Goal: Share content: Share content

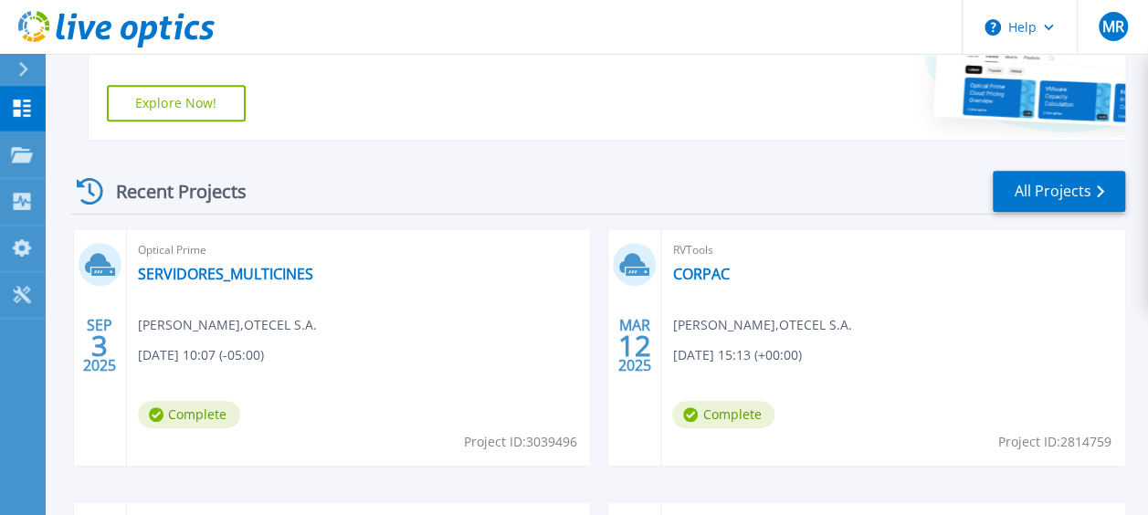
scroll to position [431, 0]
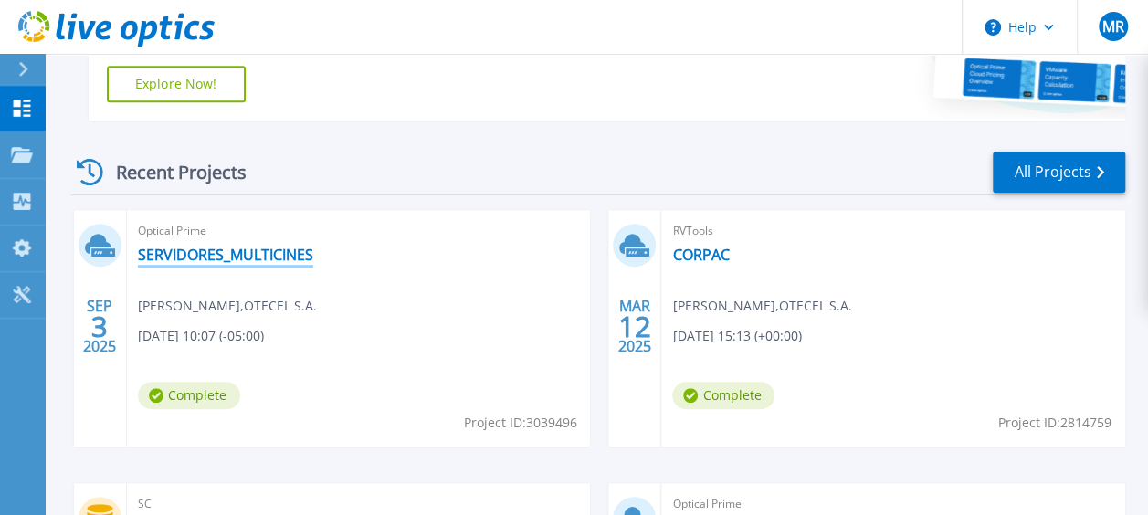
click at [251, 253] on link "SERVIDORES_MULTICINES" at bounding box center [225, 255] width 175 height 18
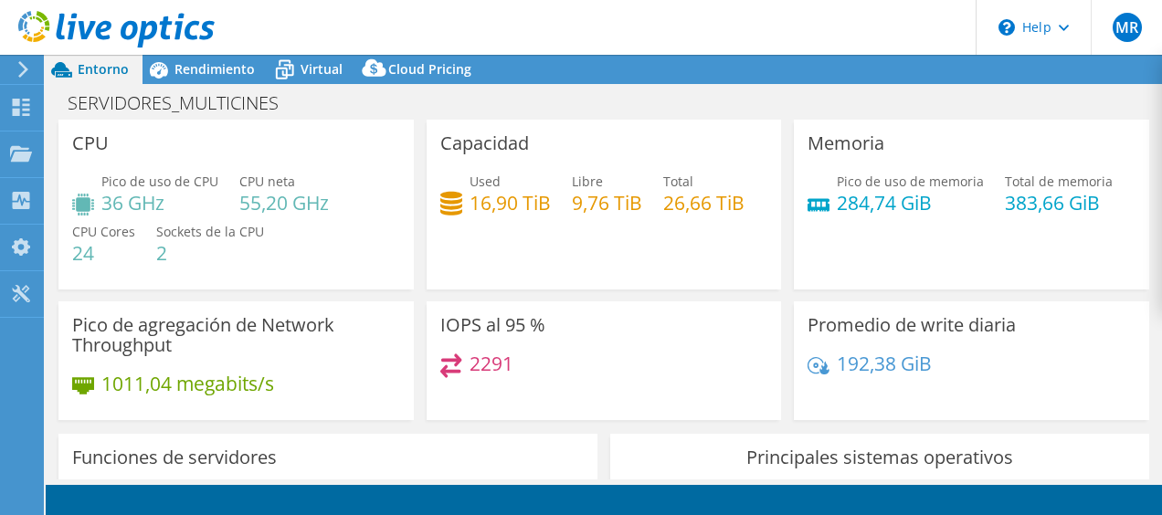
select select "USD"
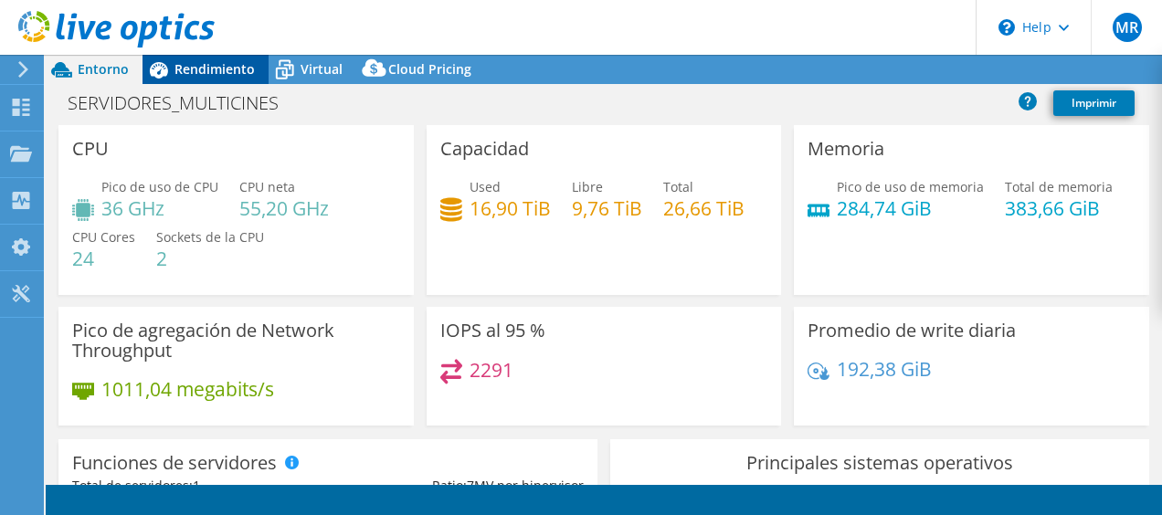
click at [234, 60] on span "Rendimiento" at bounding box center [214, 68] width 80 height 17
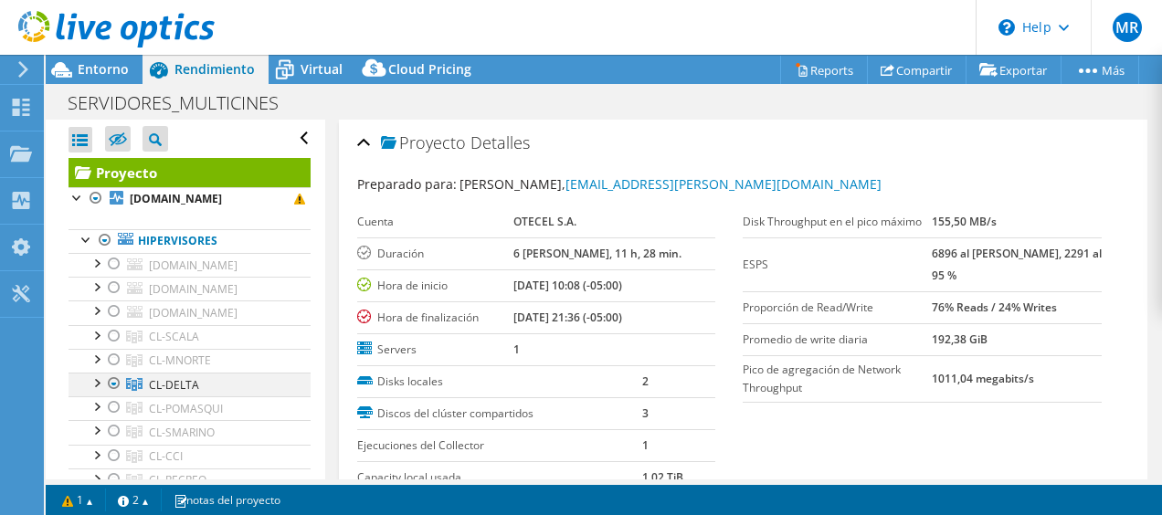
click at [101, 378] on div at bounding box center [96, 382] width 18 height 18
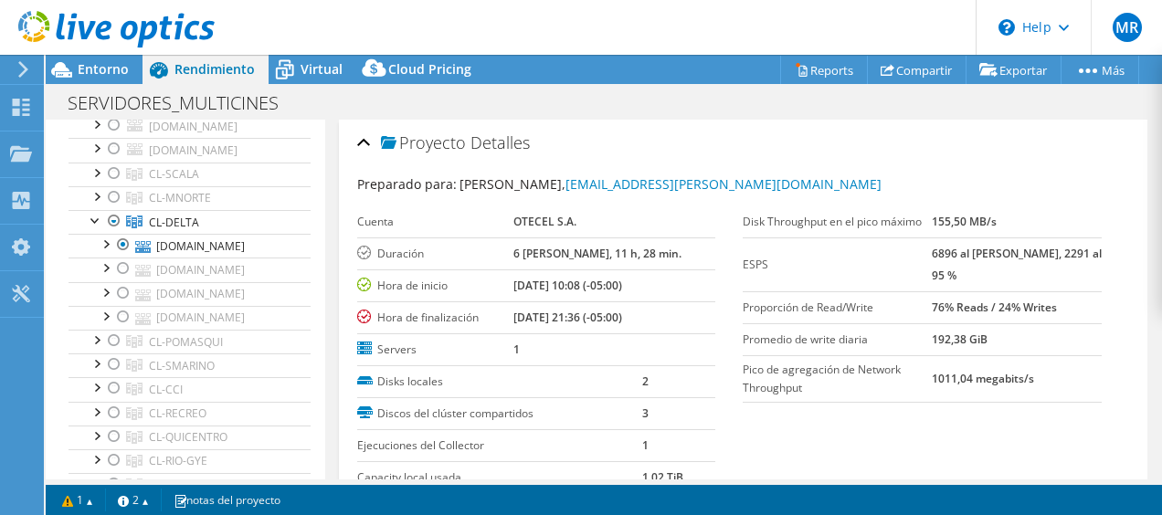
scroll to position [116, 0]
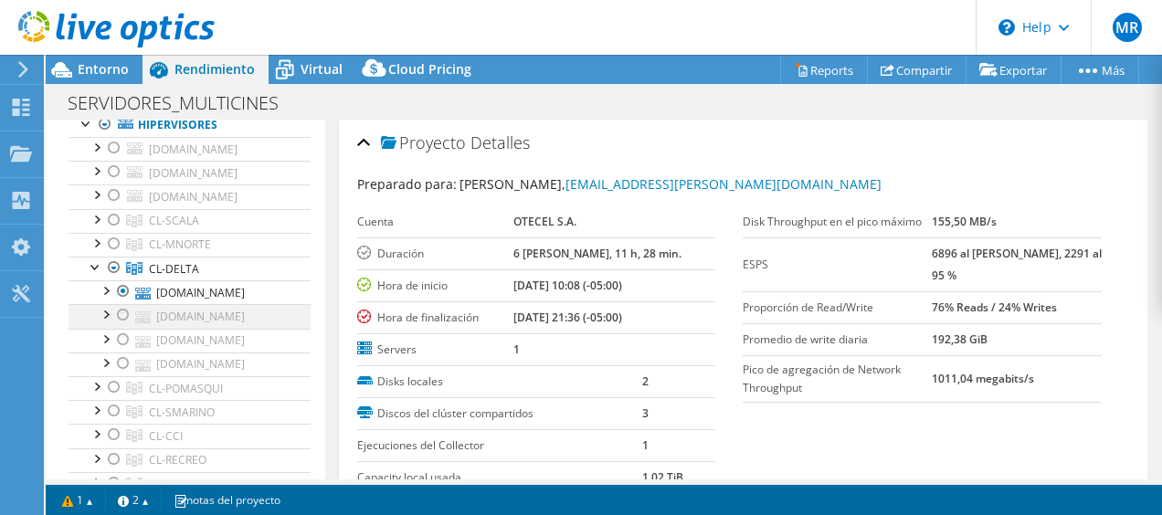
click at [128, 316] on div at bounding box center [123, 315] width 18 height 22
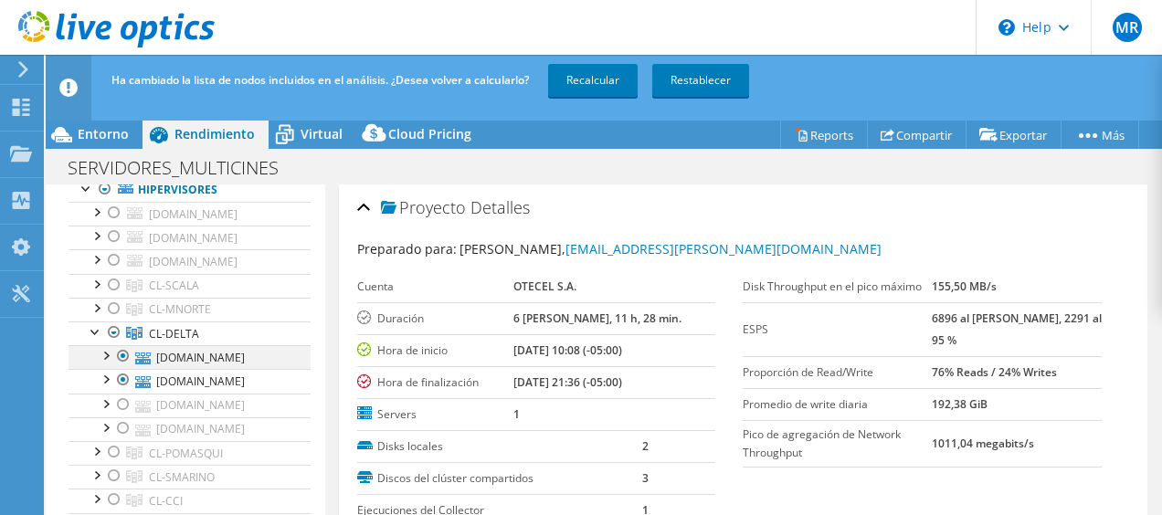
click at [121, 356] on div at bounding box center [123, 356] width 18 height 22
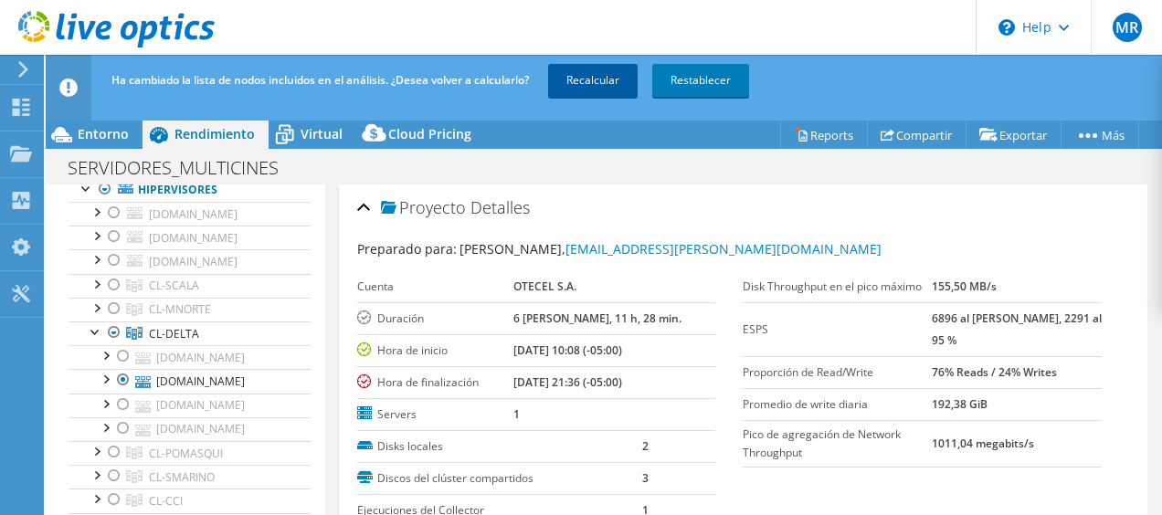
click at [568, 78] on link "Recalcular" at bounding box center [593, 80] width 90 height 33
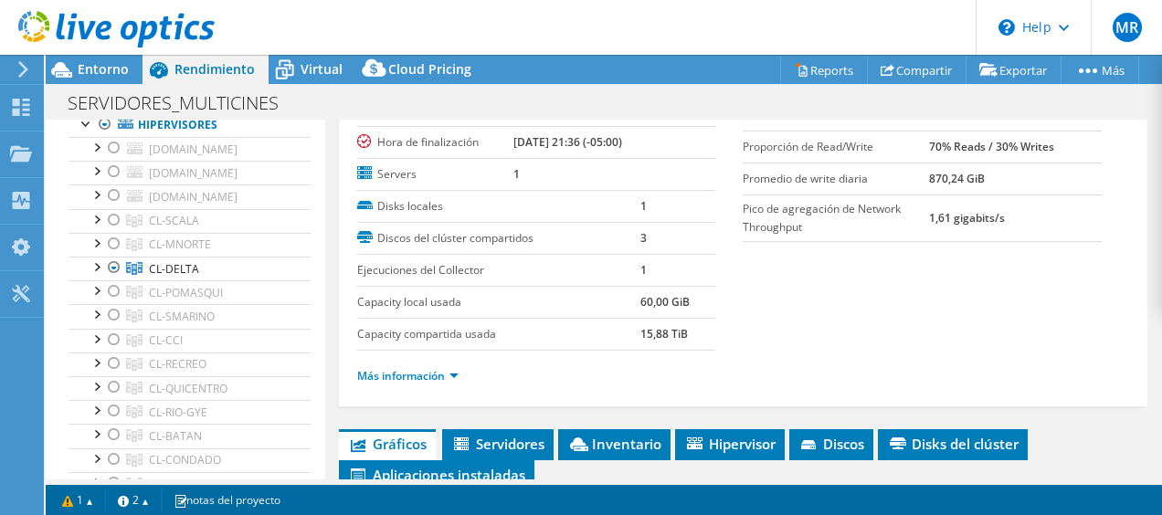
scroll to position [155, 0]
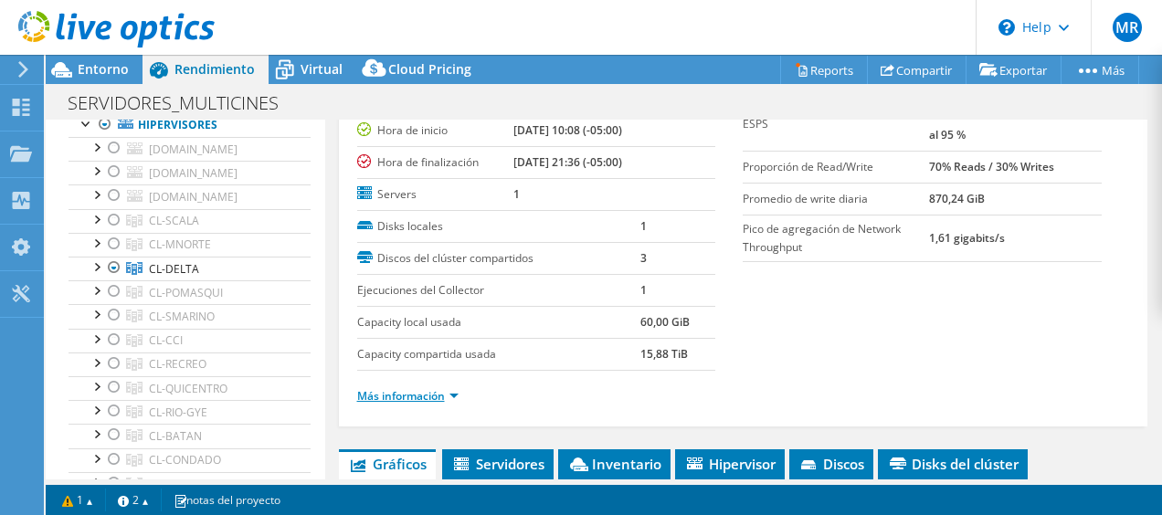
click at [400, 393] on link "Más información" at bounding box center [407, 396] width 101 height 16
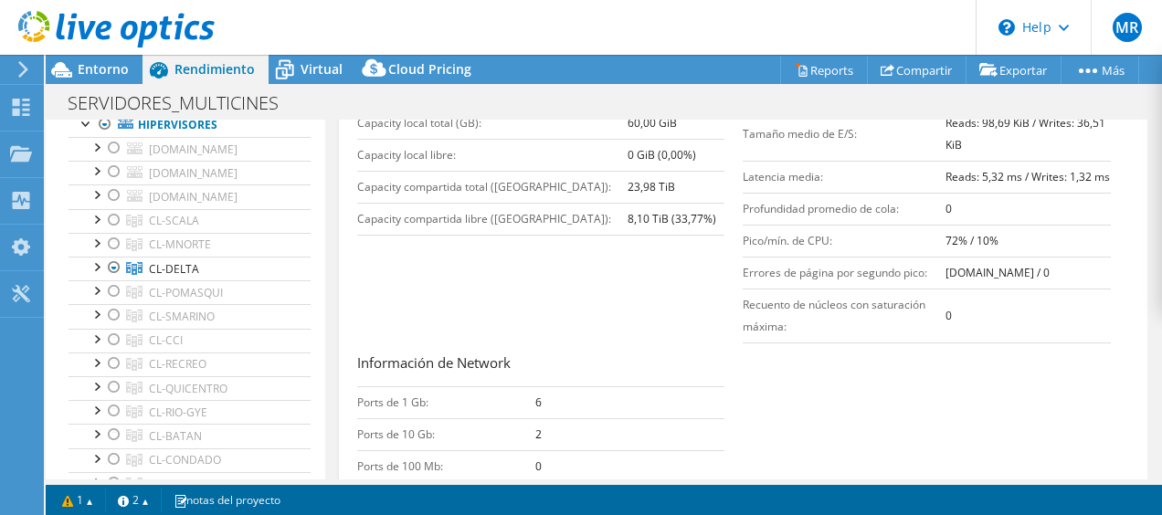
scroll to position [597, 0]
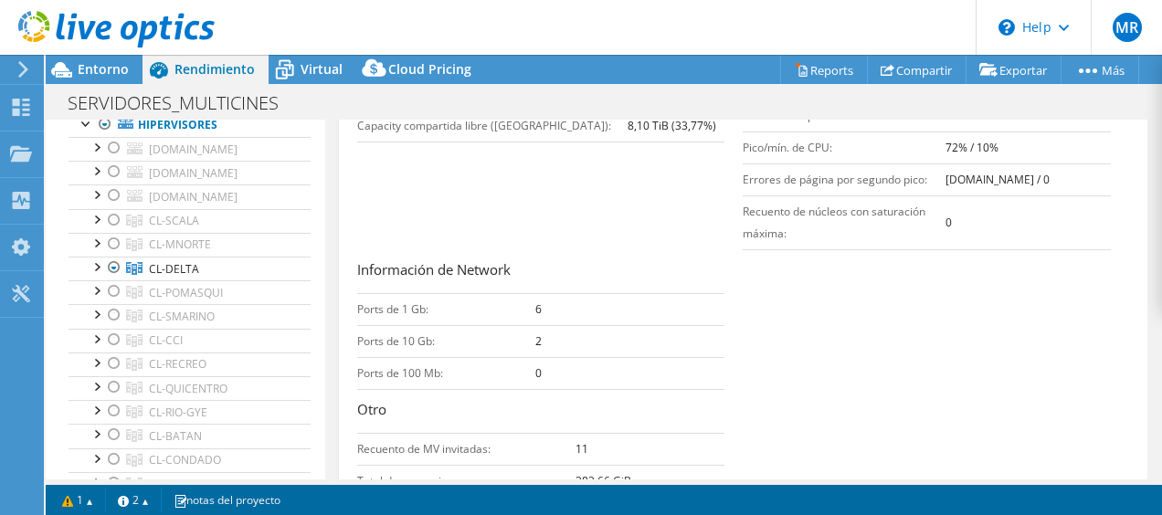
drag, startPoint x: 530, startPoint y: 298, endPoint x: 545, endPoint y: 298, distance: 15.5
click at [545, 298] on tr "Ports de 1 Gb: 6" at bounding box center [541, 309] width 368 height 32
click at [545, 298] on td "6" at bounding box center [630, 309] width 190 height 32
click at [546, 327] on td "2" at bounding box center [630, 341] width 190 height 32
click at [102, 259] on div at bounding box center [96, 266] width 18 height 18
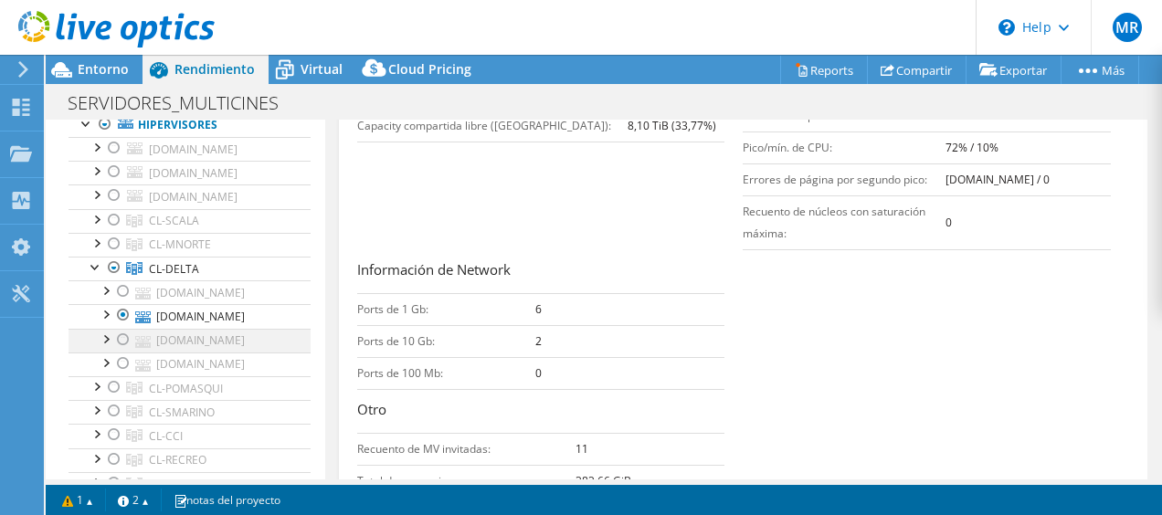
click at [122, 329] on div at bounding box center [123, 340] width 18 height 22
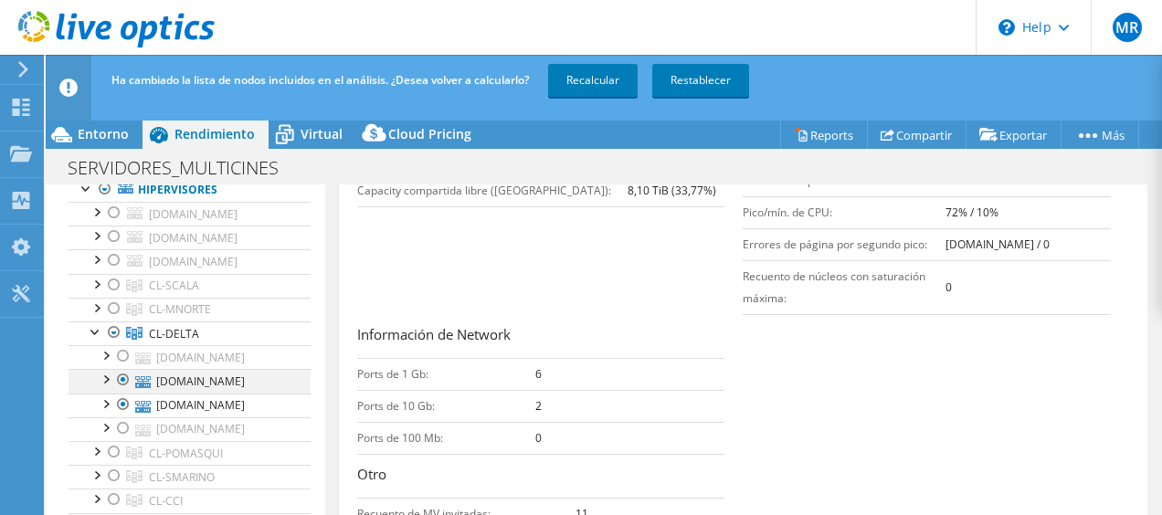
click at [121, 379] on div at bounding box center [123, 380] width 18 height 22
click at [590, 97] on div "Ha cambiado la lista de nodos incluidos en el análisis. ¿Desea volver a calcula…" at bounding box center [637, 80] width 1061 height 51
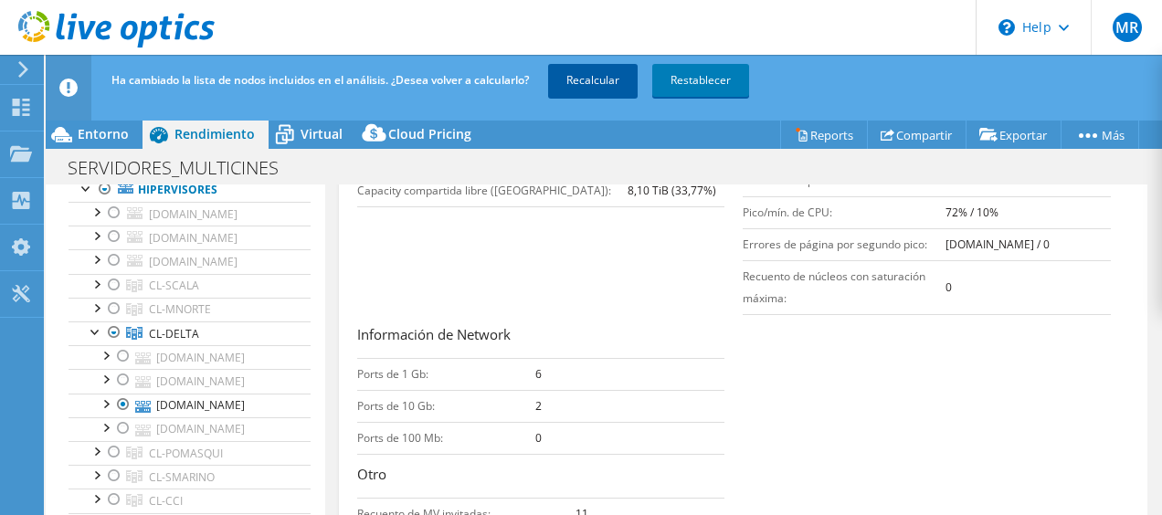
click at [582, 81] on link "Recalcular" at bounding box center [593, 80] width 90 height 33
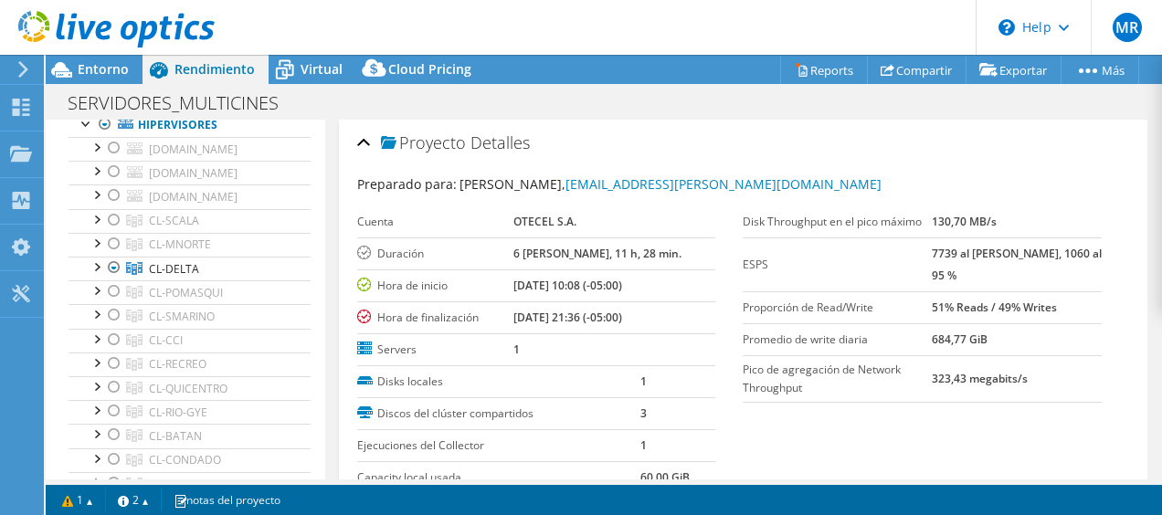
scroll to position [264, 0]
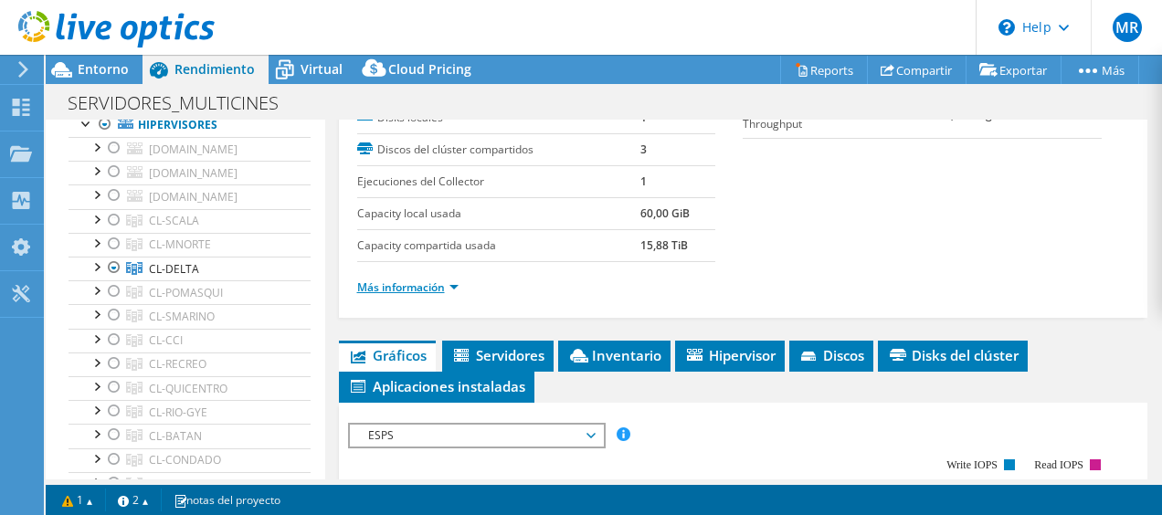
click at [401, 281] on link "Más información" at bounding box center [407, 287] width 101 height 16
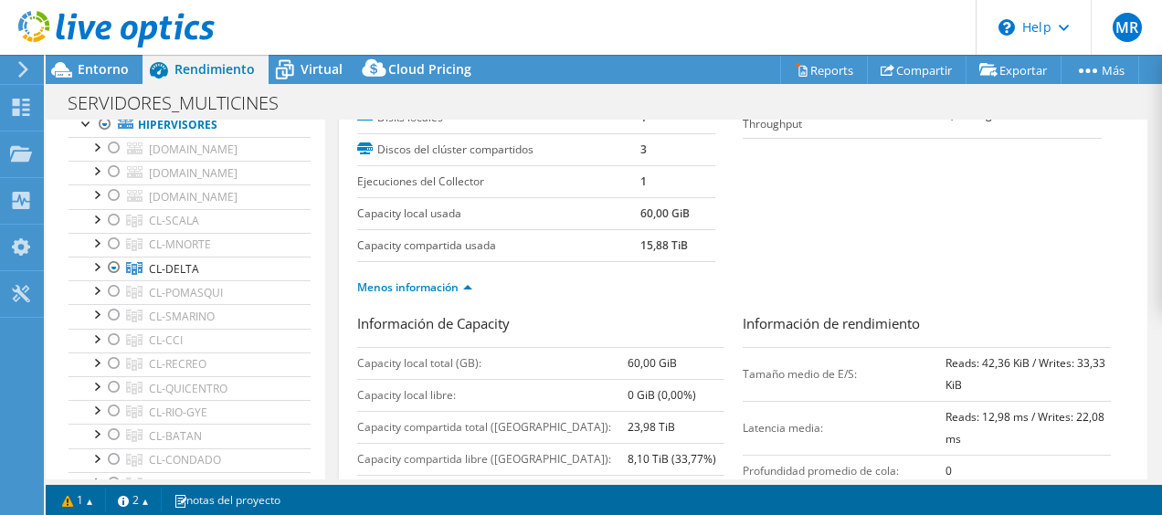
drag, startPoint x: 1147, startPoint y: 240, endPoint x: 1158, endPoint y: 272, distance: 33.8
click at [1158, 285] on article "Proyecto Detalles Preparado para: Mario Reinoso, mario.reinoso@telefonica.com C…" at bounding box center [744, 300] width 838 height 360
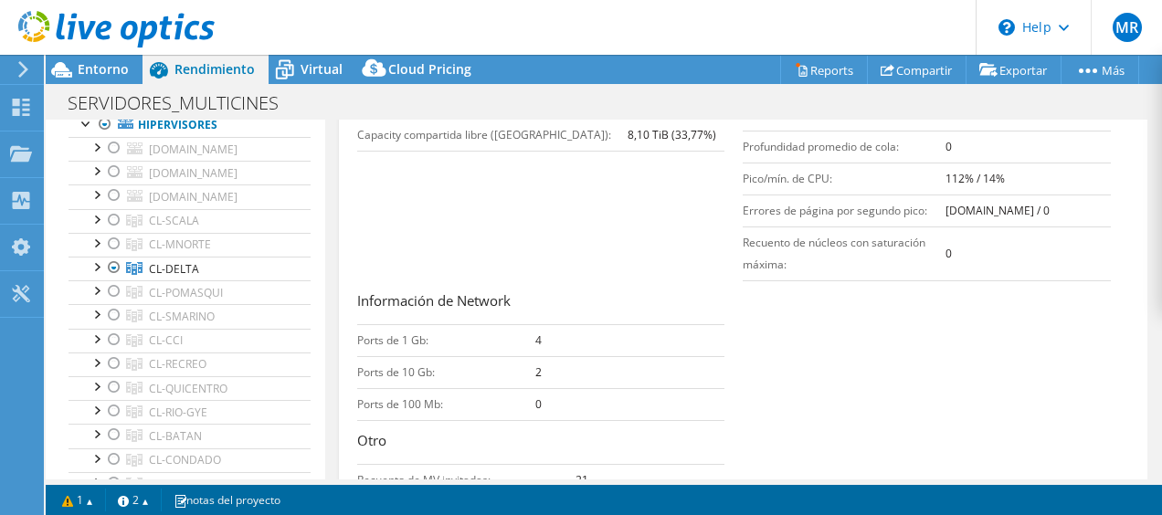
scroll to position [599, 0]
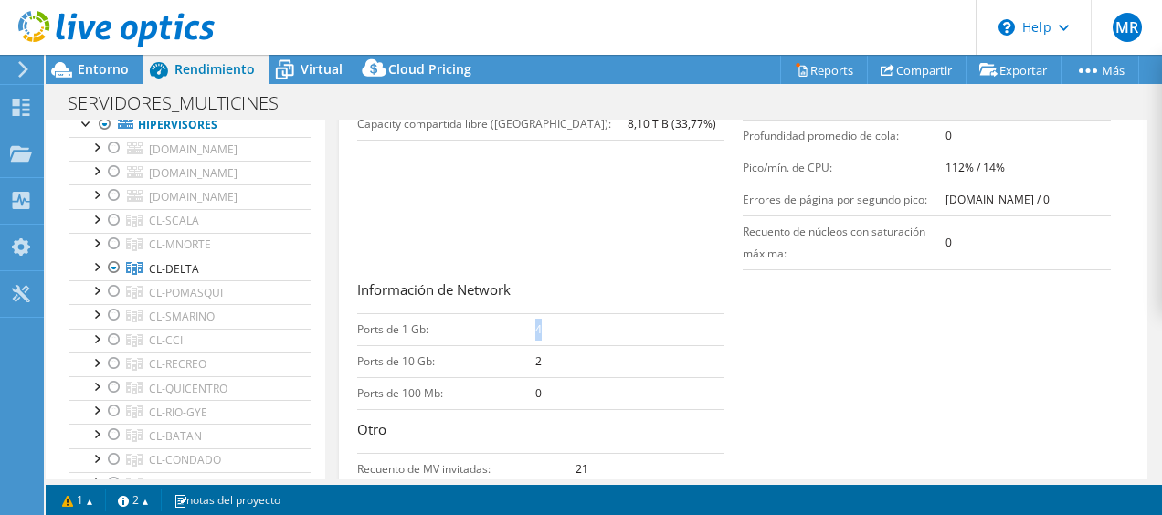
click at [539, 318] on td "4" at bounding box center [630, 329] width 190 height 32
click at [621, 345] on td "2" at bounding box center [630, 361] width 190 height 32
drag, startPoint x: 391, startPoint y: 276, endPoint x: 511, endPoint y: 301, distance: 123.3
click at [511, 301] on div "Información de Network Ports de 1 Gb: 4 Ports de 10 Gb: 2 Ports de 100 Mb: 0 Ot…" at bounding box center [550, 398] width 386 height 238
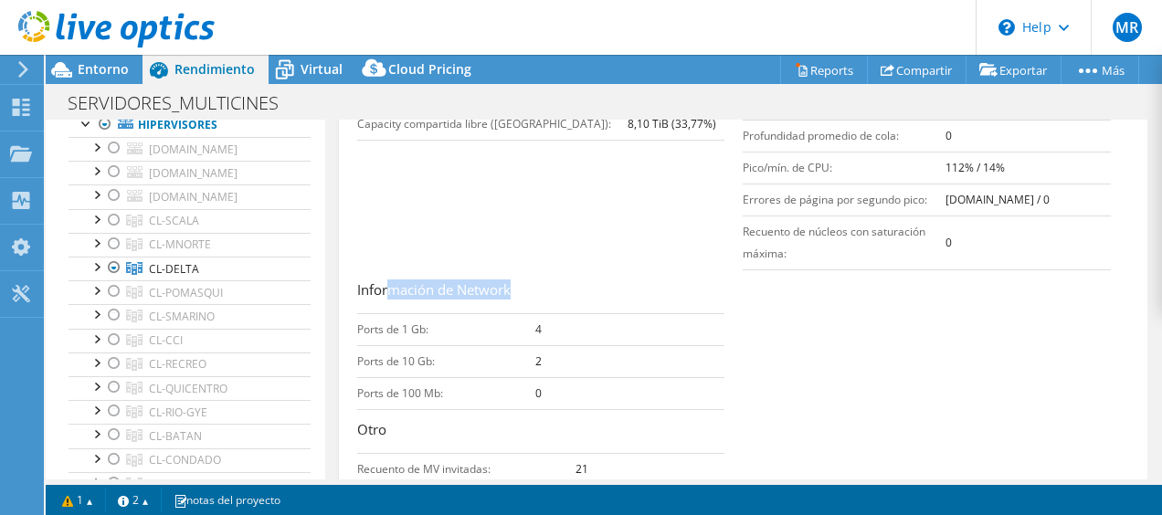
click at [511, 301] on div "Información de Network Ports de 1 Gb: 4 Ports de 10 Gb: 2 Ports de 100 Mb: 0 Ot…" at bounding box center [550, 398] width 386 height 238
drag, startPoint x: 371, startPoint y: 325, endPoint x: 433, endPoint y: 329, distance: 62.2
click at [433, 329] on td "Ports de 1 Gb:" at bounding box center [446, 329] width 178 height 32
click at [591, 345] on td "2" at bounding box center [630, 361] width 190 height 32
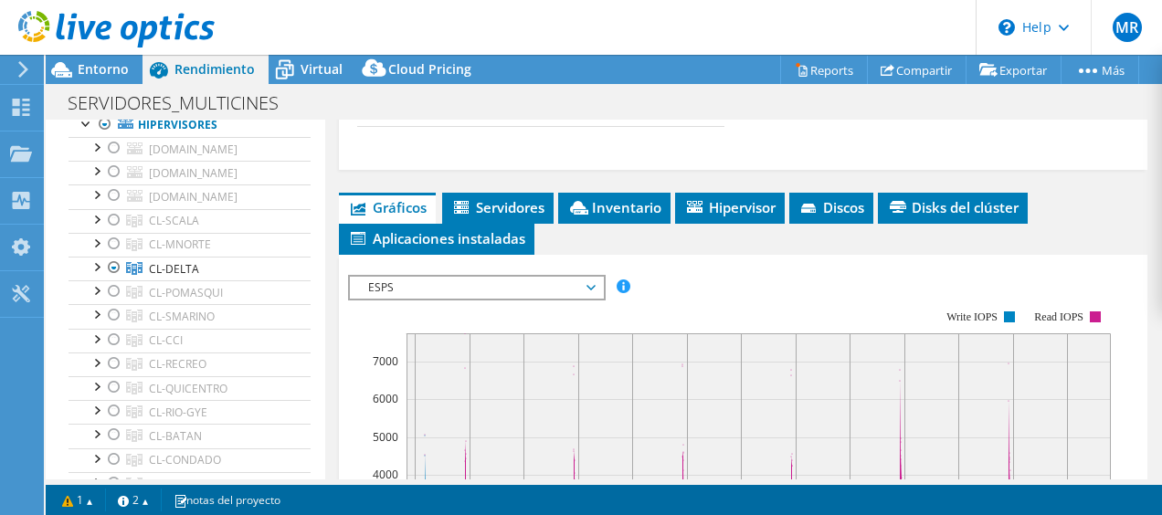
scroll to position [972, 0]
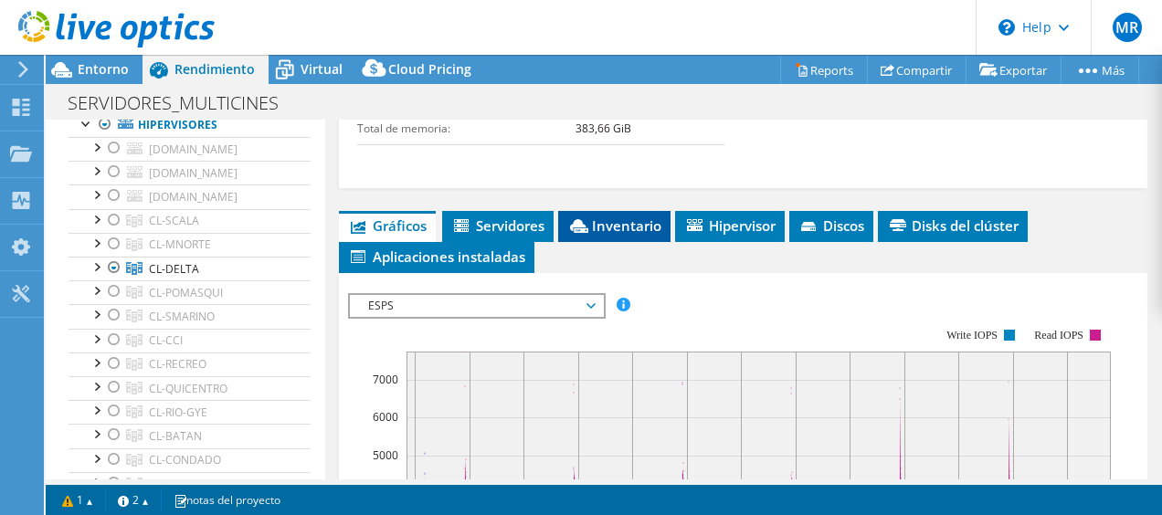
click at [617, 225] on span "Inventario" at bounding box center [614, 225] width 94 height 18
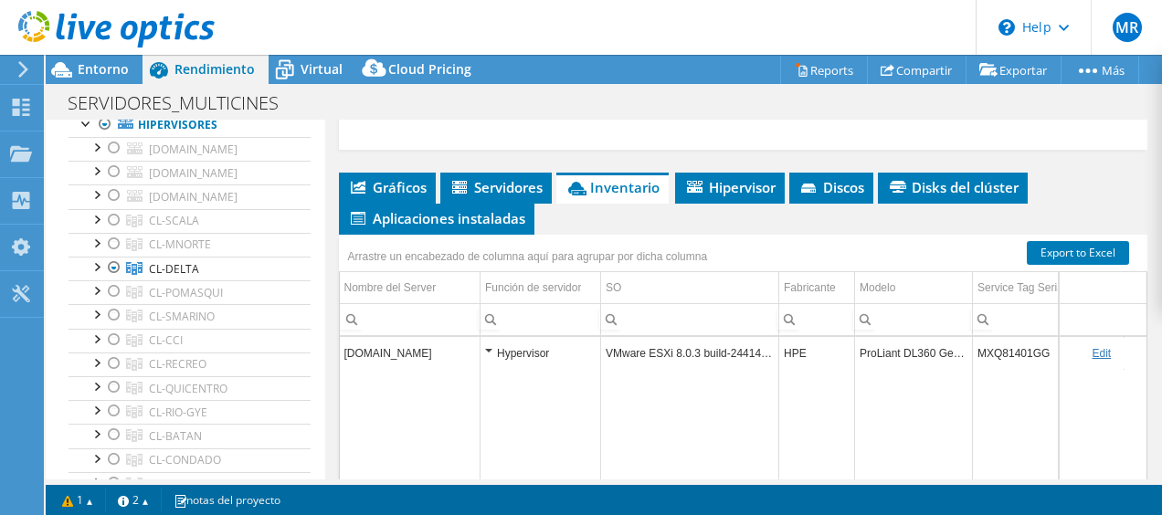
scroll to position [1039, 0]
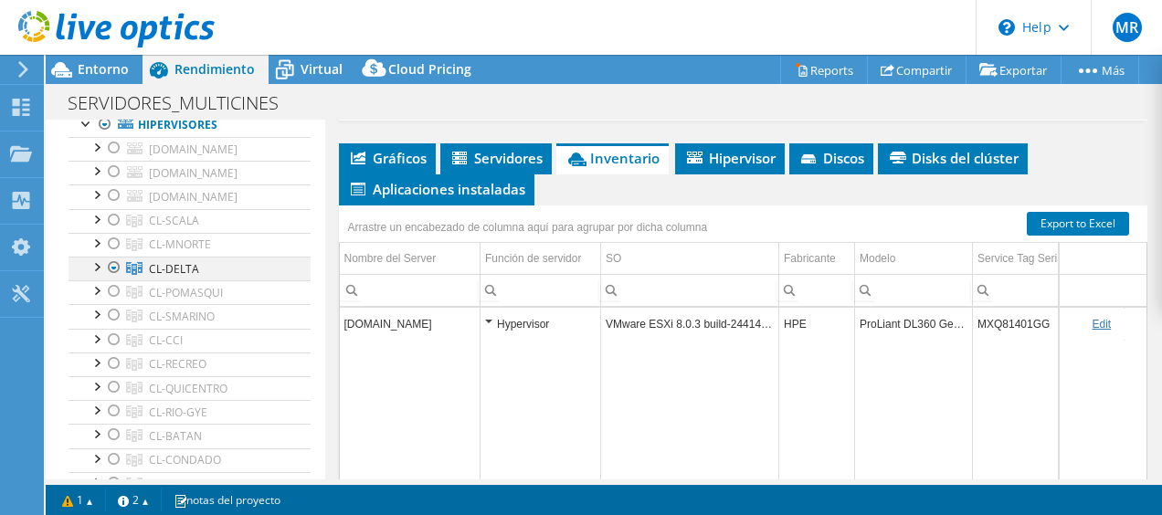
click at [96, 258] on div at bounding box center [96, 266] width 18 height 18
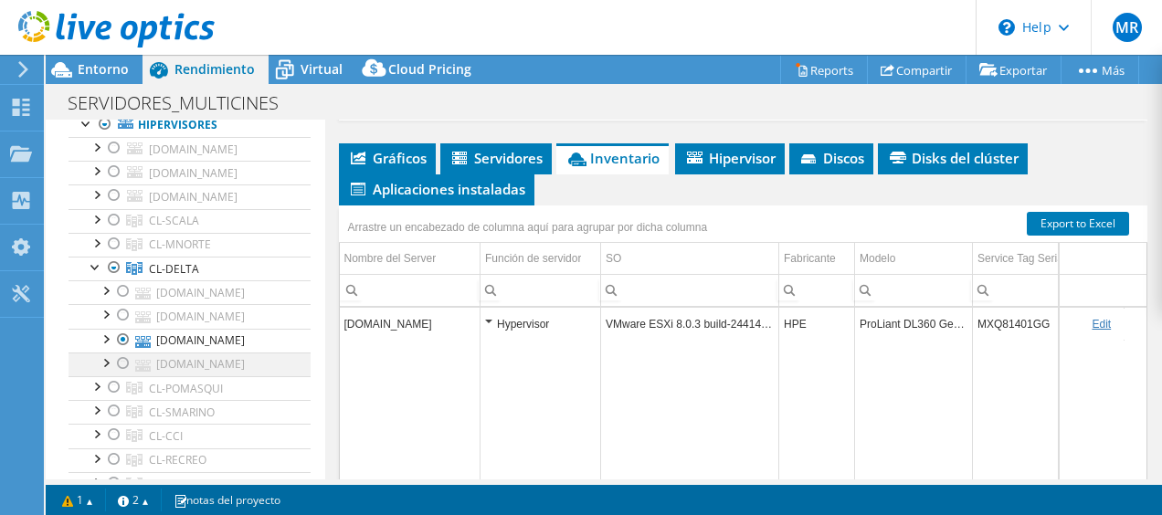
click at [128, 354] on div at bounding box center [123, 364] width 18 height 22
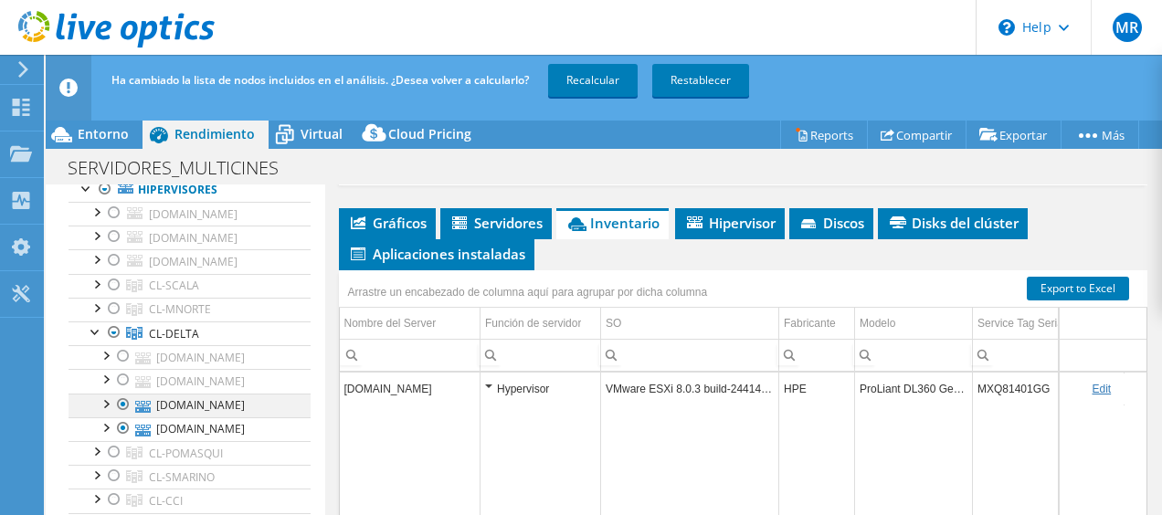
click at [123, 397] on div at bounding box center [123, 405] width 18 height 22
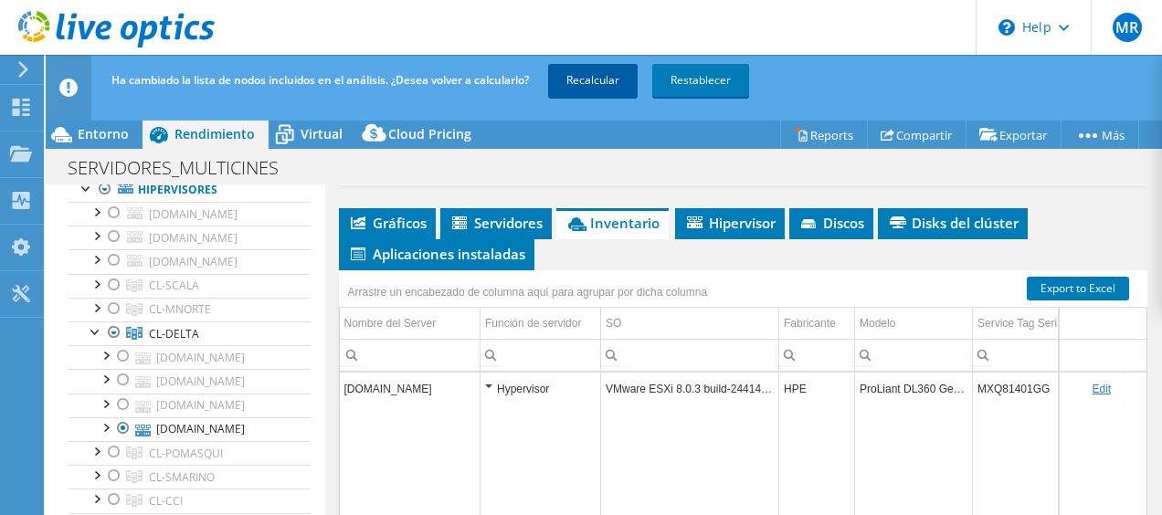
click at [594, 84] on link "Recalcular" at bounding box center [593, 80] width 90 height 33
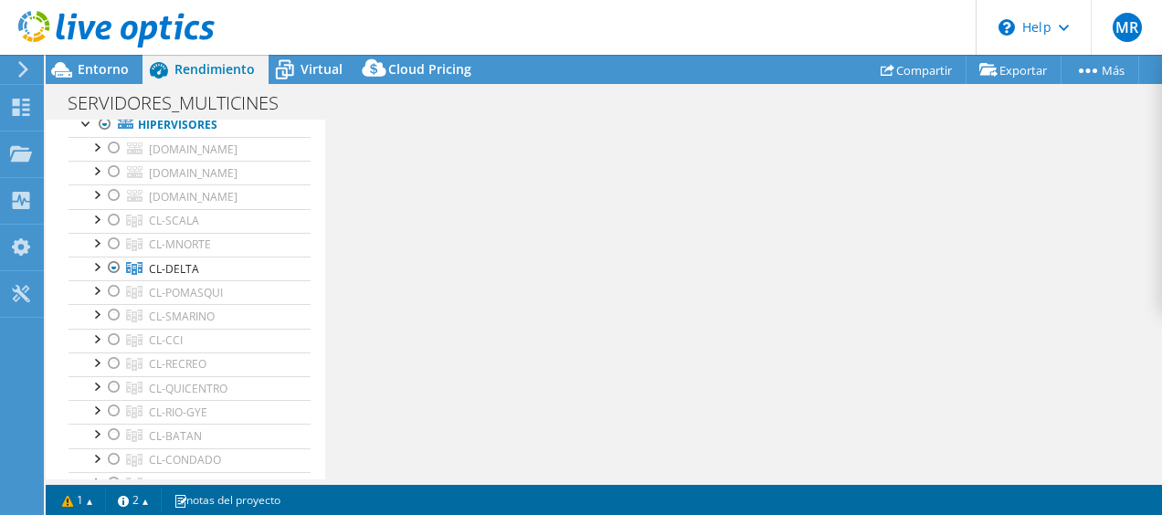
scroll to position [358, 0]
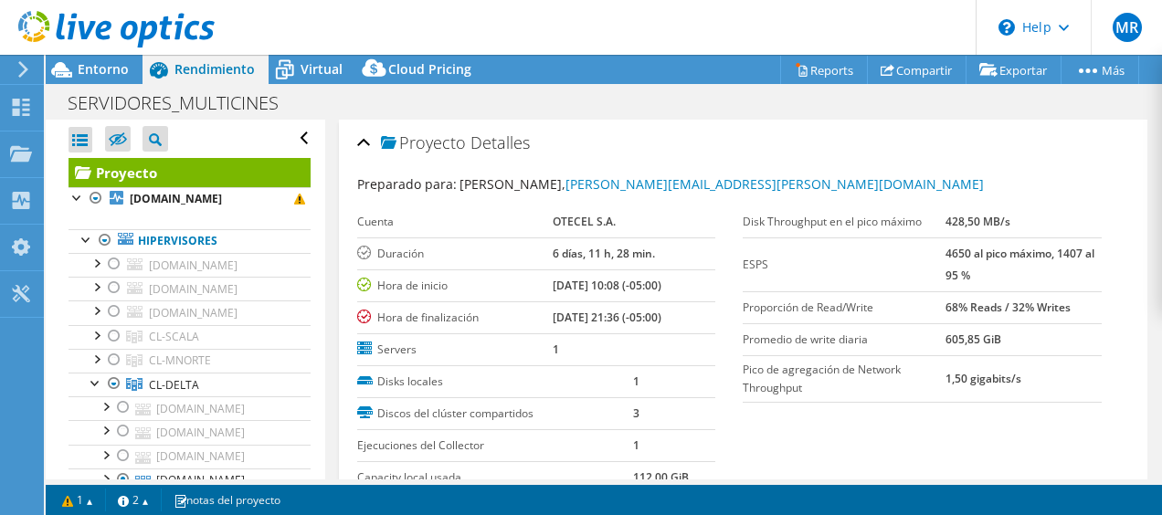
select select "USD"
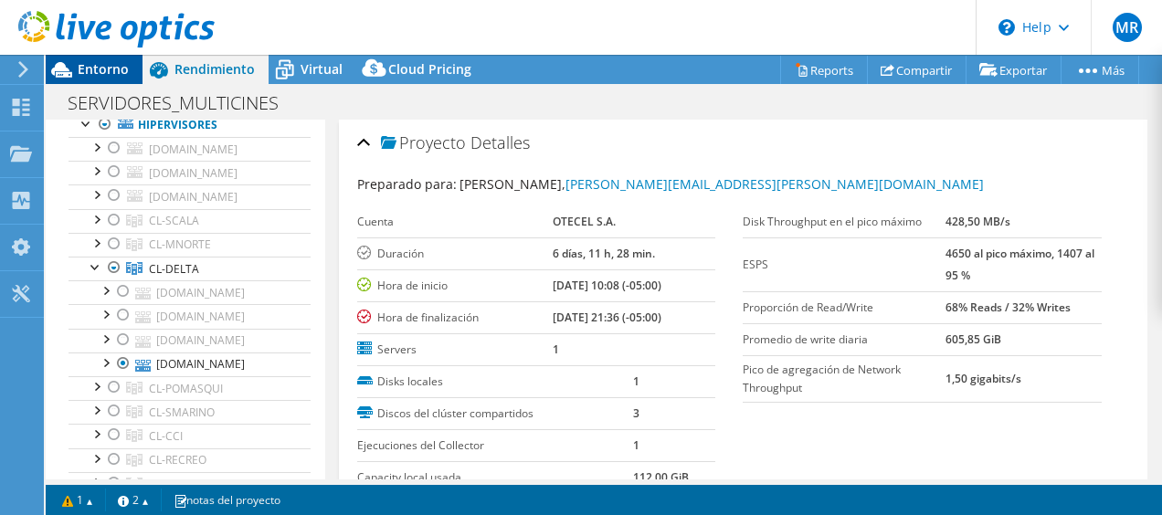
click at [79, 64] on span "Entorno" at bounding box center [103, 68] width 51 height 17
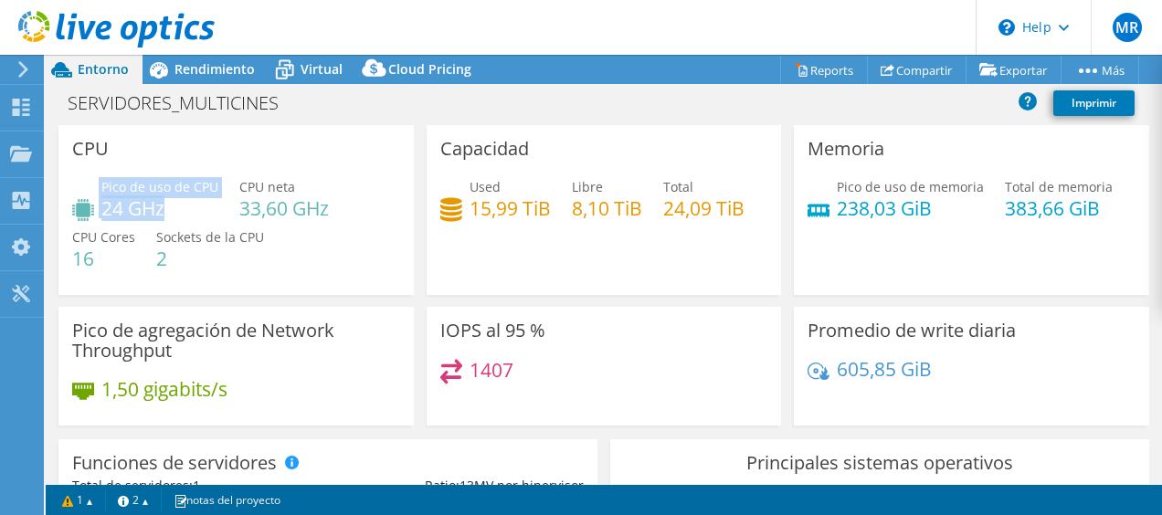
drag, startPoint x: 97, startPoint y: 208, endPoint x: 186, endPoint y: 210, distance: 89.5
click at [186, 210] on div "Pico de uso de CPU 24 GHz" at bounding box center [145, 197] width 146 height 41
click at [186, 210] on h4 "24 GHz" at bounding box center [159, 208] width 117 height 20
drag, startPoint x: 68, startPoint y: 253, endPoint x: 111, endPoint y: 259, distance: 44.3
click at [111, 259] on div "CPU Pico de uso de CPU 24 GHz CPU neta 33,60 GHz CPU Cores 16 Sockets de la CPU…" at bounding box center [235, 210] width 355 height 170
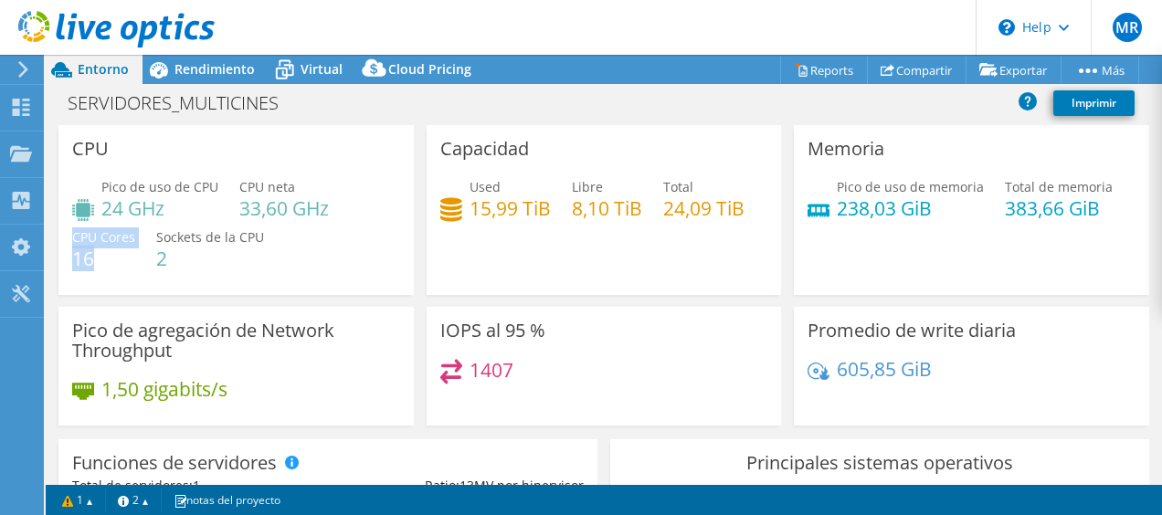
click at [111, 259] on h4 "16" at bounding box center [103, 258] width 63 height 20
drag, startPoint x: 140, startPoint y: 259, endPoint x: 168, endPoint y: 259, distance: 28.3
click at [168, 259] on div "Pico de uso de CPU 24 GHz CPU neta 33,60 GHz CPU Cores 16 Sockets de la CPU 2" at bounding box center [236, 232] width 328 height 110
click at [168, 259] on h4 "2" at bounding box center [210, 258] width 108 height 20
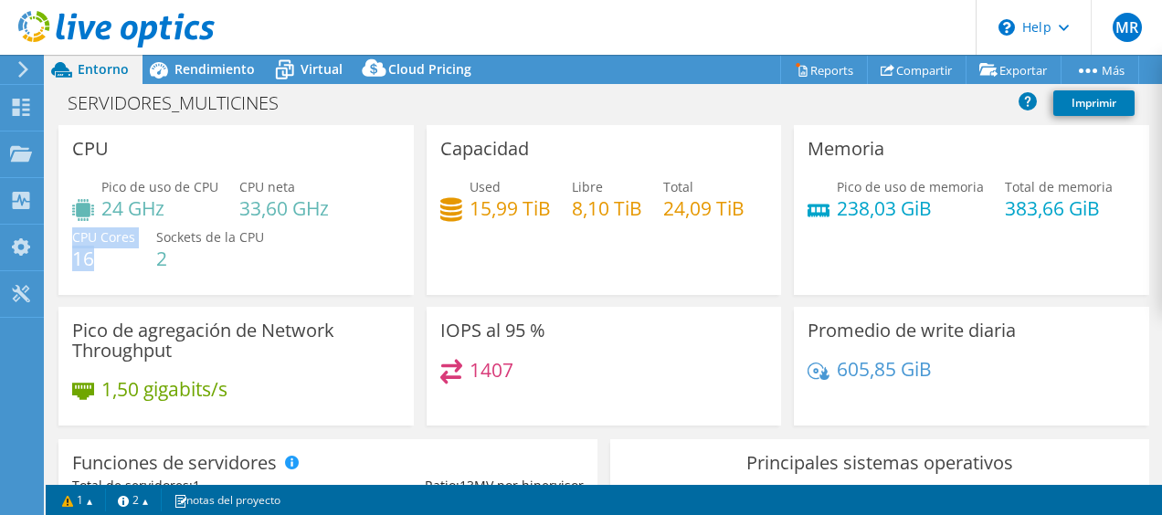
drag, startPoint x: 65, startPoint y: 258, endPoint x: 100, endPoint y: 259, distance: 35.7
click at [100, 259] on div "CPU Pico de uso de CPU 24 GHz CPU neta 33,60 GHz CPU Cores 16 Sockets de la CPU…" at bounding box center [235, 210] width 355 height 170
click at [100, 259] on h4 "16" at bounding box center [103, 258] width 63 height 20
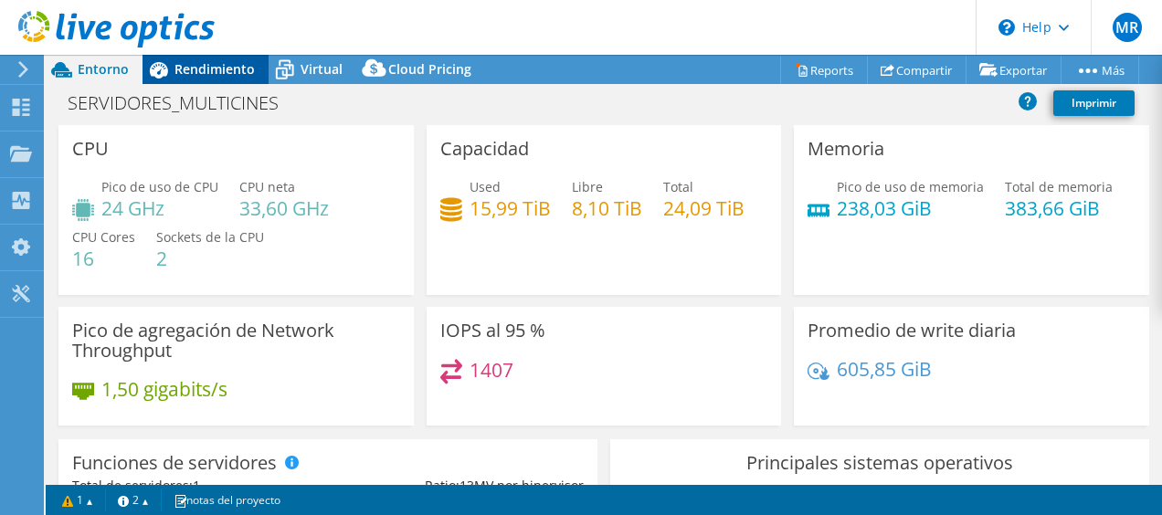
click at [180, 76] on span "Rendimiento" at bounding box center [214, 68] width 80 height 17
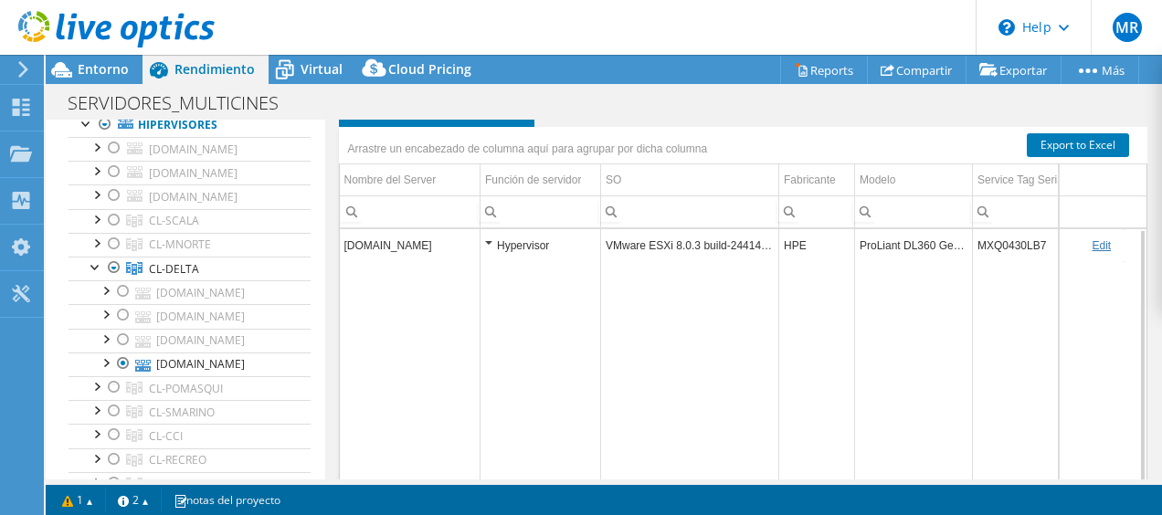
scroll to position [1019, 0]
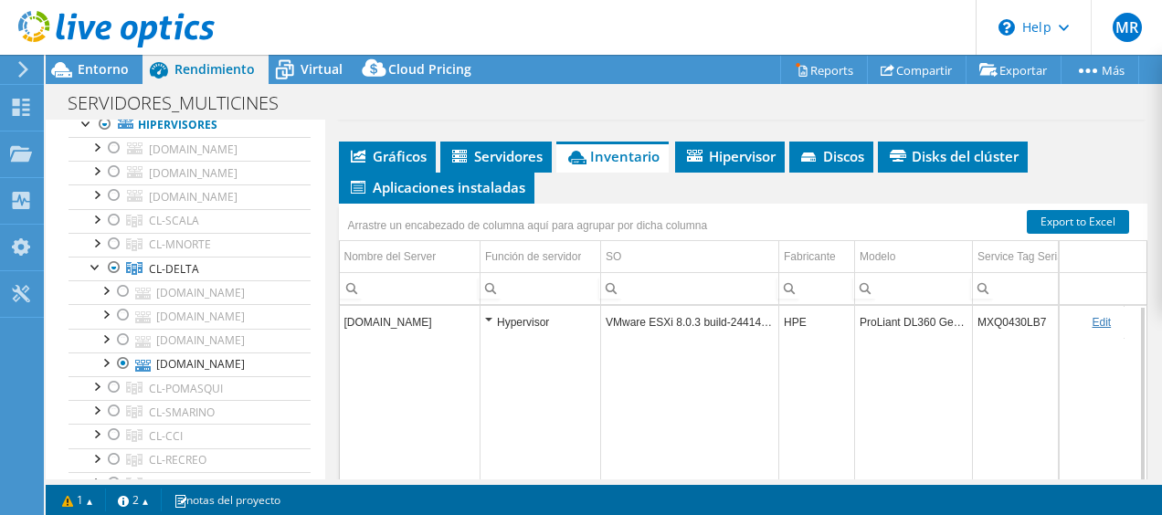
click at [1098, 306] on td "Edit" at bounding box center [1103, 322] width 88 height 32
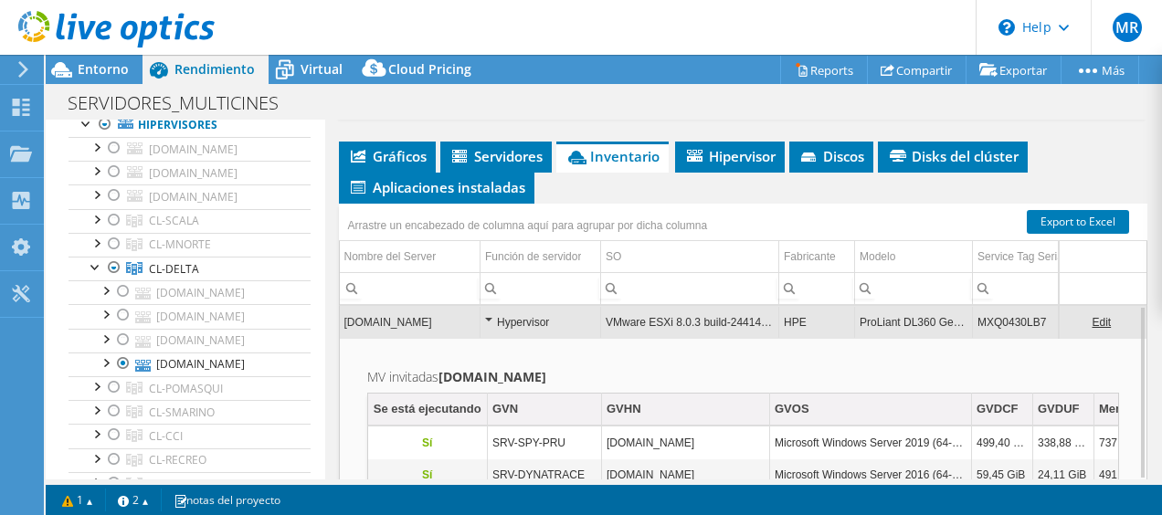
click at [1092, 316] on link "Edit" at bounding box center [1101, 322] width 19 height 13
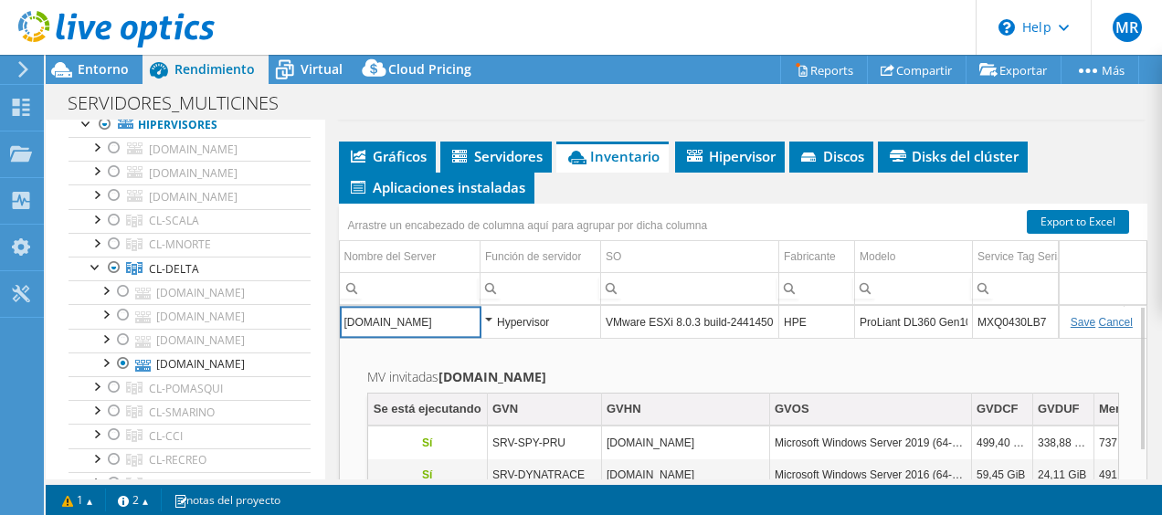
click at [750, 311] on input "VMware ESXi 8.0.3 build-24414501" at bounding box center [689, 323] width 177 height 24
click at [836, 312] on input "HPE" at bounding box center [816, 323] width 75 height 24
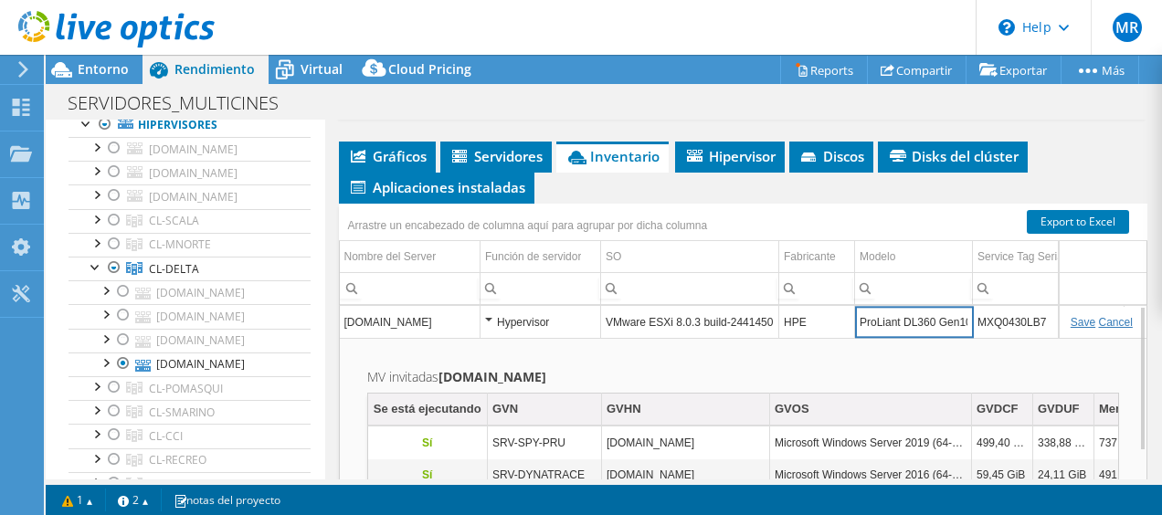
click at [895, 317] on input "ProLiant DL360 Gen10" at bounding box center [913, 323] width 117 height 24
click at [979, 311] on input "MXQ0430LB7" at bounding box center [1048, 323] width 151 height 24
click at [1018, 366] on h2 "MV invitadas srvdelesx03.multicines.com" at bounding box center [743, 377] width 753 height 22
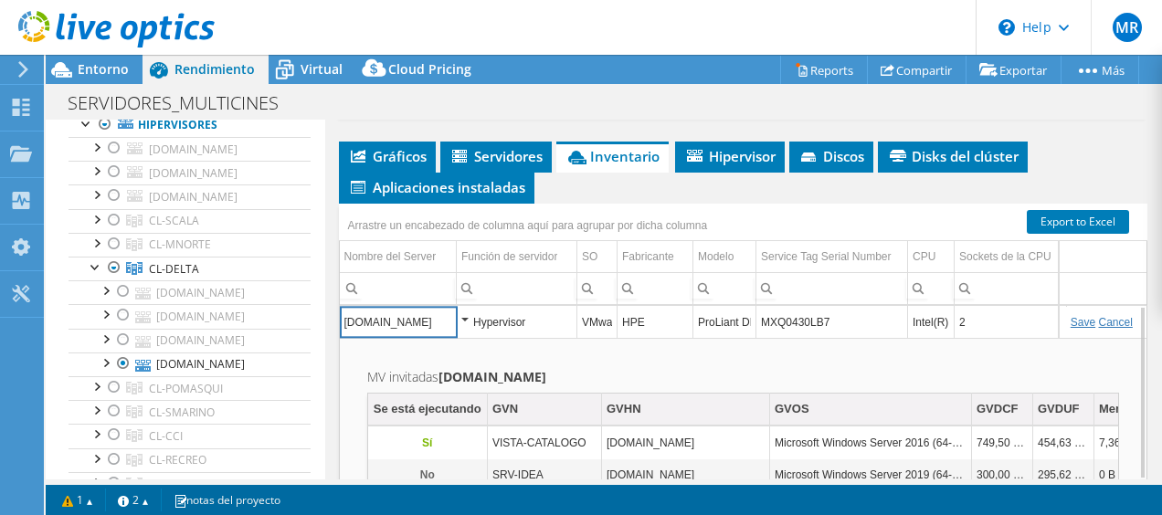
scroll to position [1075, 0]
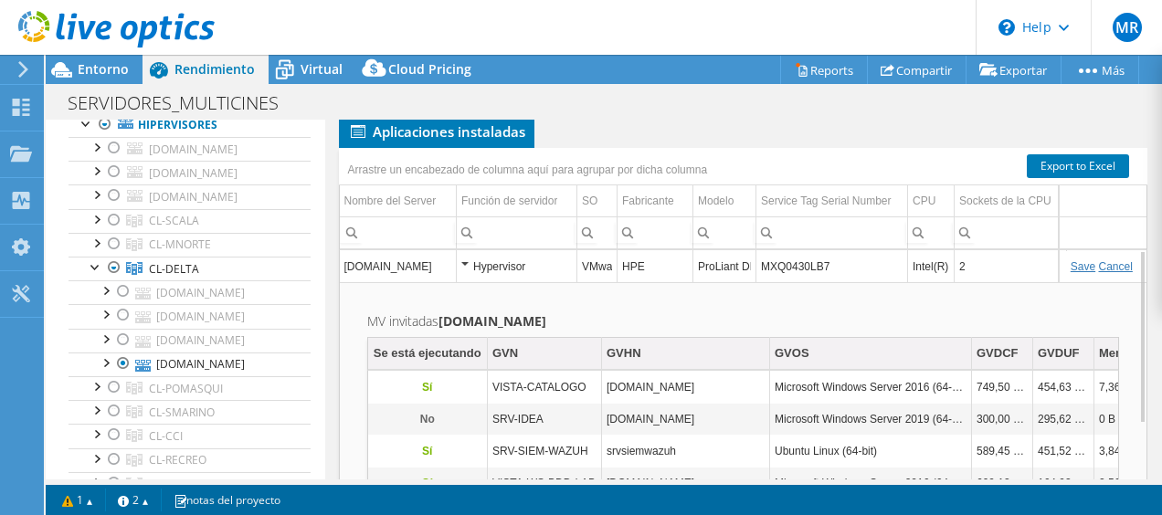
click at [1107, 260] on link "Cancel" at bounding box center [1116, 266] width 34 height 13
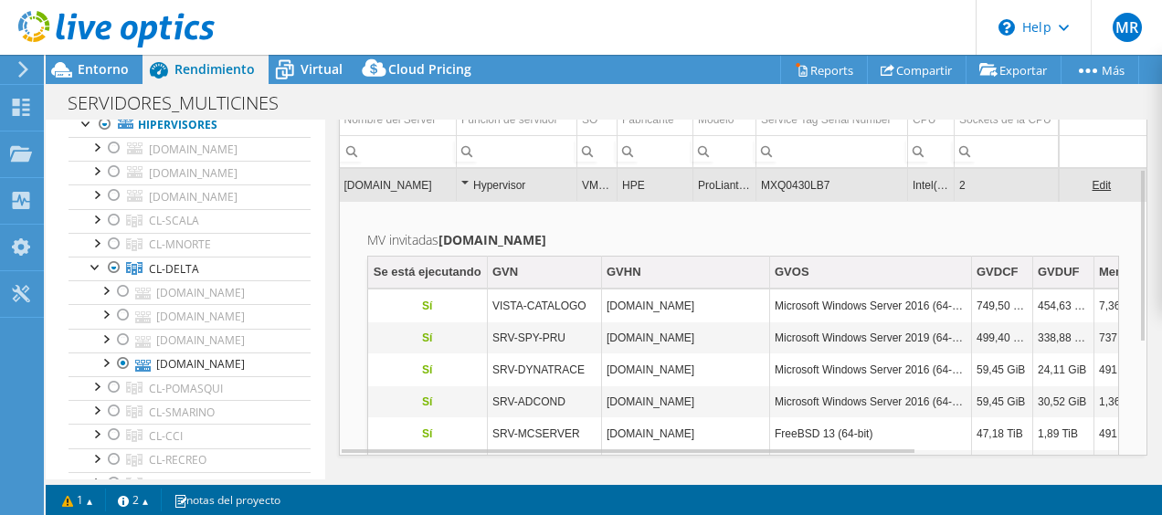
scroll to position [1161, 0]
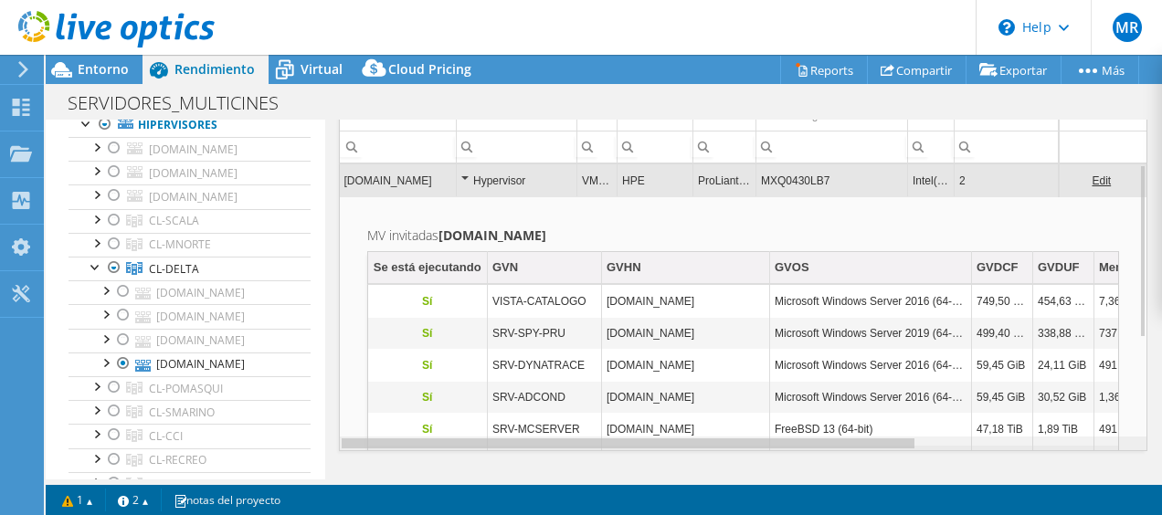
click at [864, 437] on div "Data grid" at bounding box center [628, 444] width 576 height 14
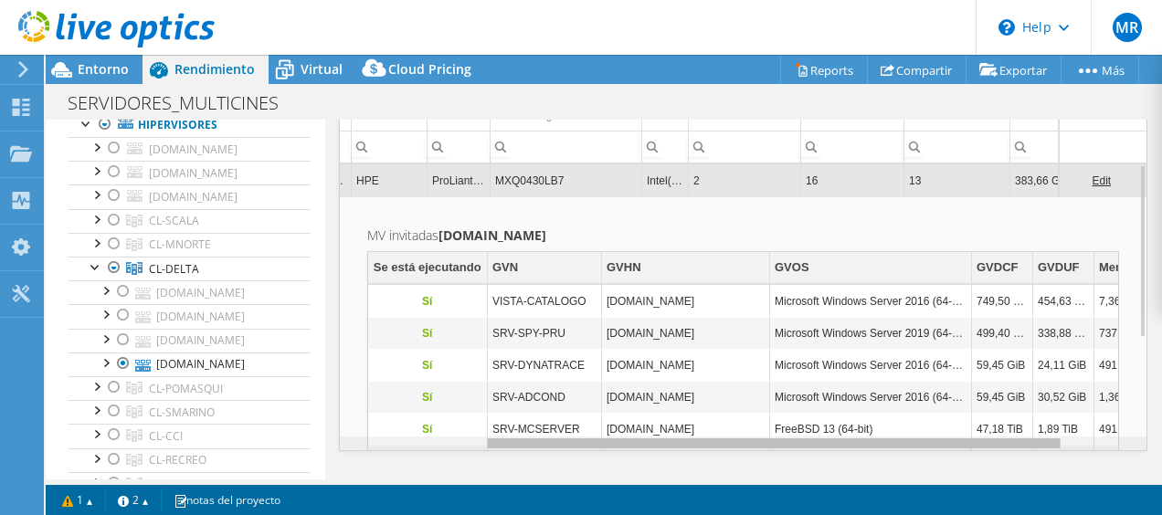
scroll to position [0, 300]
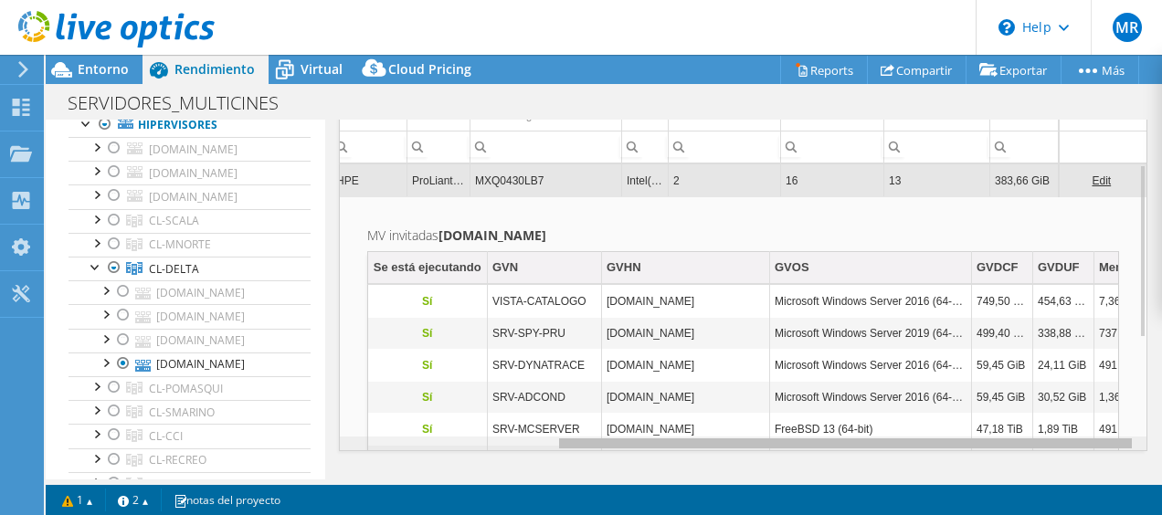
drag, startPoint x: 864, startPoint y: 437, endPoint x: 1165, endPoint y: 449, distance: 300.8
click at [1161, 449] on html "MR Usuario final Mario Reinoso mario.reinoso@telefonica.com OTECEL S.A. My Prof…" at bounding box center [581, 257] width 1162 height 515
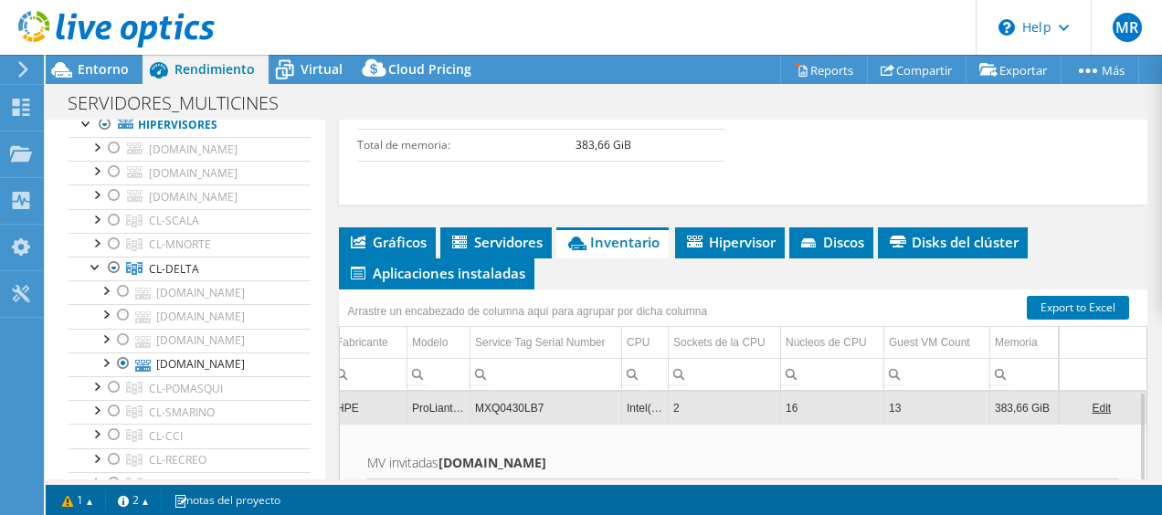
scroll to position [948, 0]
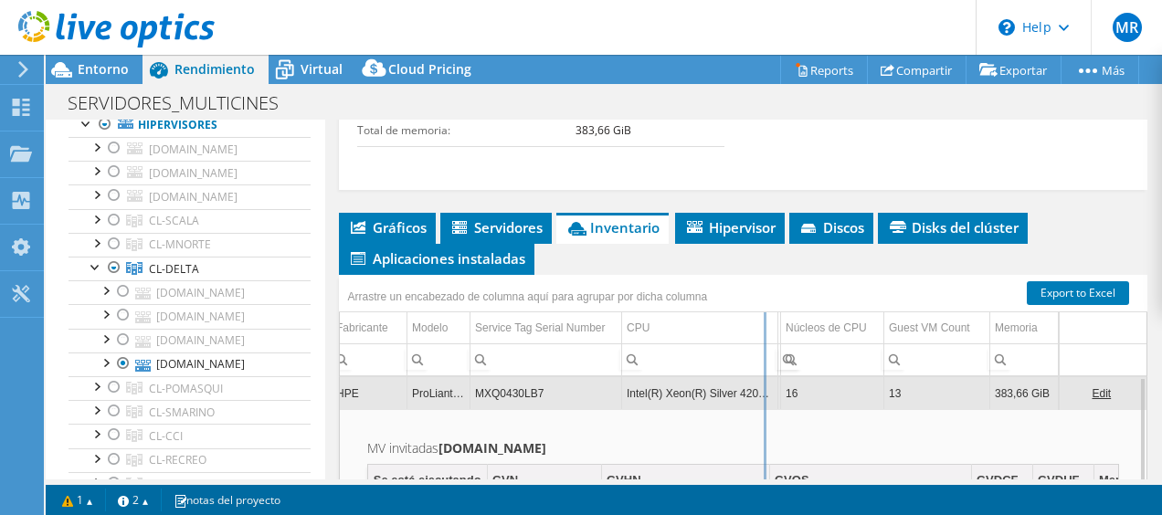
drag, startPoint x: 654, startPoint y: 312, endPoint x: 844, endPoint y: 332, distance: 191.0
click at [844, 332] on div "Arrastre un encabezado de columna aquí para agrupar por dicha columna Nombre de…" at bounding box center [743, 469] width 809 height 389
click at [721, 377] on td "Intel(R) Xeon(R) Silver 4208 CPU @ 2.10GHz 210 GHz" at bounding box center [700, 393] width 156 height 32
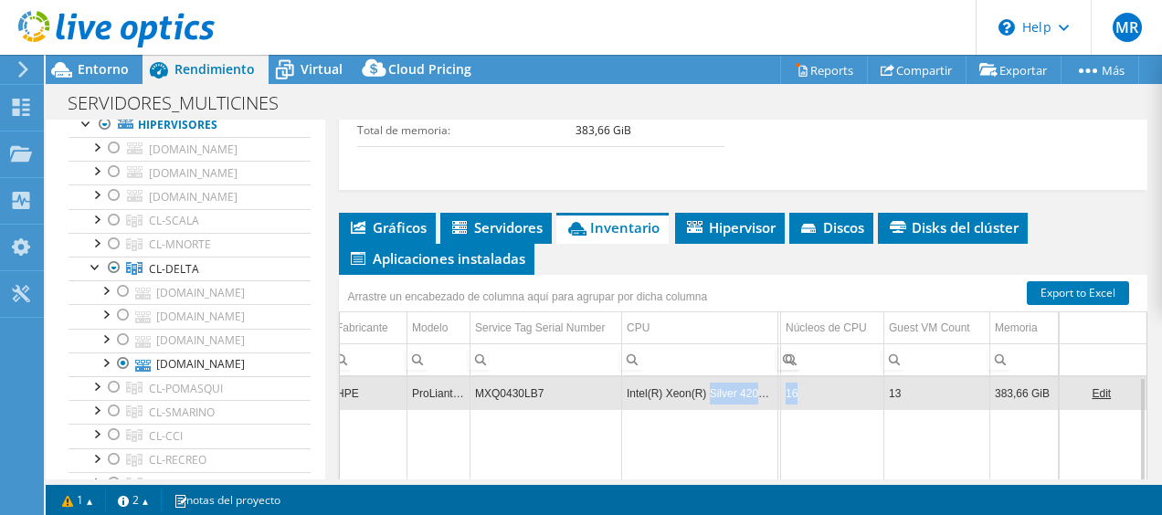
drag, startPoint x: 691, startPoint y: 374, endPoint x: 796, endPoint y: 395, distance: 107.1
click at [796, 395] on tr "srvdelesx03.multicines.com Hypervisor VMware ESXi 8.0.3 build-24414501 HPE ProL…" at bounding box center [600, 393] width 1093 height 32
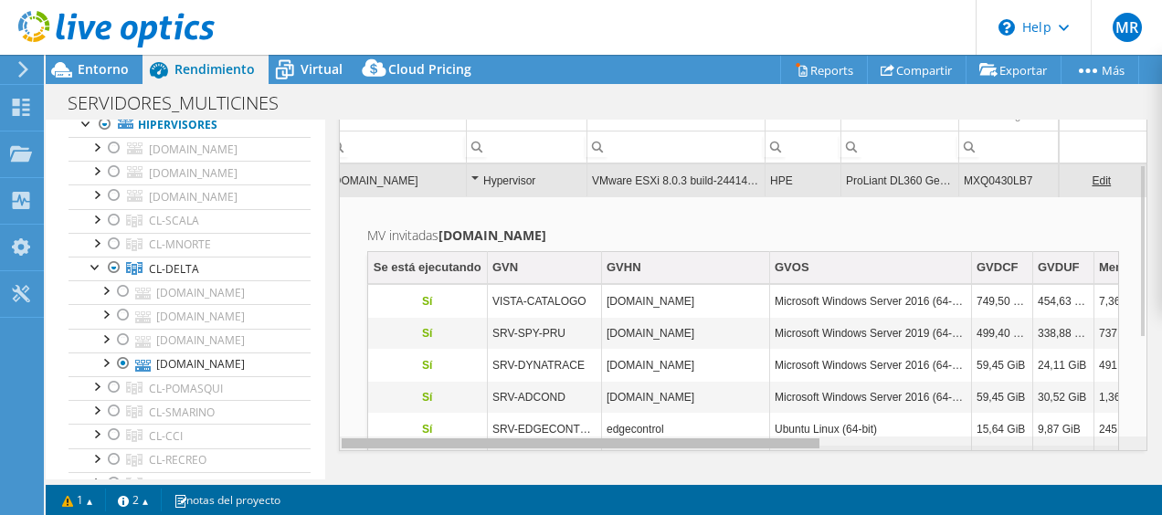
scroll to position [0, 0]
drag, startPoint x: 758, startPoint y: 436, endPoint x: 488, endPoint y: 421, distance: 270.8
click at [488, 421] on body "MR Usuario final Mario Reinoso mario.reinoso@telefonica.com OTECEL S.A. My Prof…" at bounding box center [581, 257] width 1162 height 515
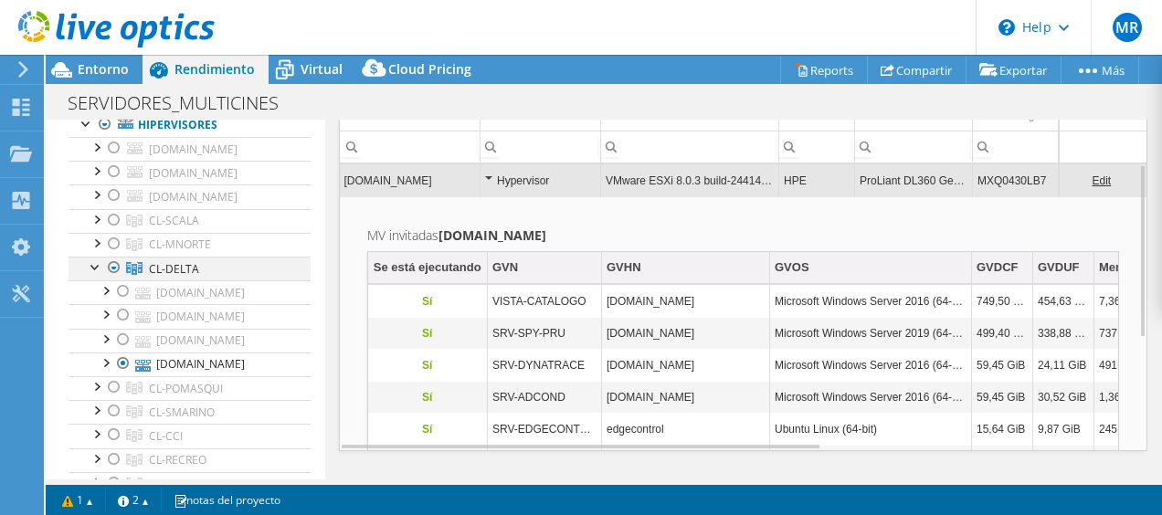
click at [112, 258] on div at bounding box center [114, 268] width 18 height 22
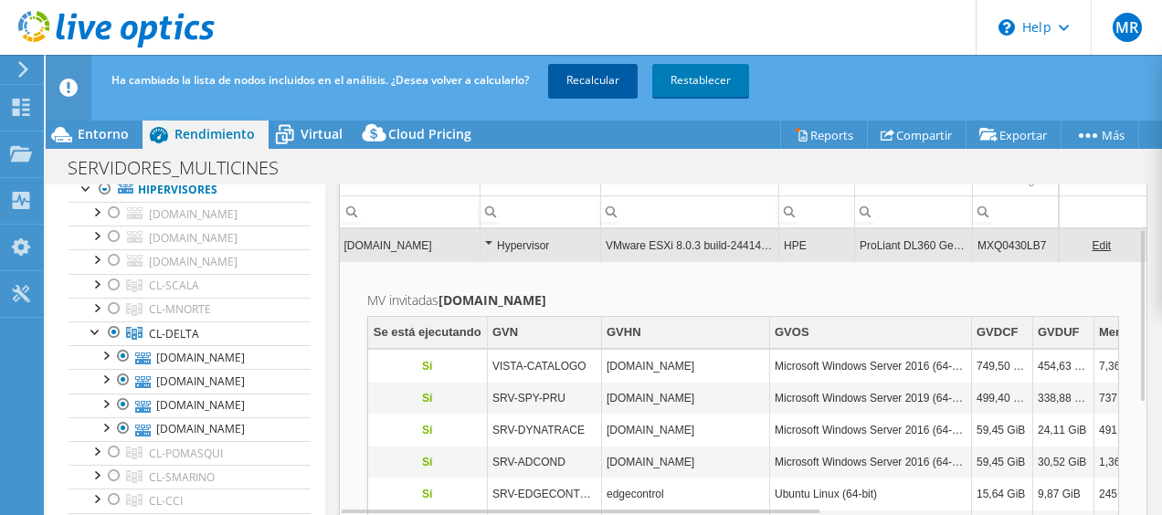
click at [584, 95] on link "Recalcular" at bounding box center [593, 80] width 90 height 33
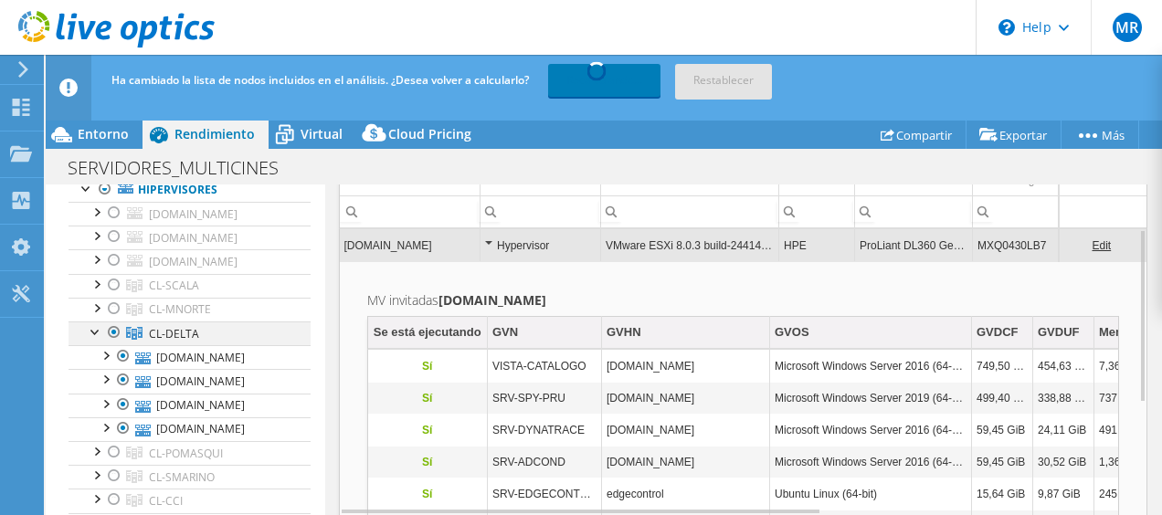
click at [90, 330] on div at bounding box center [96, 331] width 18 height 18
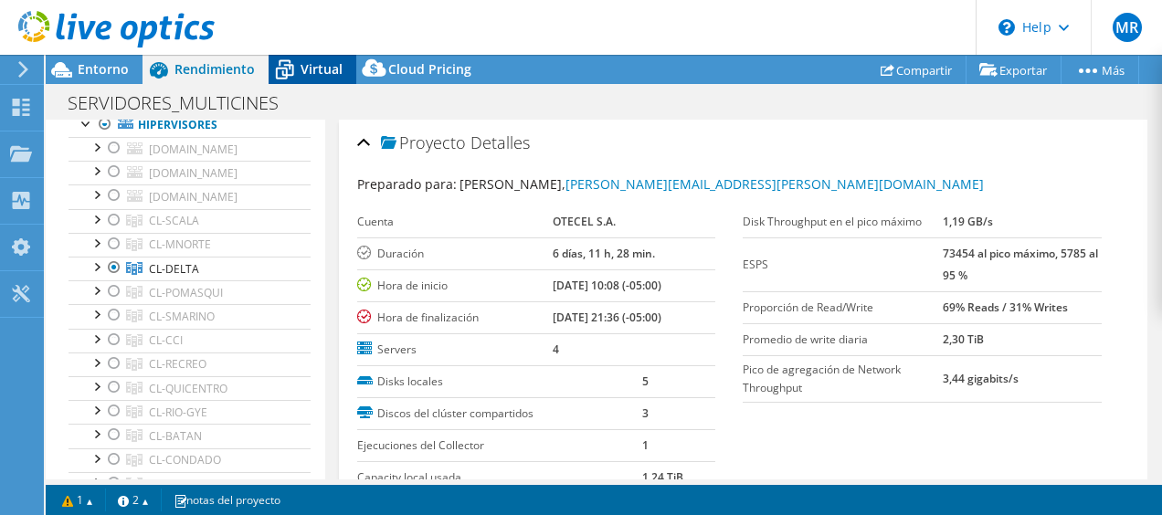
click at [302, 72] on span "Virtual" at bounding box center [322, 68] width 42 height 17
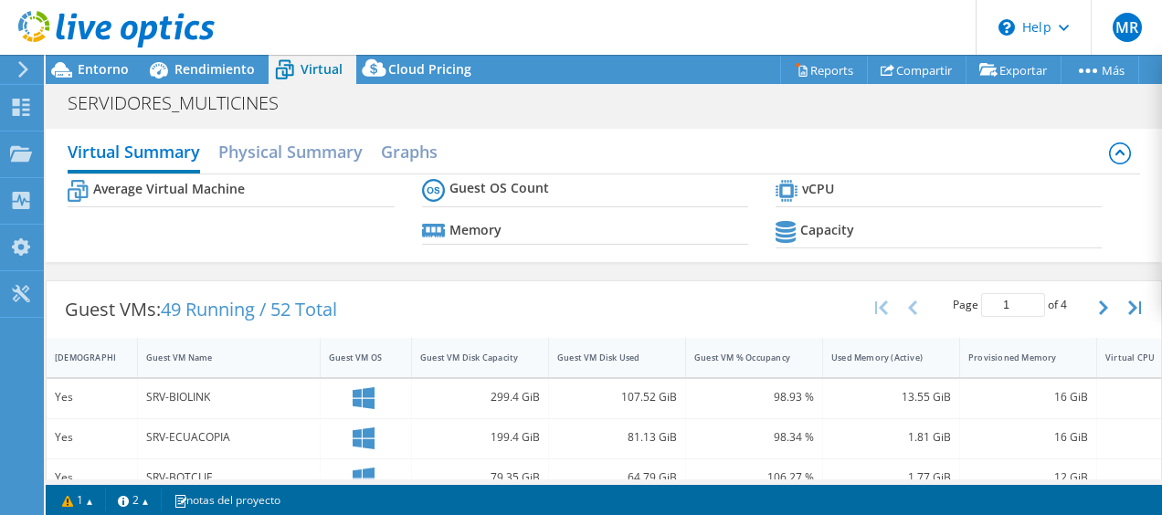
drag, startPoint x: 216, startPoint y: 311, endPoint x: 318, endPoint y: 318, distance: 102.6
click at [318, 318] on span "49 Running / 52 Total" at bounding box center [249, 309] width 176 height 25
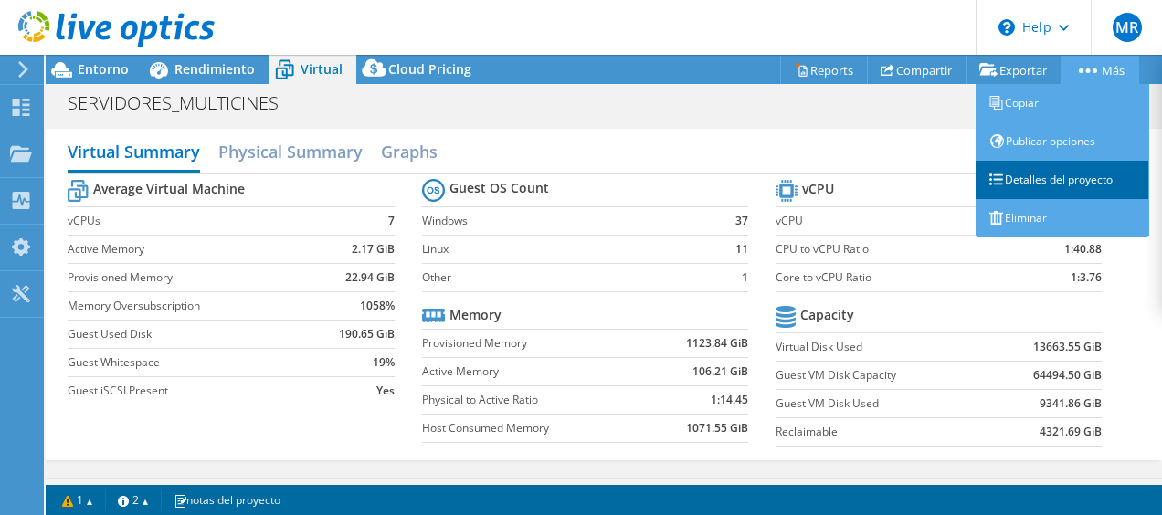
click at [1023, 171] on link "Detalles del proyecto" at bounding box center [1063, 180] width 174 height 38
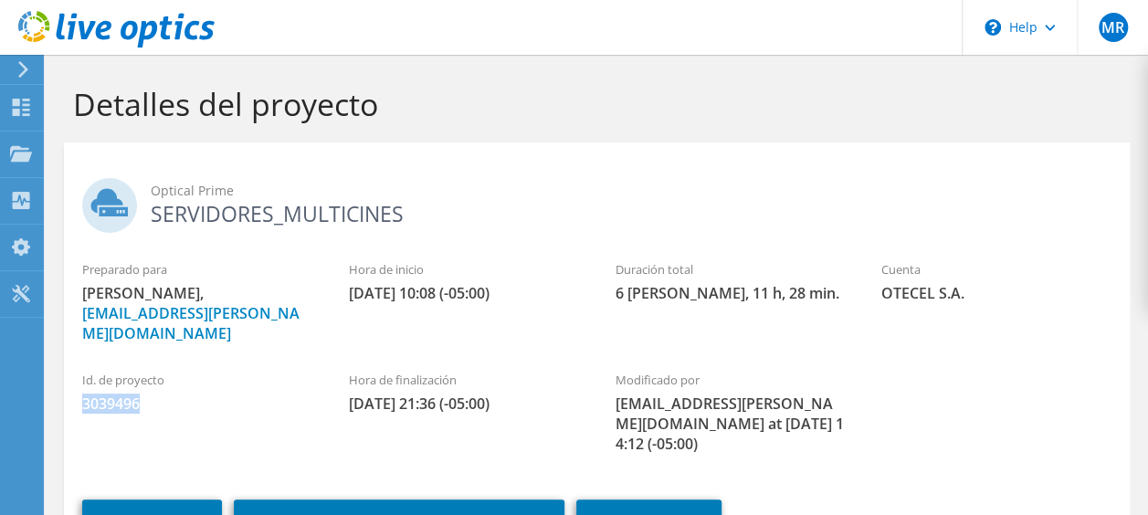
drag, startPoint x: 80, startPoint y: 388, endPoint x: 139, endPoint y: 386, distance: 58.5
click at [139, 386] on div "Id. de proyecto 3039496" at bounding box center [197, 392] width 267 height 61
copy span "3039496"
click at [673, 216] on h2 "Optical Prime SERVIDORES_MULTICINES" at bounding box center [596, 201] width 1029 height 46
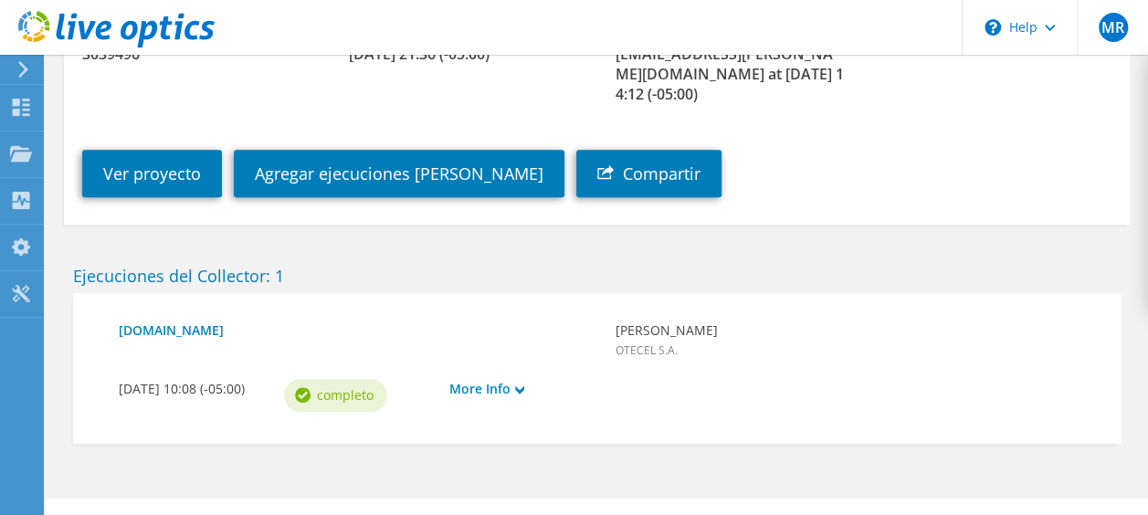
scroll to position [347, 0]
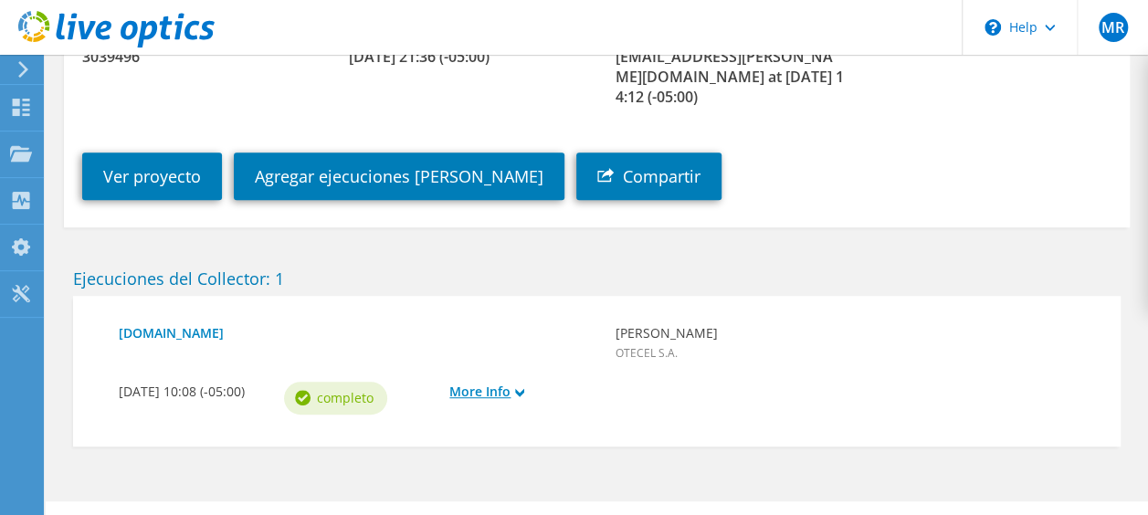
click at [490, 382] on link "More Info" at bounding box center [522, 392] width 147 height 20
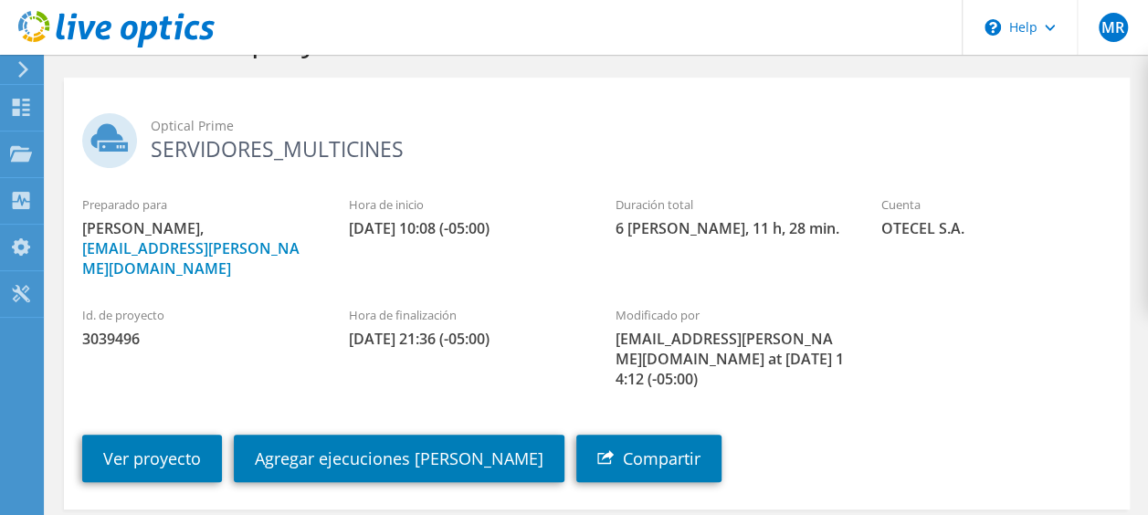
scroll to position [0, 0]
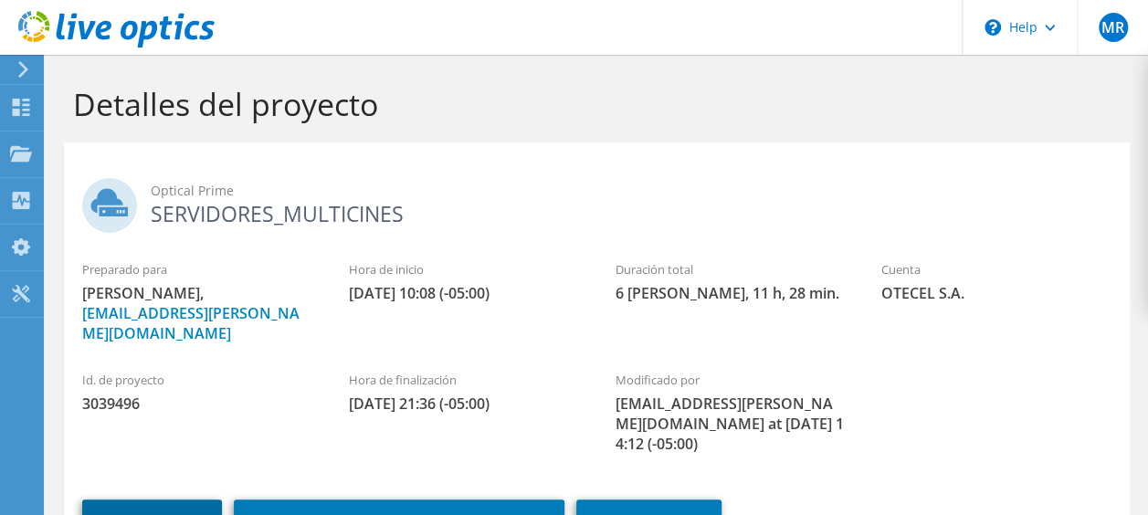
click at [174, 505] on link "Ver proyecto" at bounding box center [152, 523] width 140 height 47
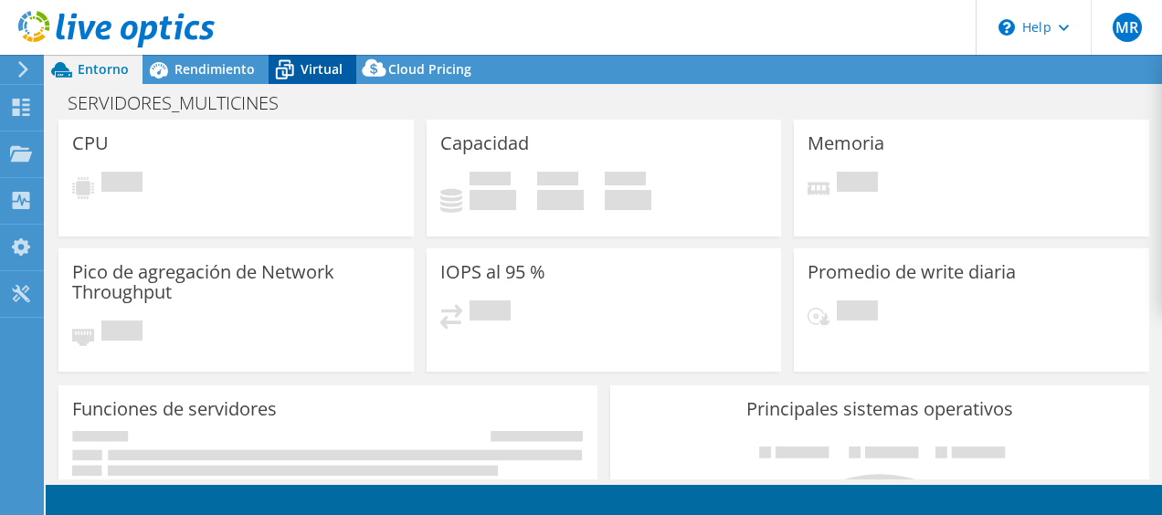
click at [279, 65] on icon at bounding box center [285, 70] width 32 height 32
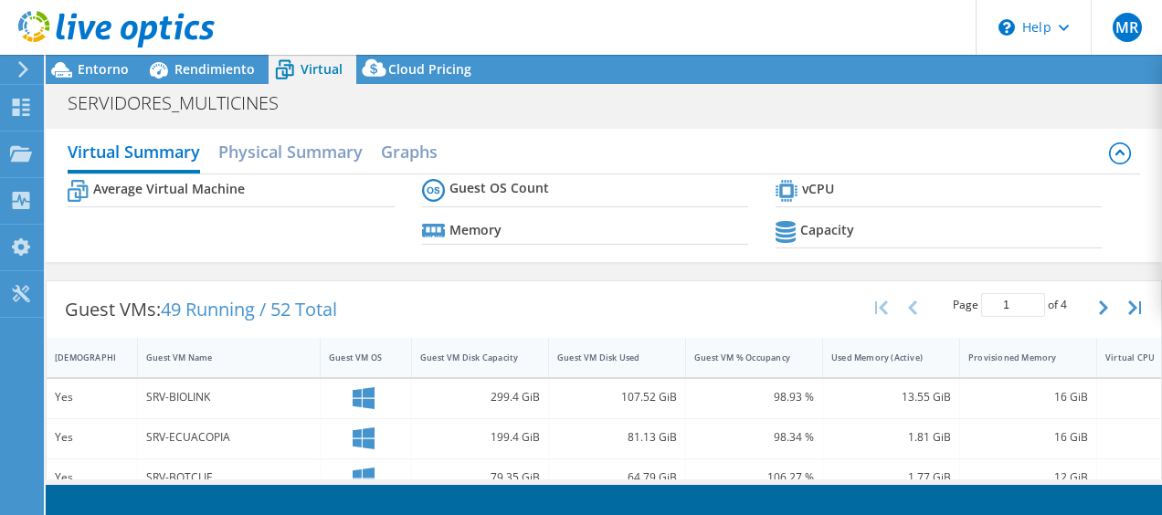
select select "USD"
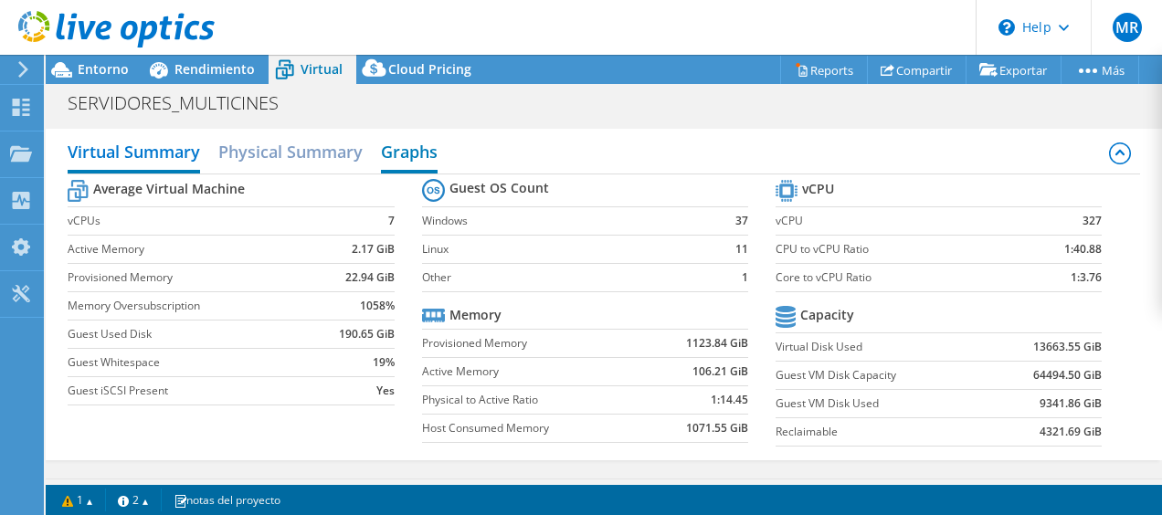
click at [417, 137] on h2 "Graphs" at bounding box center [409, 153] width 57 height 40
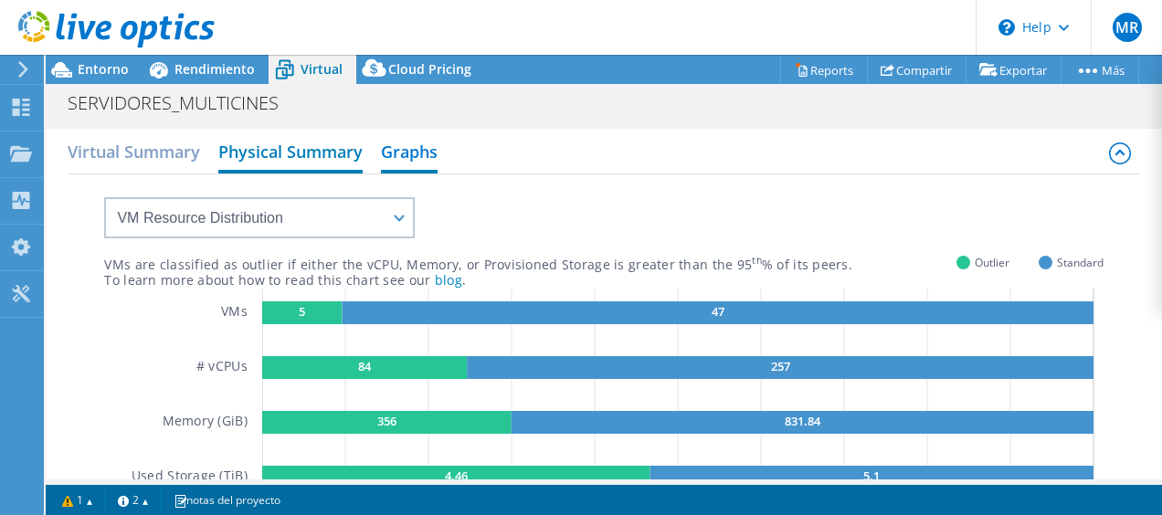
click at [315, 143] on h2 "Physical Summary" at bounding box center [290, 153] width 144 height 40
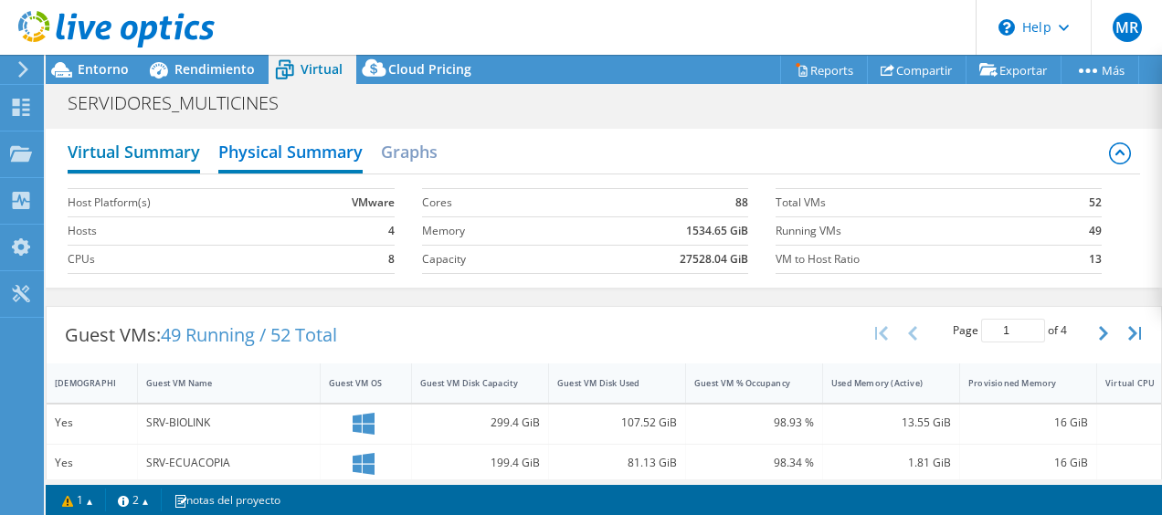
click at [174, 159] on h2 "Virtual Summary" at bounding box center [134, 153] width 132 height 40
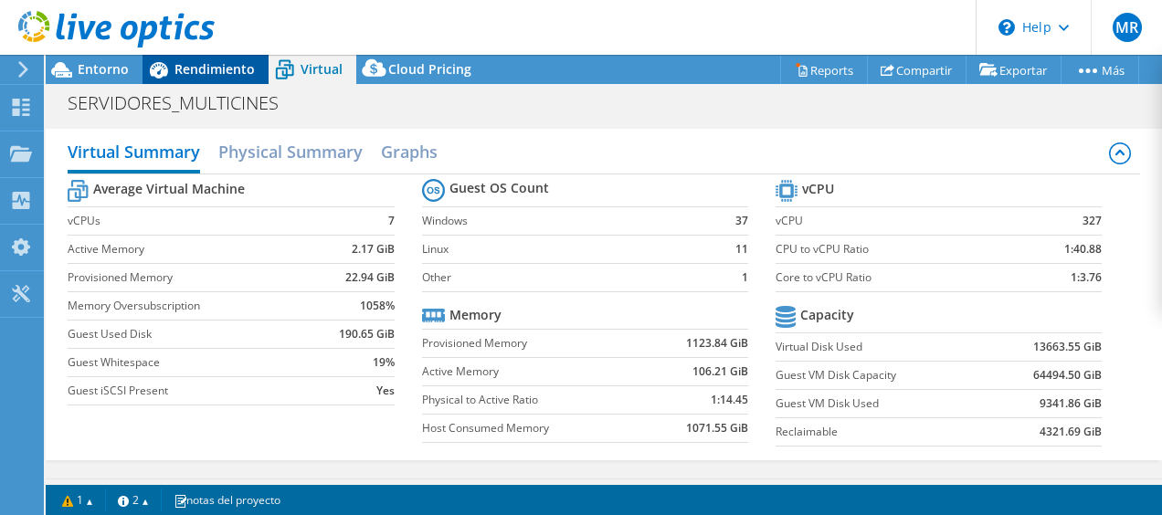
click at [217, 67] on span "Rendimiento" at bounding box center [214, 68] width 80 height 17
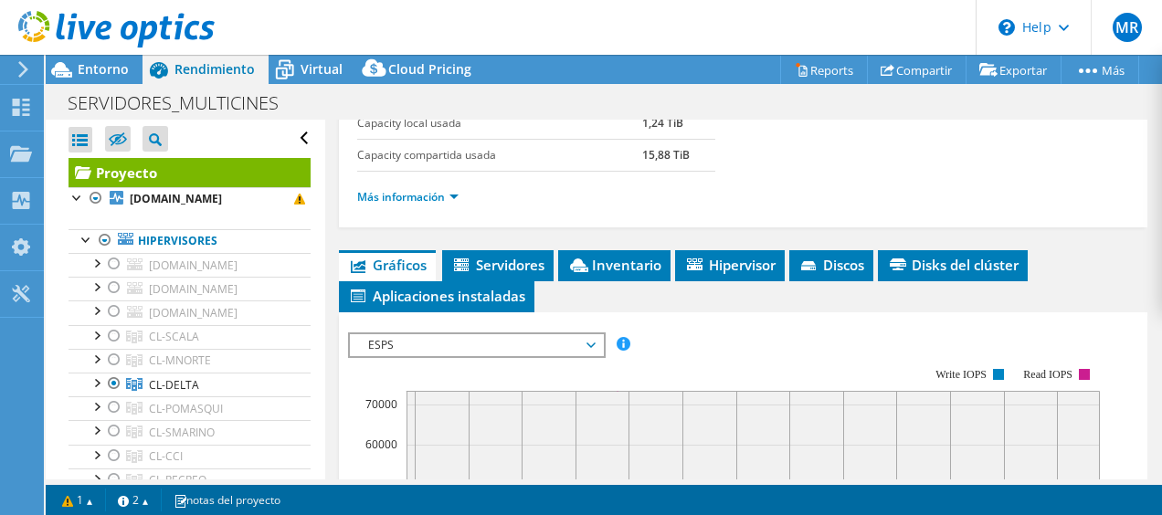
scroll to position [332, 0]
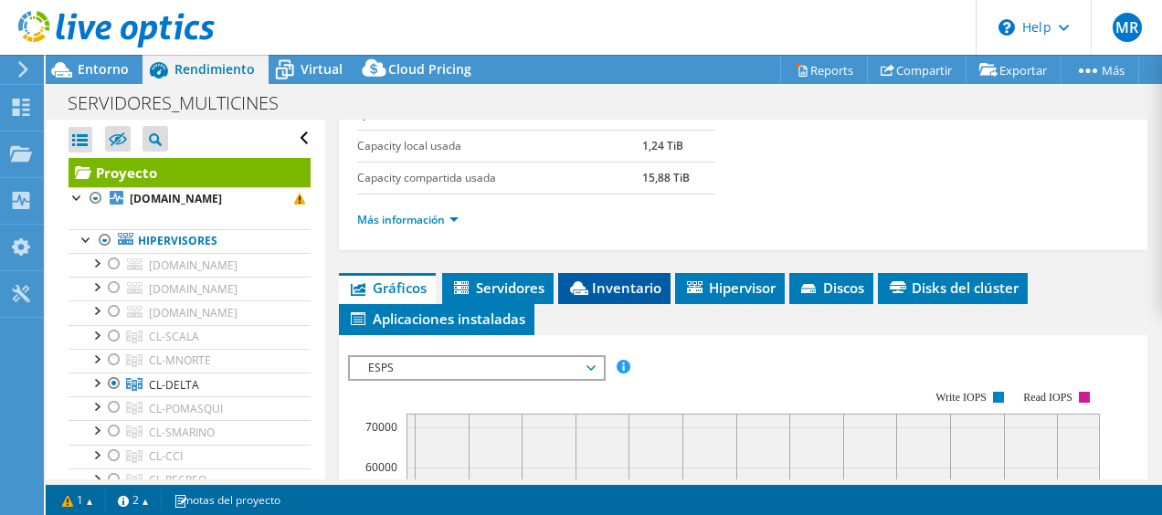
click at [588, 279] on span "Inventario" at bounding box center [614, 288] width 94 height 18
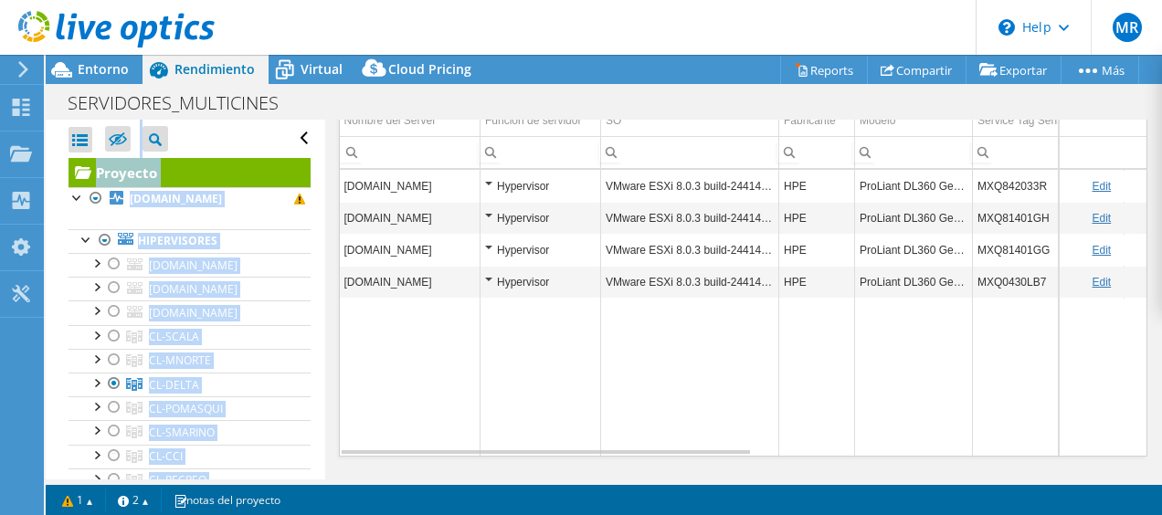
scroll to position [609, 0]
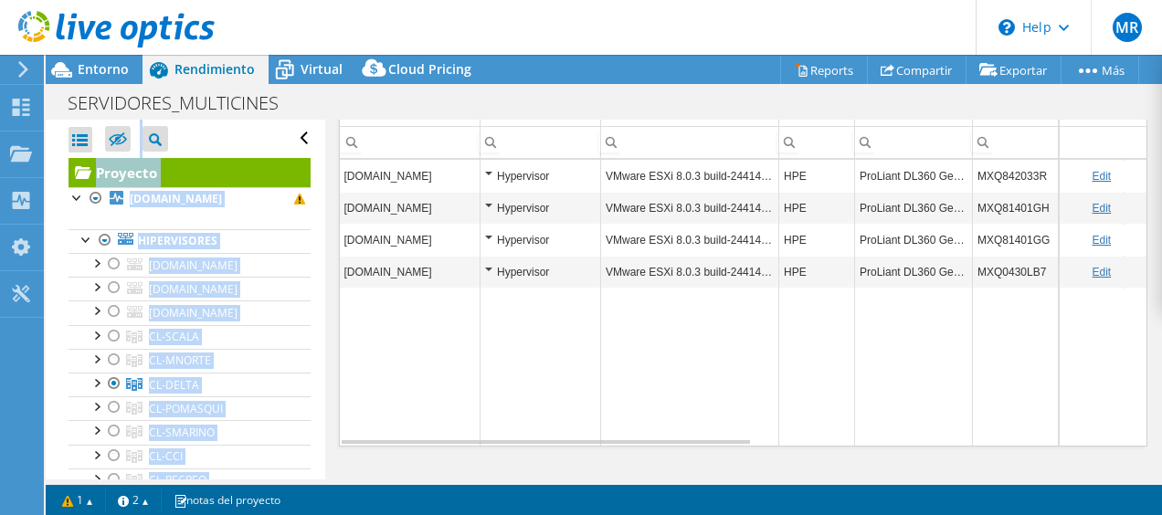
drag, startPoint x: 722, startPoint y: 480, endPoint x: 787, endPoint y: 478, distance: 64.9
click at [787, 478] on div "Acciones de proyecto Acciones de proyecto Reports Compartir Exportar vSAN Ready…" at bounding box center [604, 285] width 1116 height 460
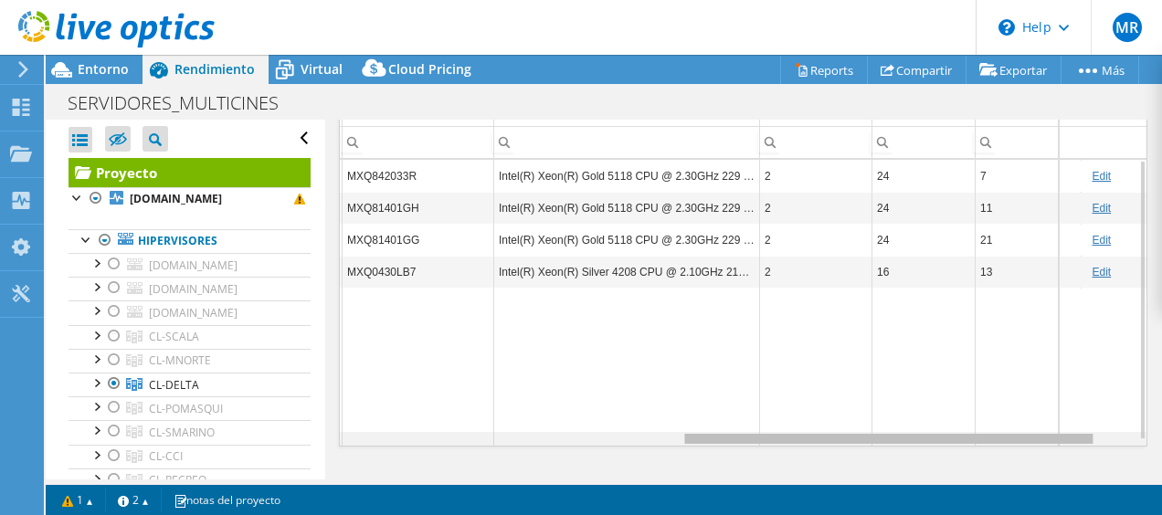
scroll to position [0, 660]
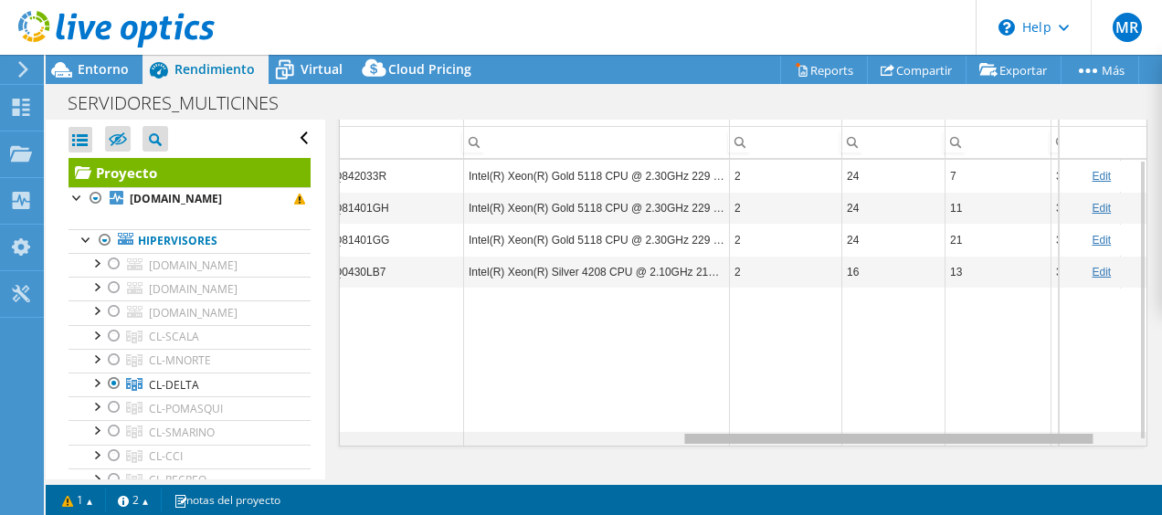
drag, startPoint x: 625, startPoint y: 432, endPoint x: 978, endPoint y: 431, distance: 353.5
click at [978, 431] on body "MR Usuario final Mario Reinoso mario.reinoso@telefonica.com OTECEL S.A. My Prof…" at bounding box center [581, 257] width 1162 height 515
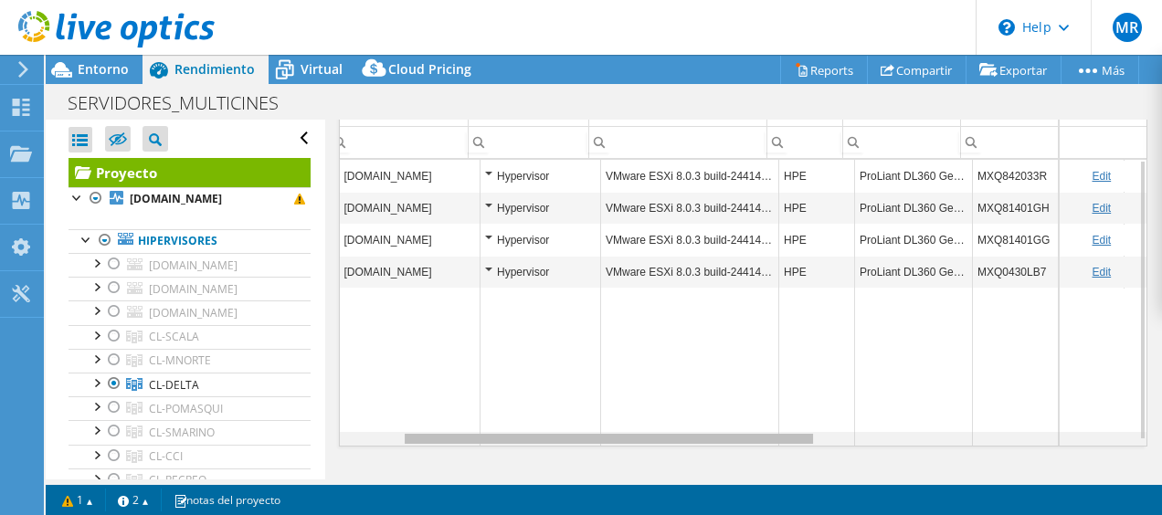
scroll to position [0, 0]
drag, startPoint x: 899, startPoint y: 435, endPoint x: 451, endPoint y: 432, distance: 447.6
click at [451, 432] on body "MR Usuario final Mario Reinoso mario.reinoso@telefonica.com OTECEL S.A. My Prof…" at bounding box center [581, 257] width 1162 height 515
drag, startPoint x: 691, startPoint y: 434, endPoint x: 490, endPoint y: 464, distance: 203.2
click at [490, 464] on body "MR Usuario final Mario Reinoso mario.reinoso@telefonica.com OTECEL S.A. My Prof…" at bounding box center [581, 257] width 1162 height 515
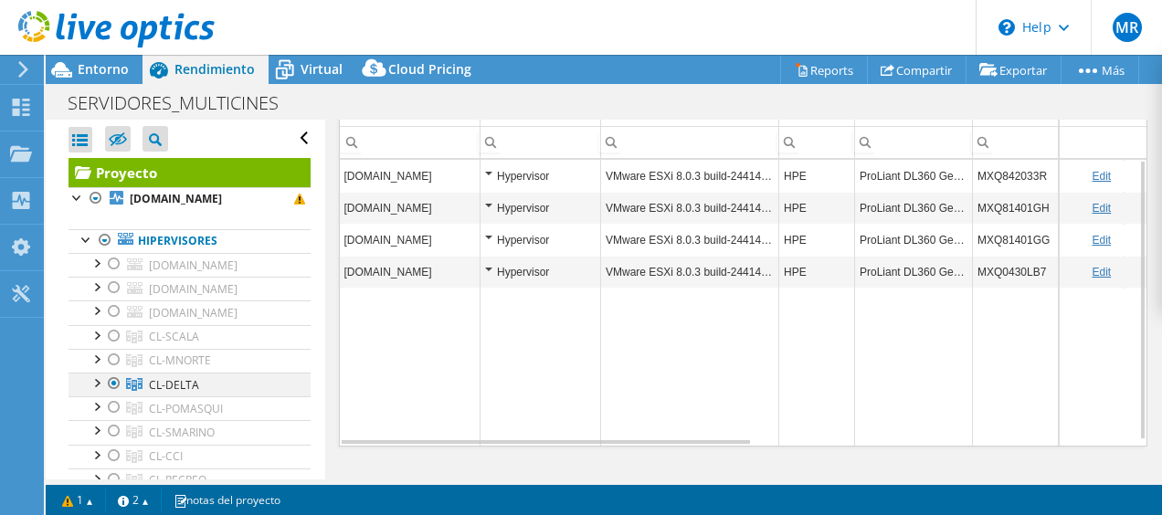
click at [91, 377] on div at bounding box center [96, 382] width 18 height 18
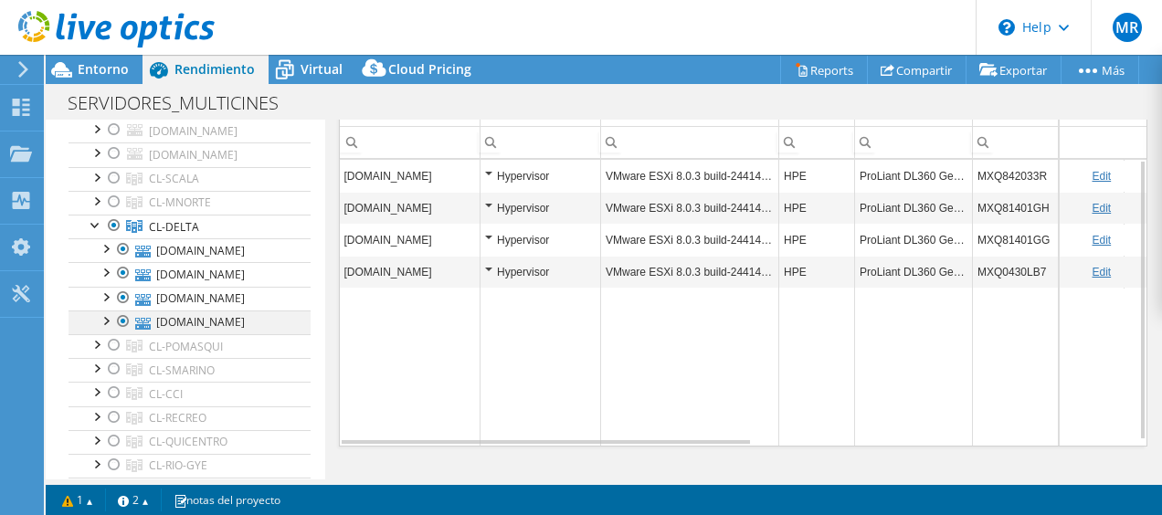
click at [124, 318] on div at bounding box center [123, 322] width 18 height 22
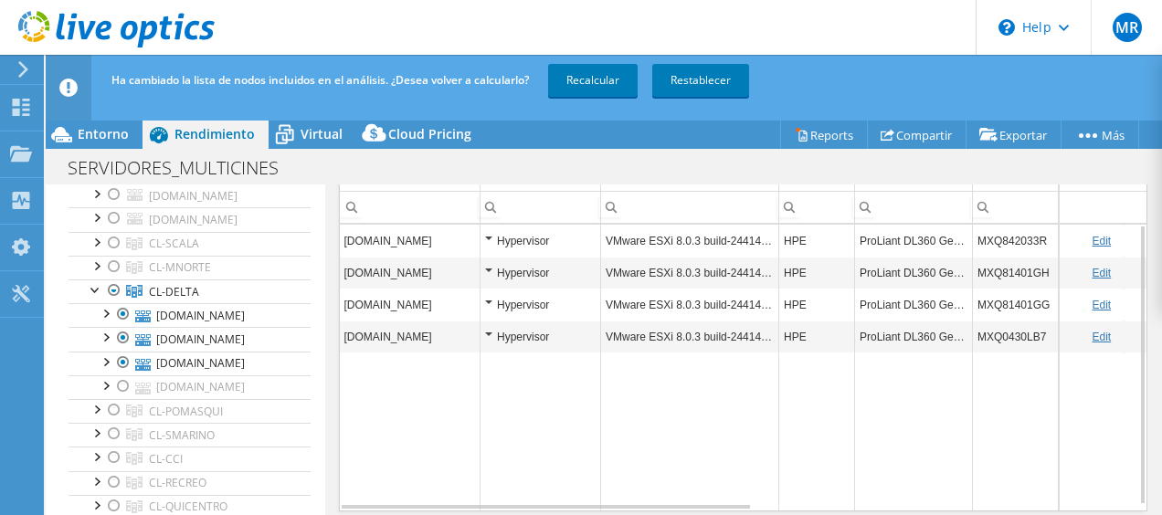
click at [606, 61] on div "Ha cambiado la lista de nodos incluidos en el análisis. ¿Desea volver a calcula…" at bounding box center [637, 80] width 1061 height 51
click at [577, 88] on link "Recalcular" at bounding box center [593, 80] width 90 height 33
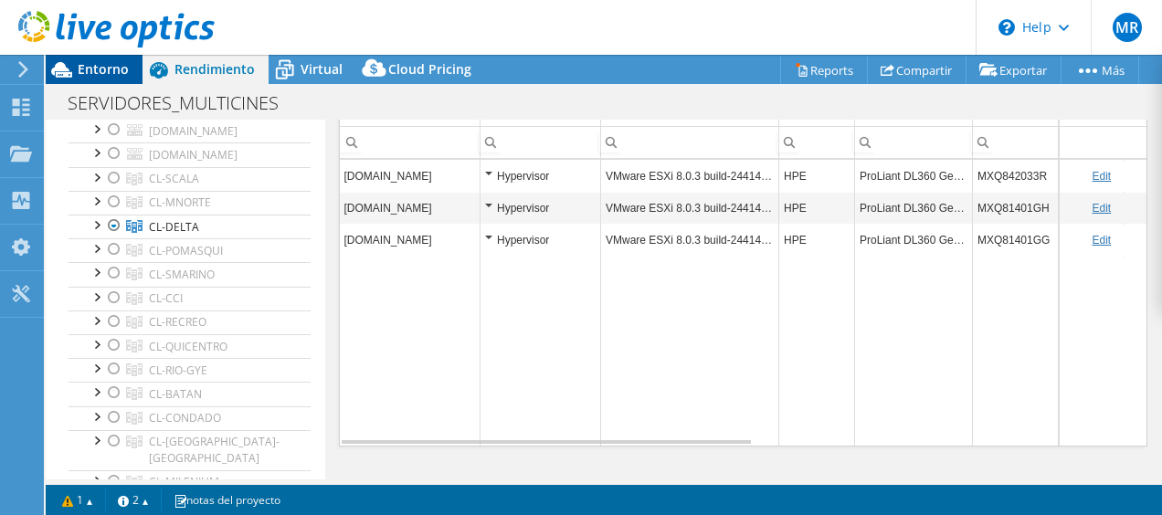
click at [89, 66] on span "Entorno" at bounding box center [103, 68] width 51 height 17
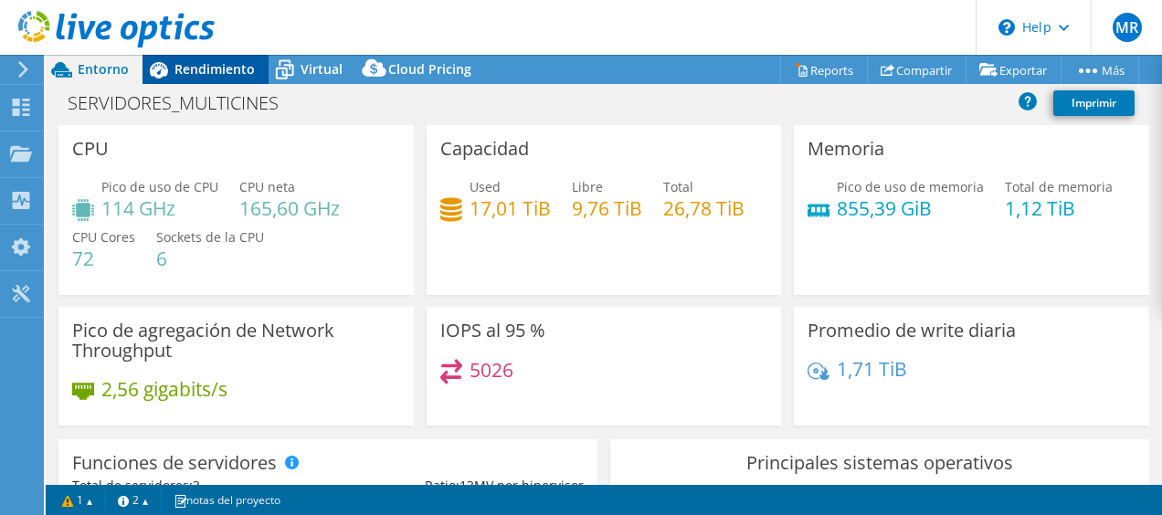
click at [227, 75] on span "Rendimiento" at bounding box center [214, 68] width 80 height 17
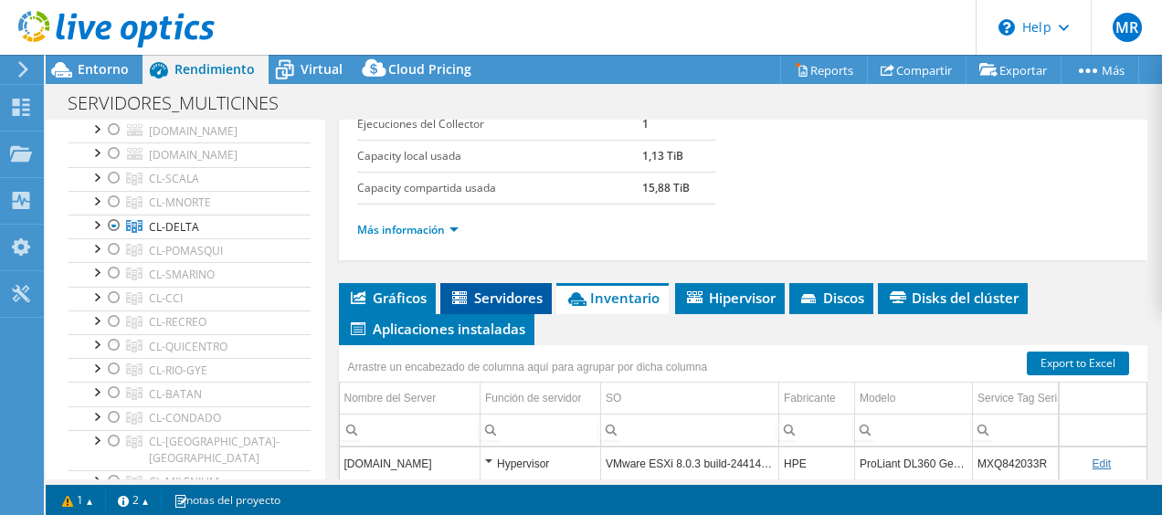
scroll to position [325, 0]
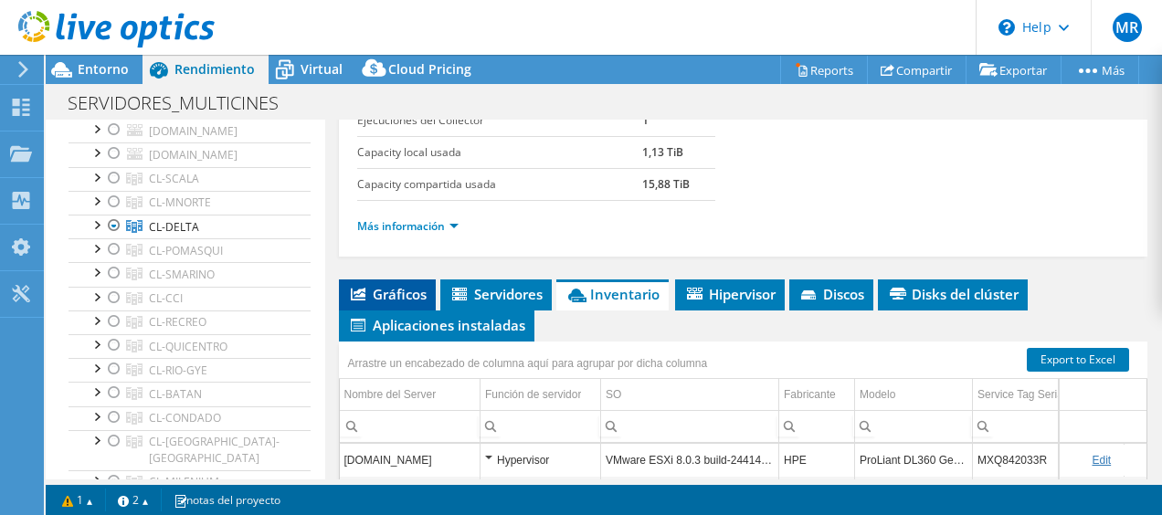
click at [420, 289] on span "Gráficos" at bounding box center [387, 294] width 79 height 18
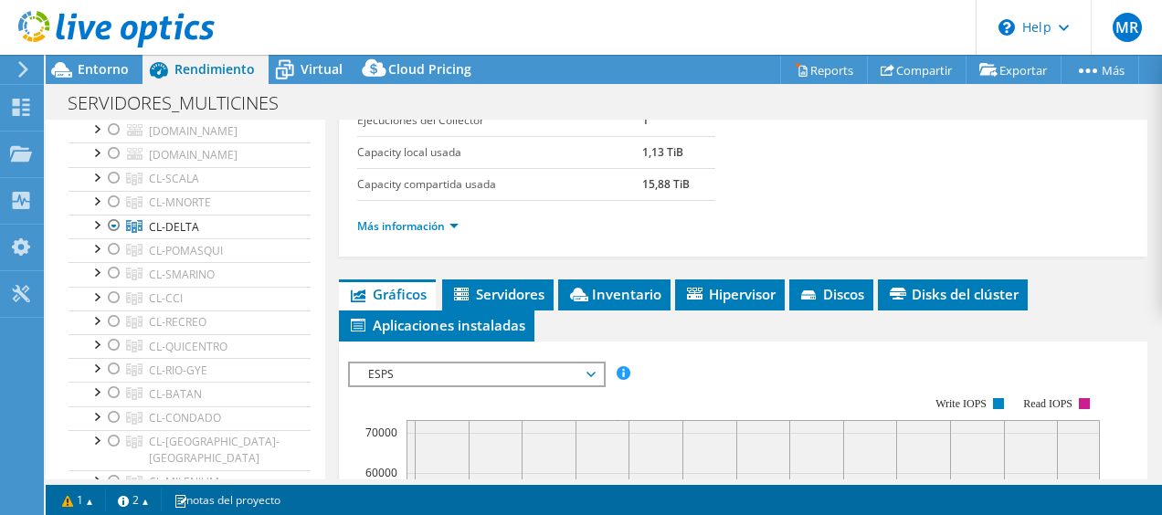
click at [451, 370] on span "ESPS" at bounding box center [476, 375] width 235 height 22
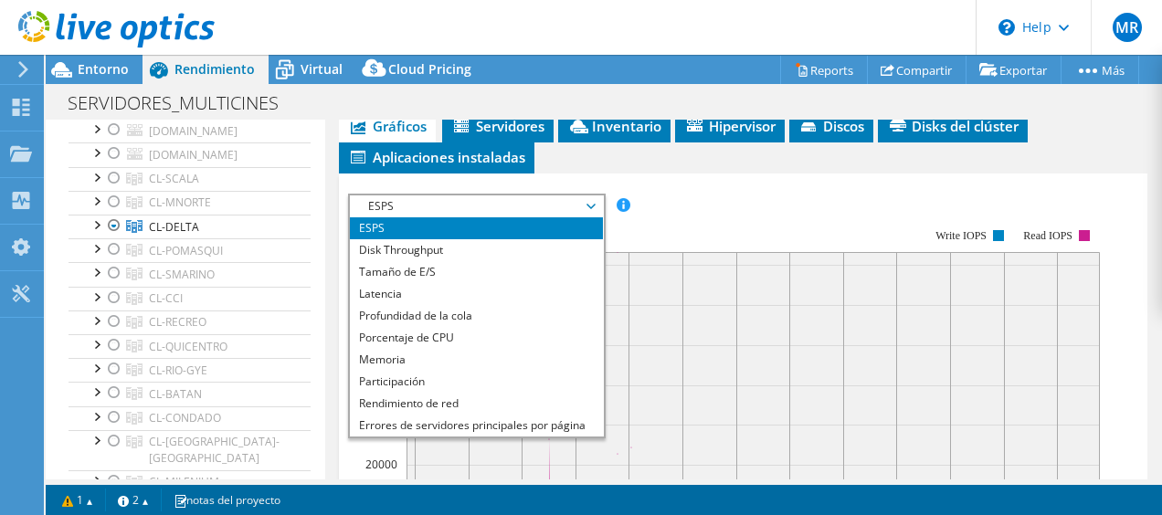
scroll to position [506, 0]
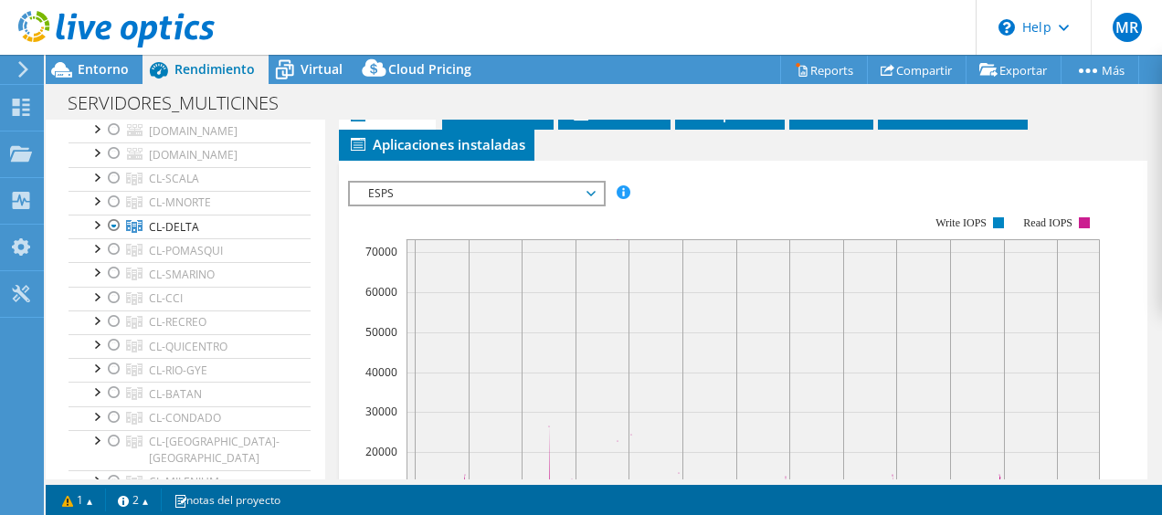
click at [521, 192] on span "ESPS" at bounding box center [476, 194] width 235 height 22
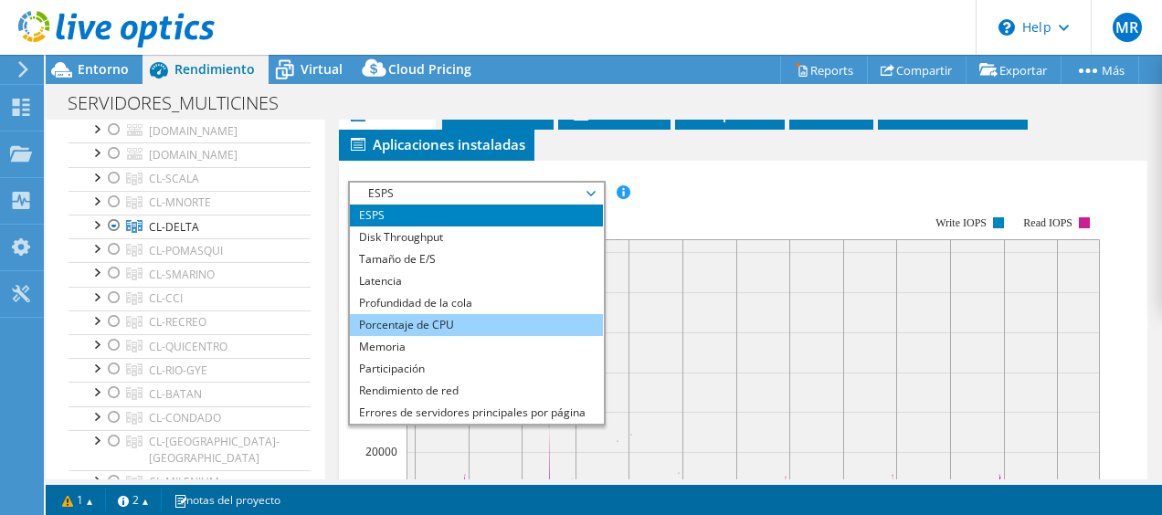
click at [474, 322] on li "Porcentaje de CPU" at bounding box center [476, 325] width 253 height 22
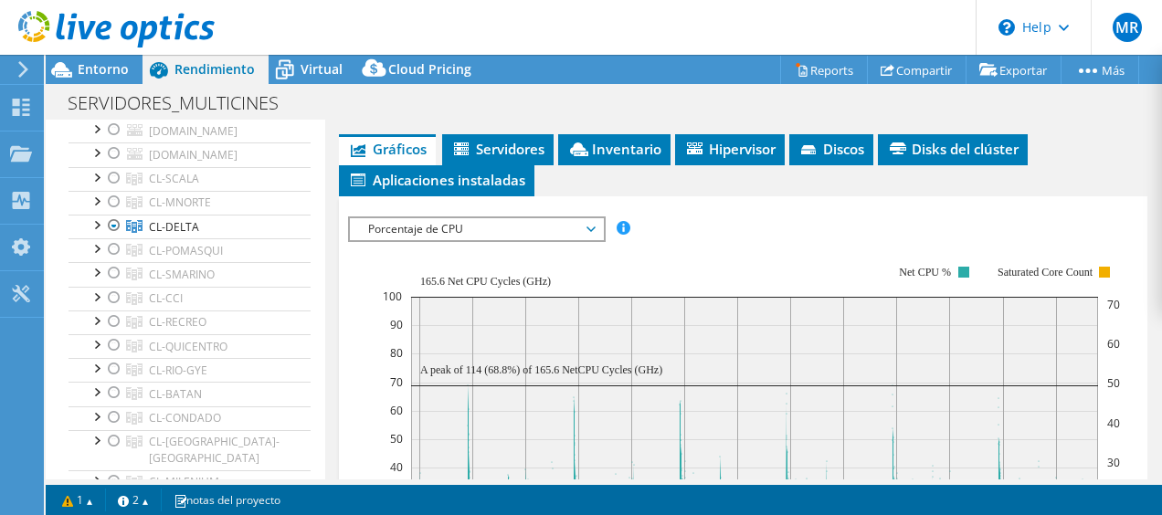
scroll to position [458, 0]
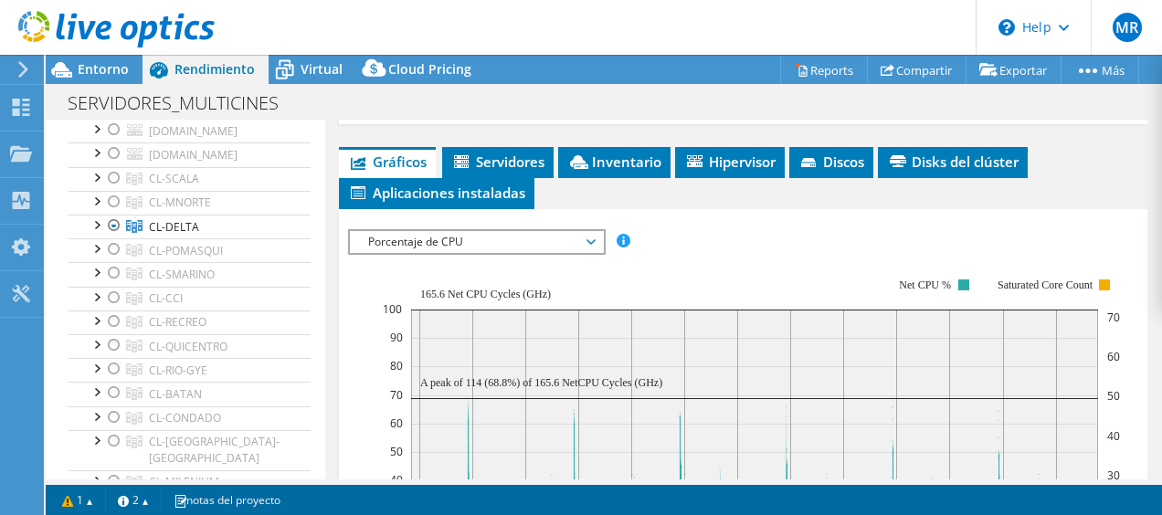
click at [554, 245] on span "Porcentaje de CPU" at bounding box center [476, 242] width 235 height 22
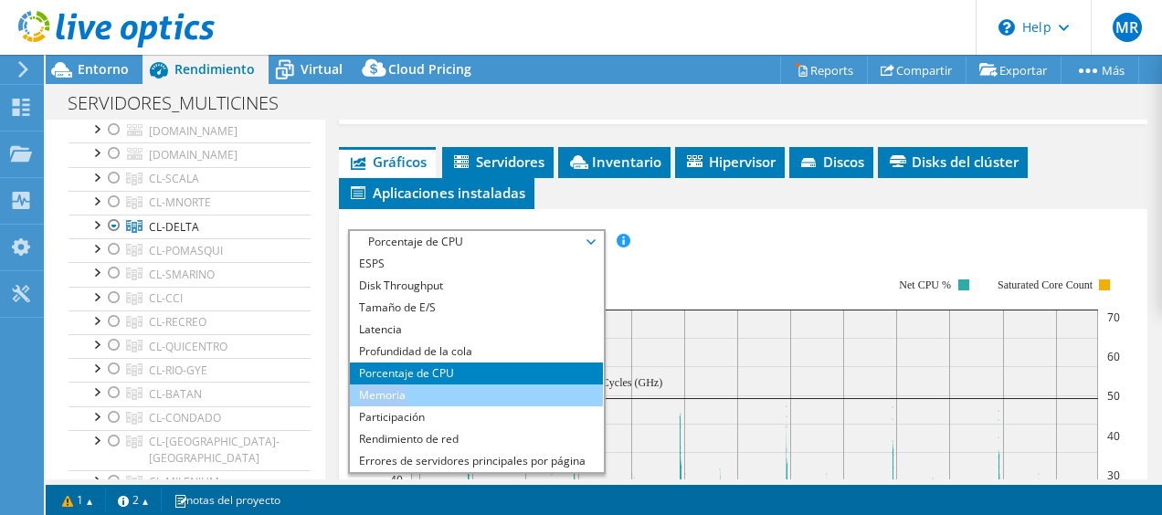
click at [481, 382] on ul "ESPS Disk Throughput Tamaño de E/S Latencia Profundidad de la cola Porcentaje d…" at bounding box center [476, 362] width 253 height 219
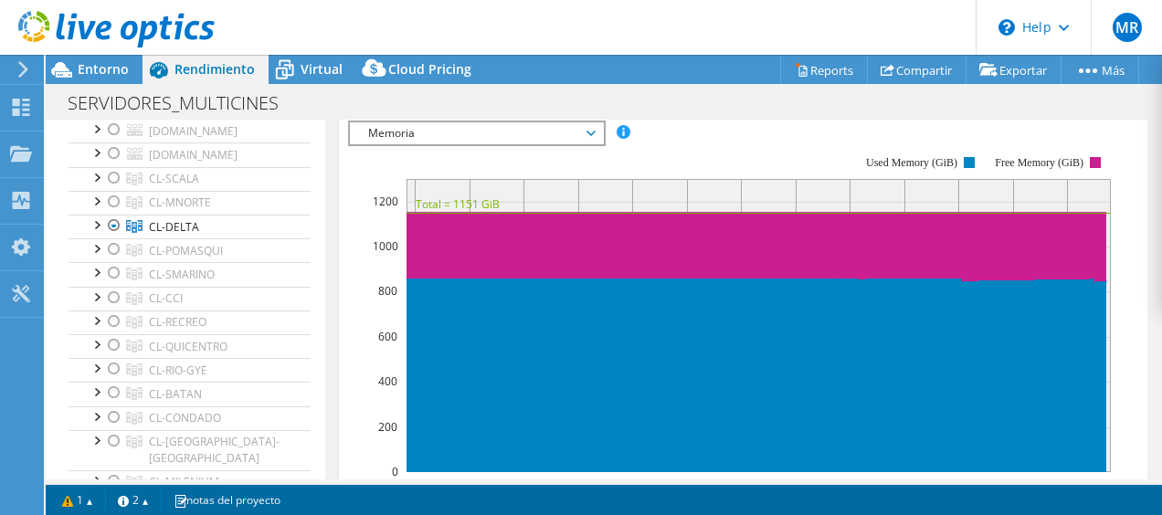
scroll to position [571, 0]
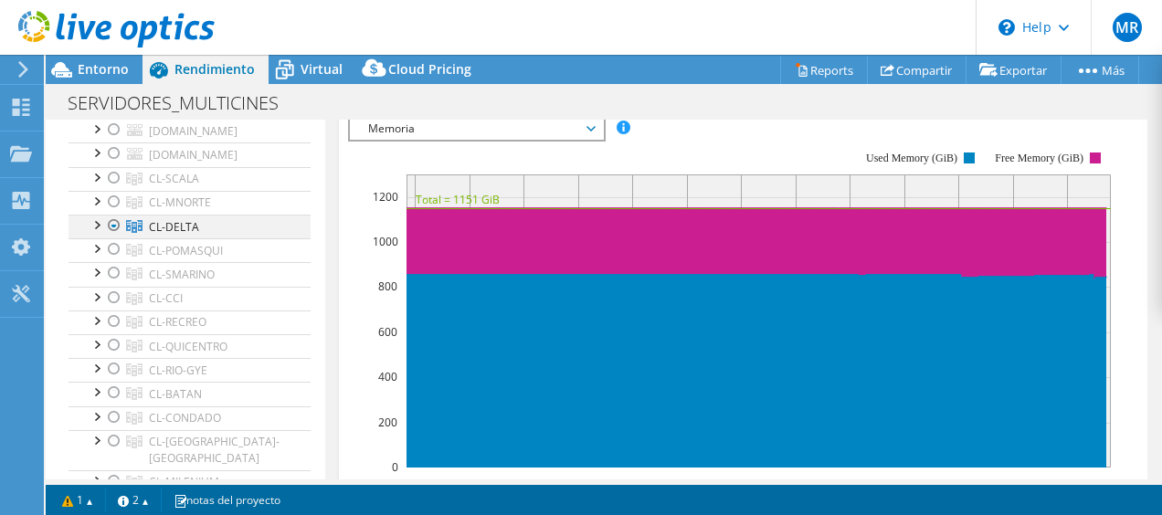
click at [97, 227] on div at bounding box center [96, 224] width 18 height 18
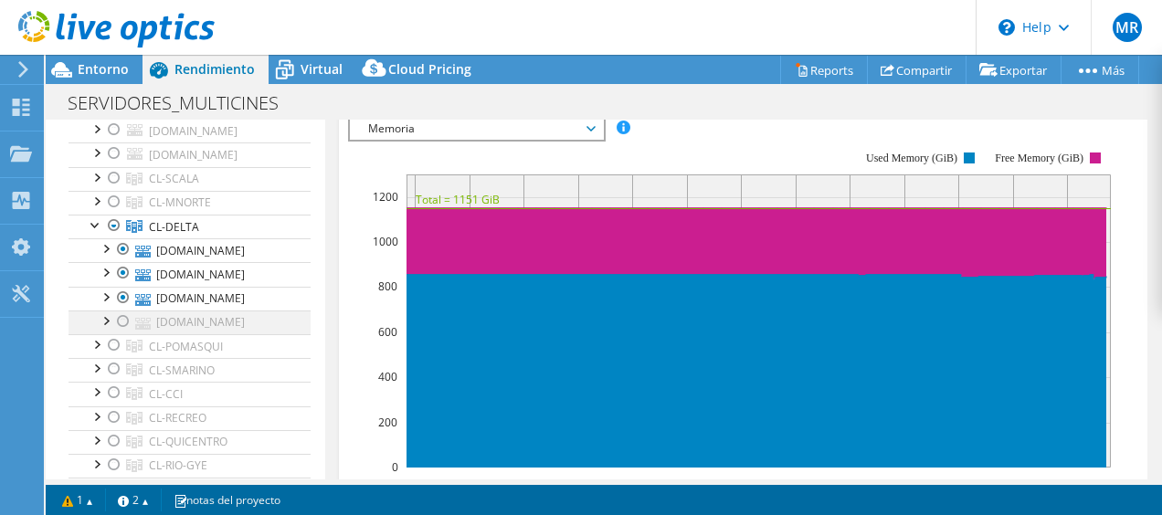
click at [126, 317] on div at bounding box center [123, 322] width 18 height 22
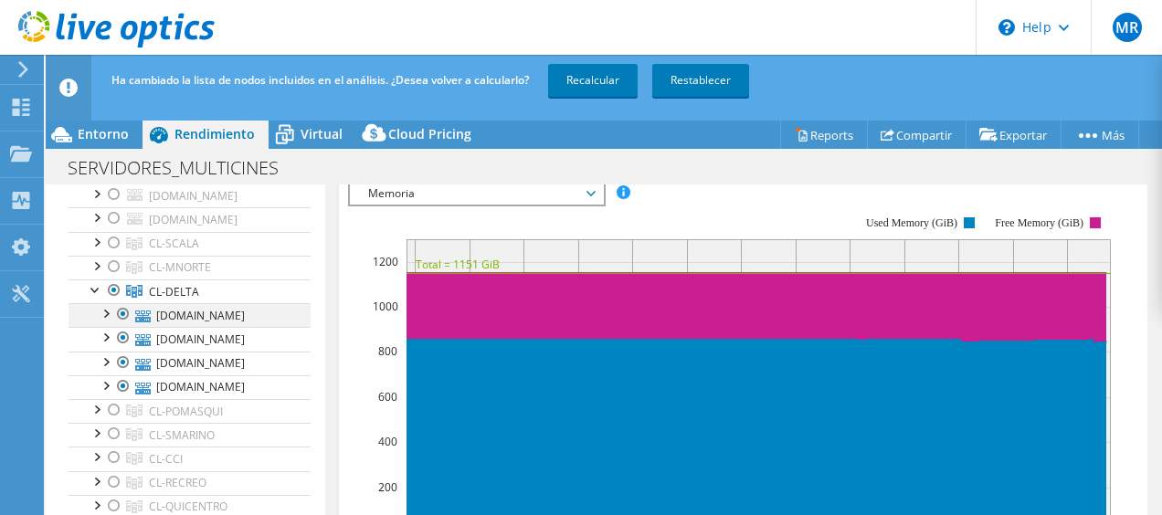
click at [123, 312] on div at bounding box center [123, 314] width 18 height 22
click at [122, 335] on div at bounding box center [123, 338] width 18 height 22
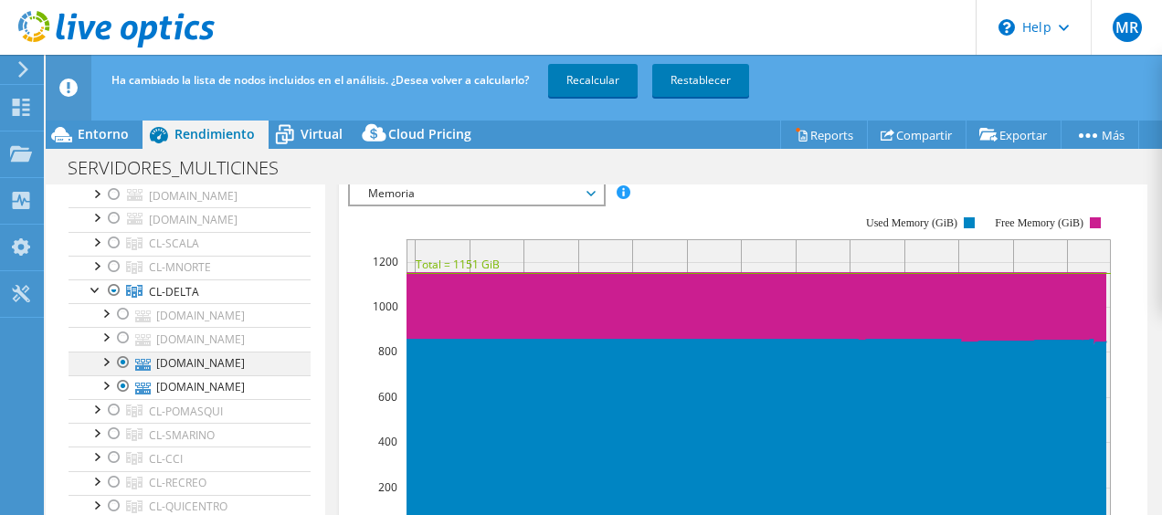
click at [121, 365] on div at bounding box center [123, 363] width 18 height 22
click at [609, 80] on link "Recalcular" at bounding box center [593, 80] width 90 height 33
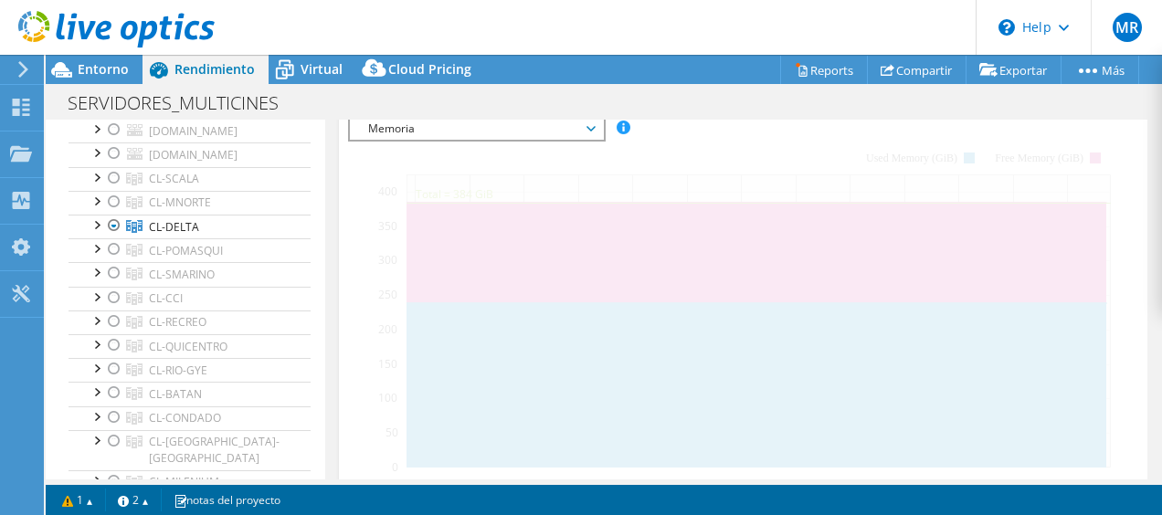
scroll to position [376, 0]
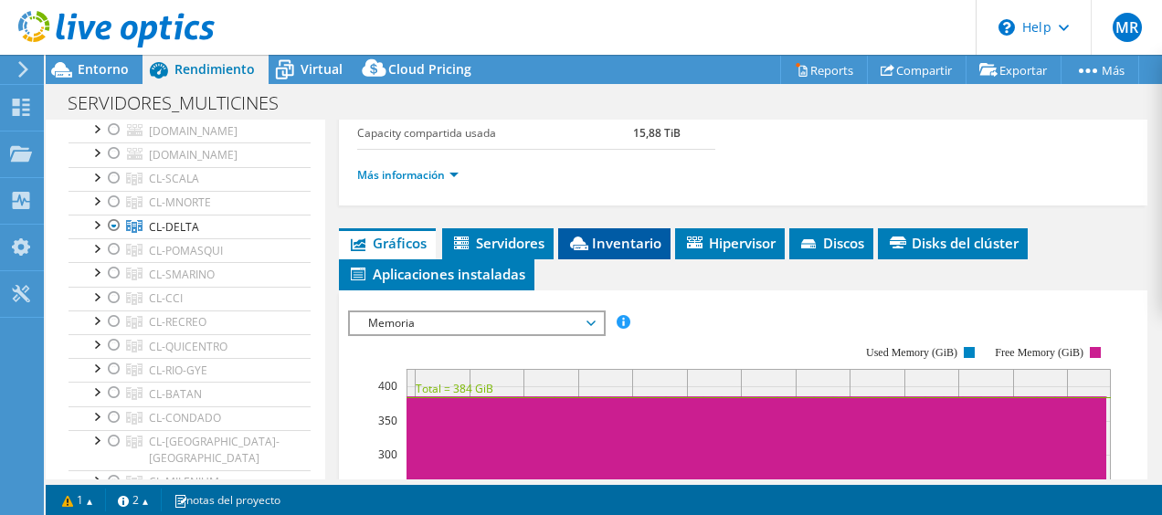
click at [628, 239] on span "Inventario" at bounding box center [614, 243] width 94 height 18
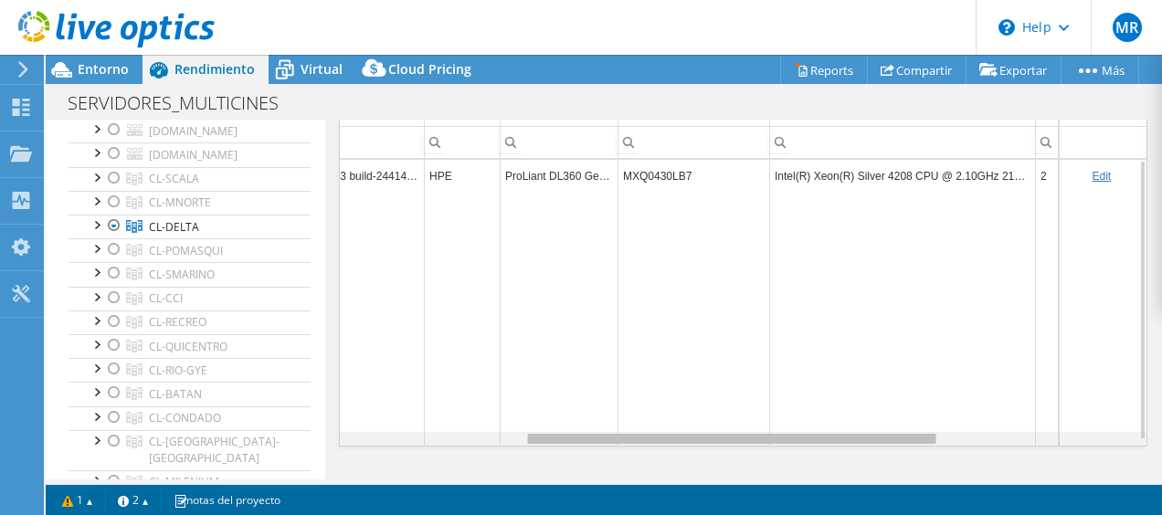
scroll to position [0, 358]
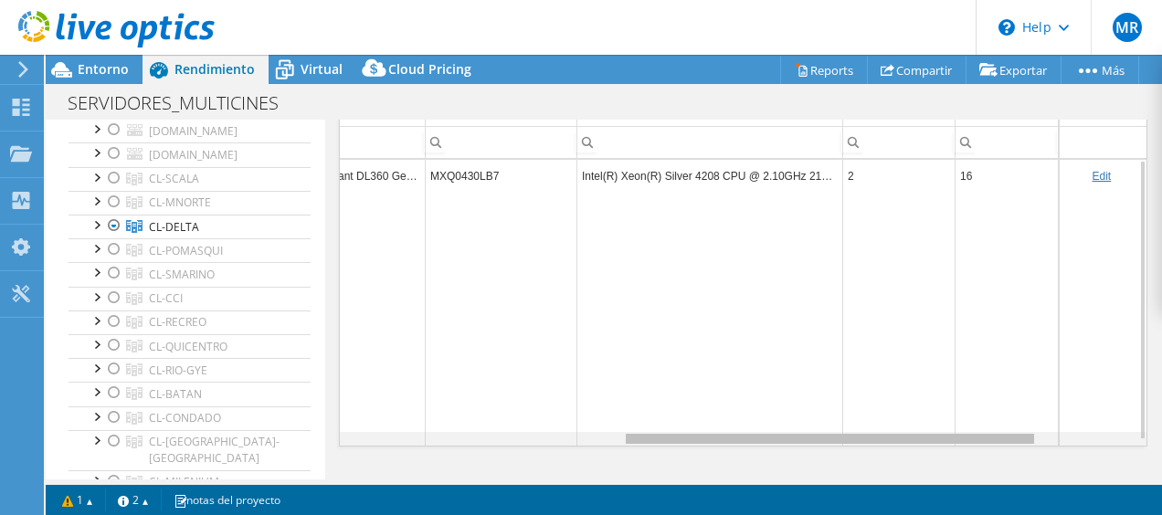
drag, startPoint x: 692, startPoint y: 433, endPoint x: 984, endPoint y: 449, distance: 291.8
click at [984, 449] on body "MR Usuario final Mario Reinoso mario.reinoso@telefonica.com OTECEL S.A. My Prof…" at bounding box center [581, 257] width 1162 height 515
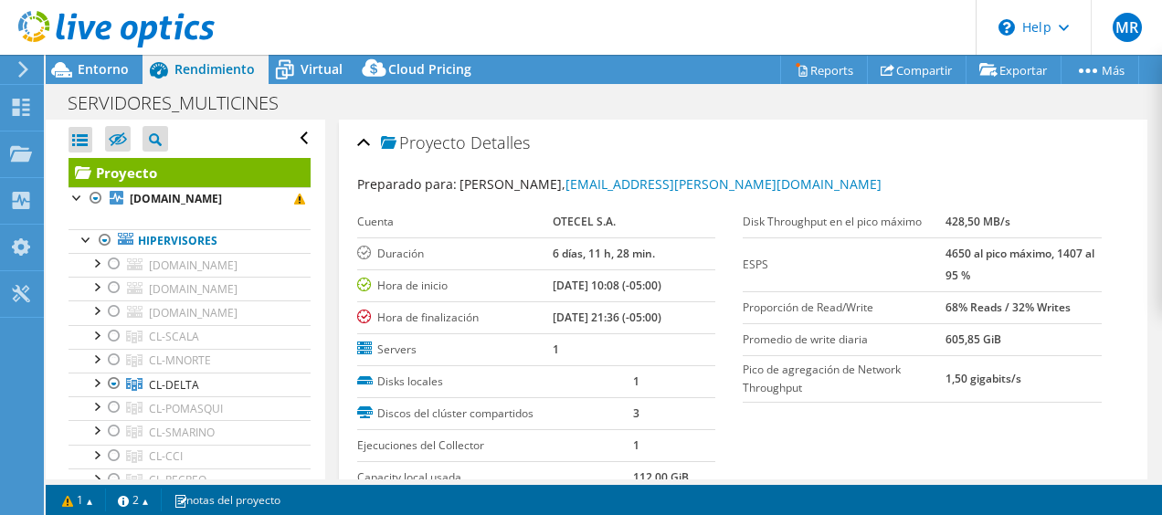
select select "USD"
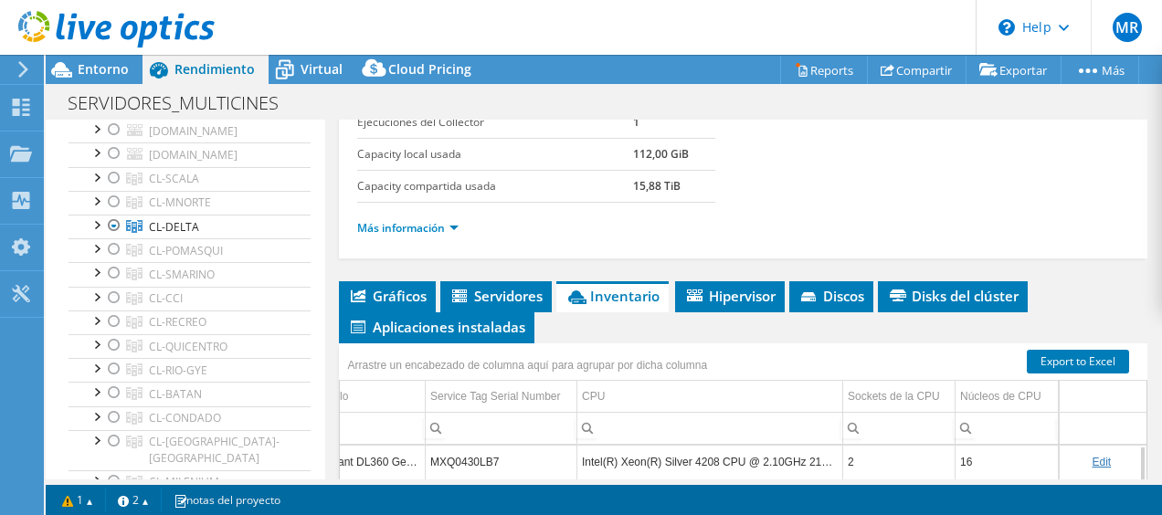
scroll to position [318, 0]
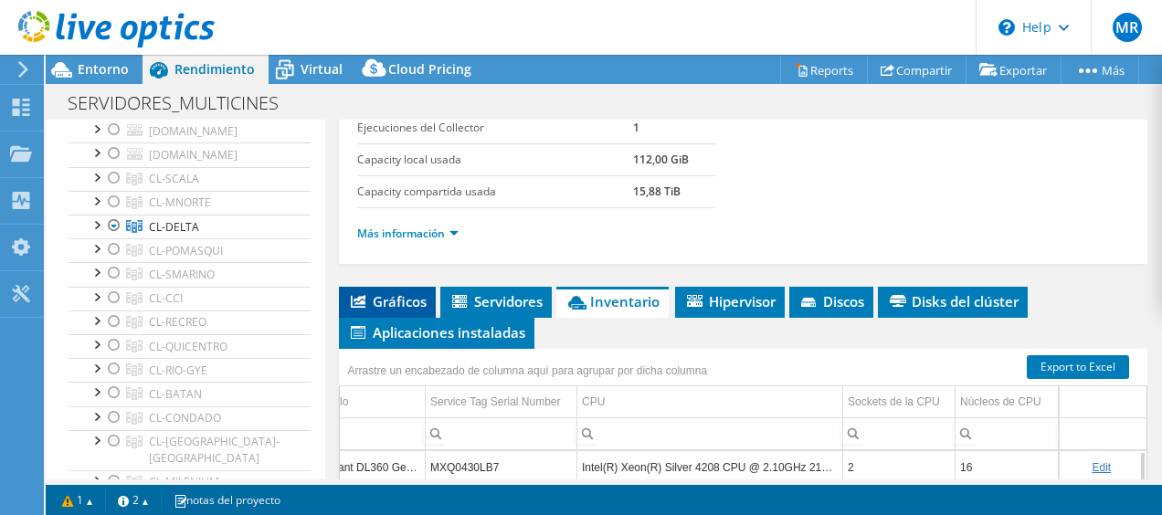
click at [407, 292] on span "Gráficos" at bounding box center [387, 301] width 79 height 18
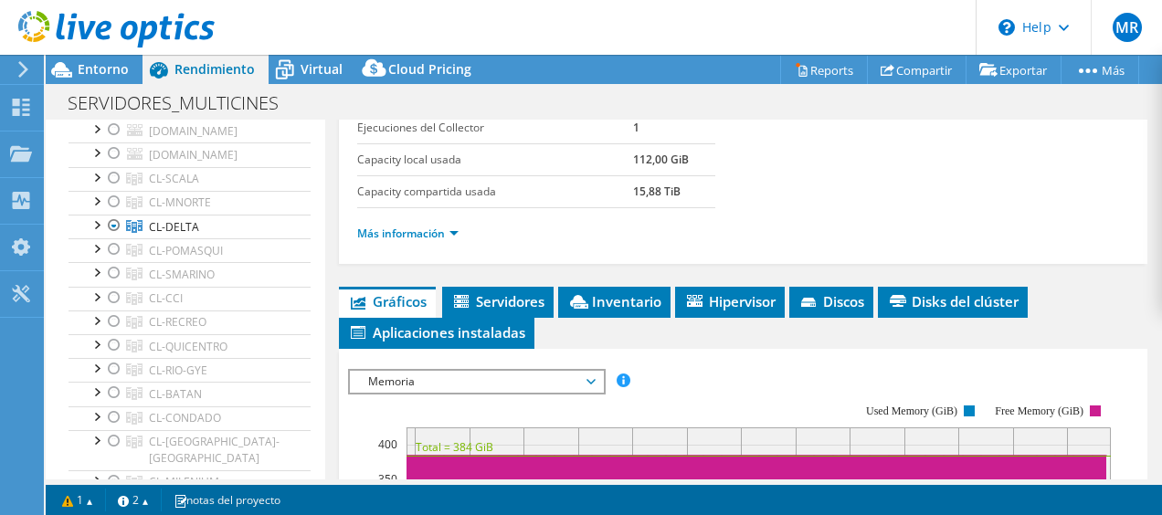
click at [527, 372] on span "Memoria" at bounding box center [476, 382] width 235 height 22
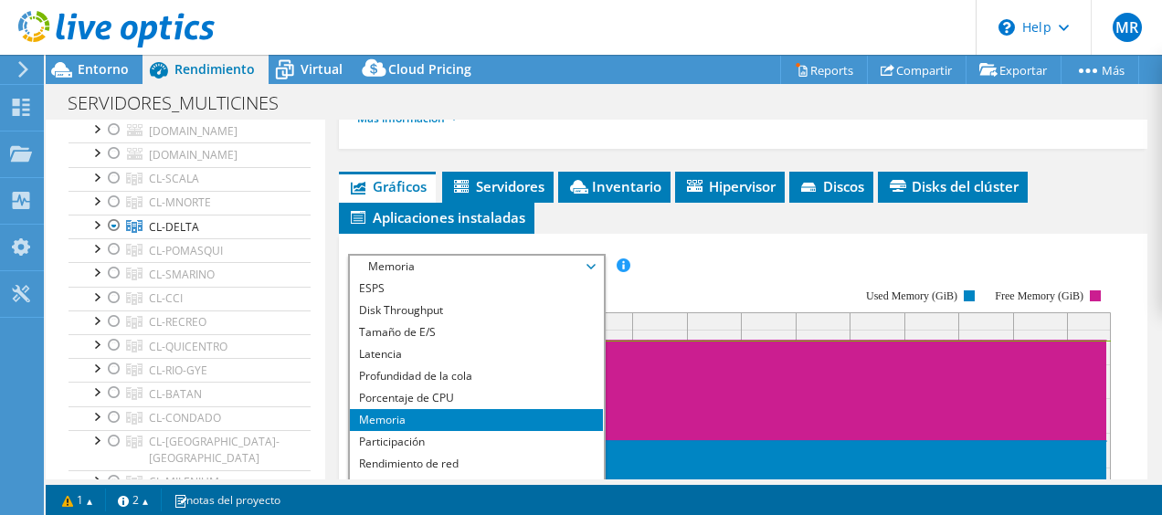
scroll to position [555, 0]
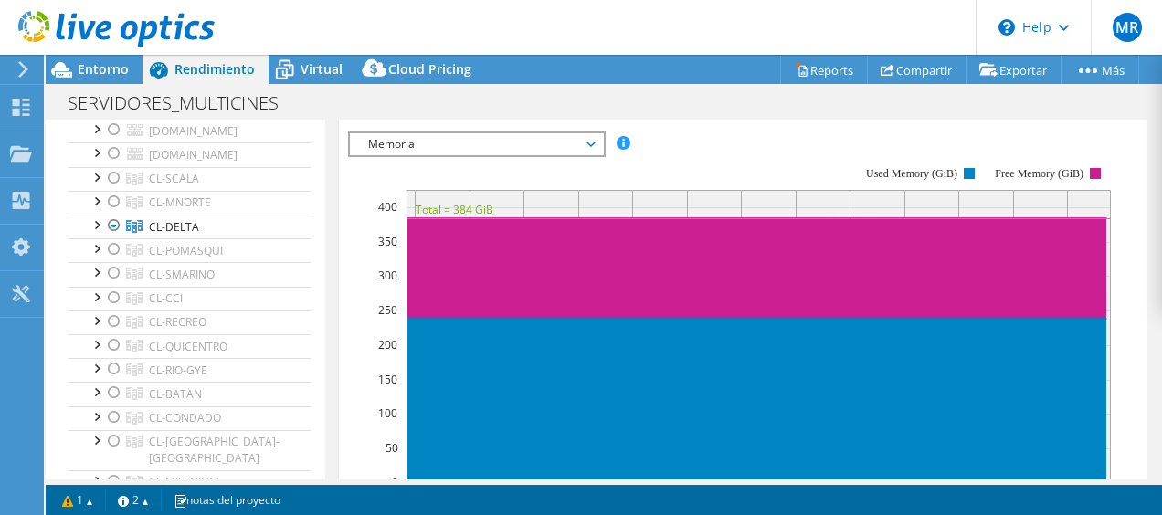
click at [477, 138] on span "Memoria" at bounding box center [476, 144] width 235 height 22
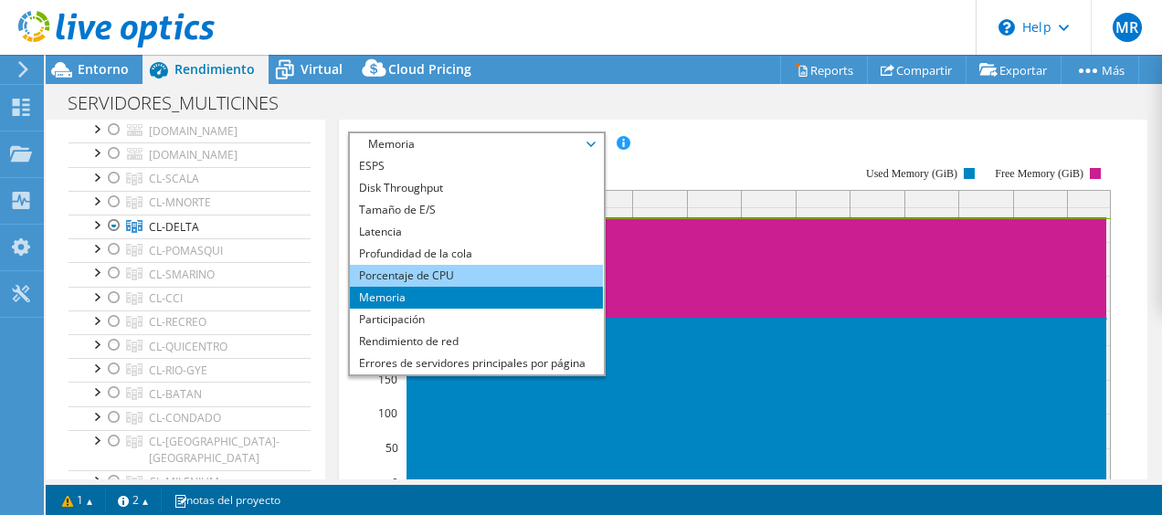
click at [404, 269] on li "Porcentaje de CPU" at bounding box center [476, 276] width 253 height 22
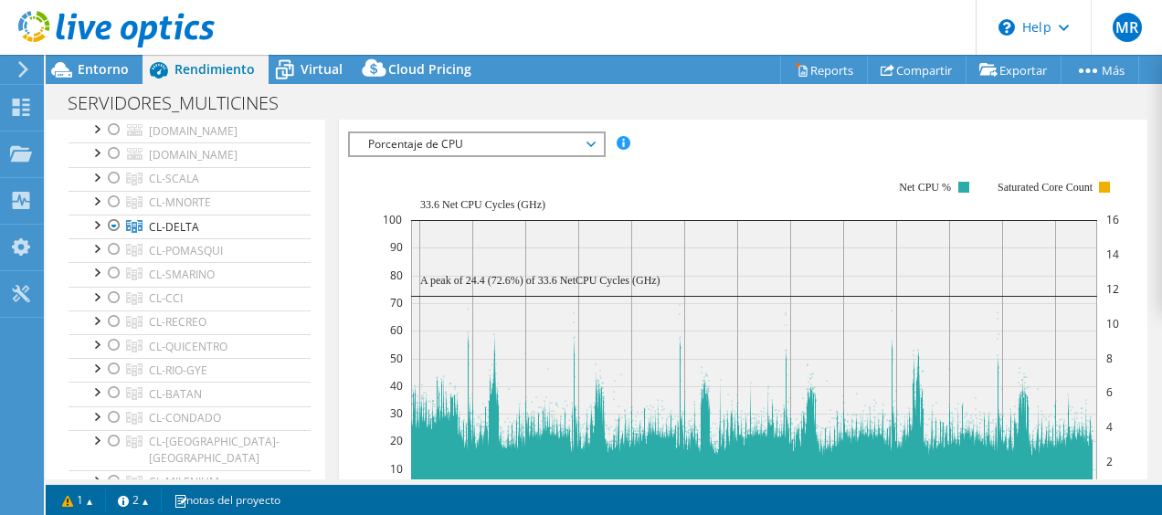
click at [500, 134] on span "Porcentaje de CPU" at bounding box center [476, 144] width 235 height 22
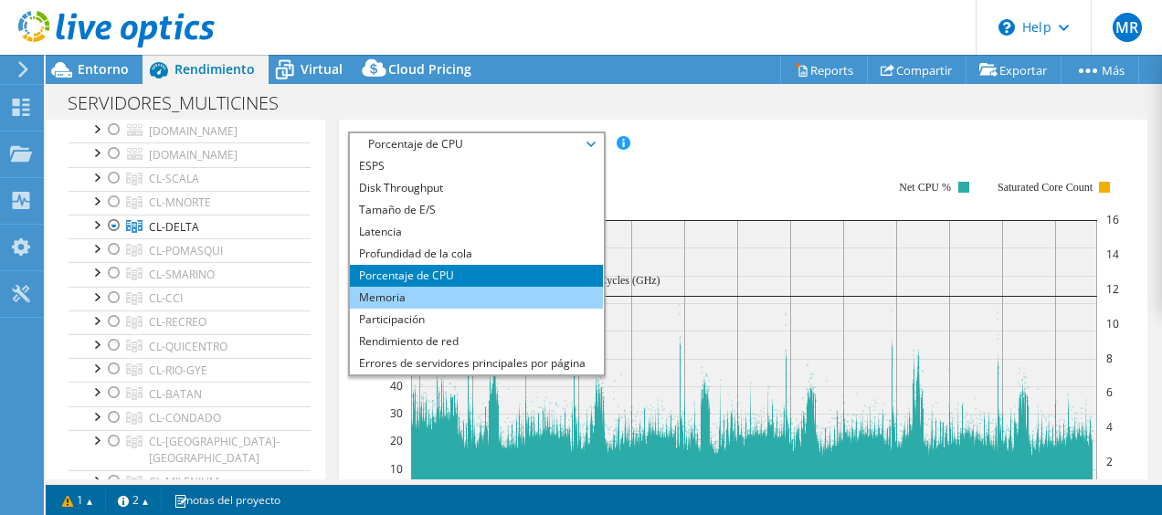
click at [409, 287] on li "Memoria" at bounding box center [476, 298] width 253 height 22
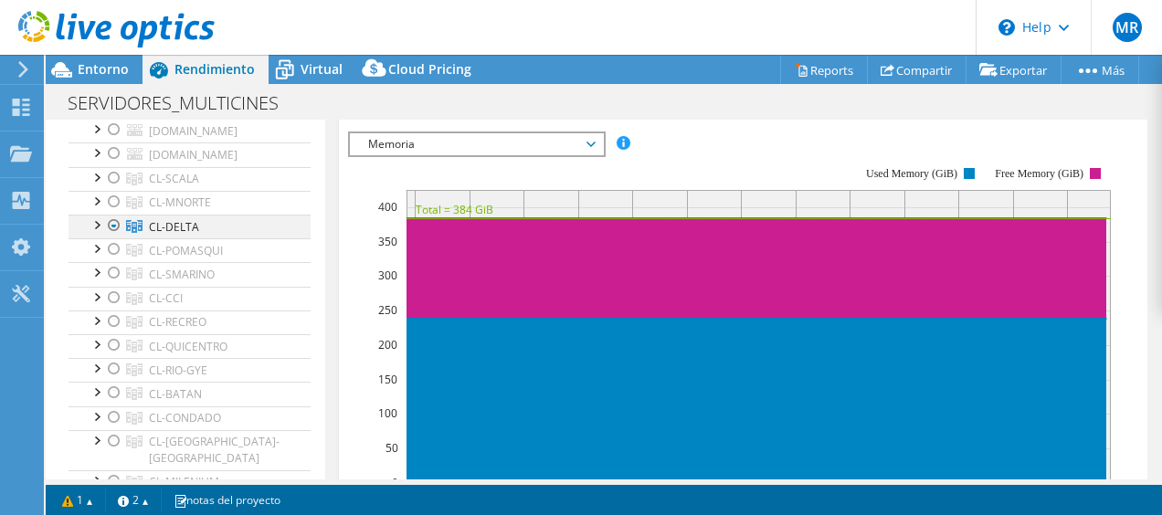
click at [91, 227] on div at bounding box center [96, 224] width 18 height 18
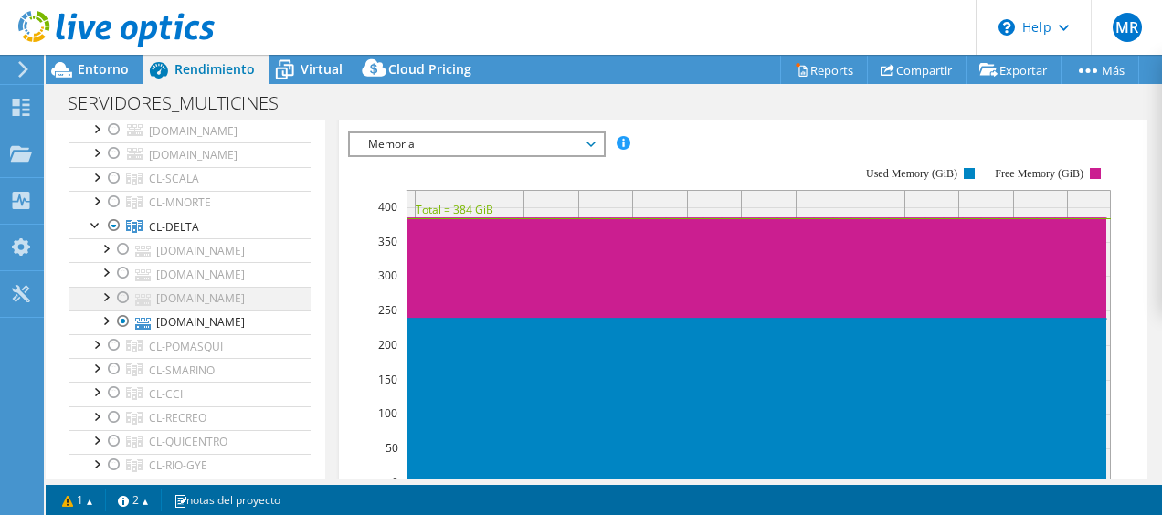
click at [127, 298] on div at bounding box center [123, 298] width 18 height 22
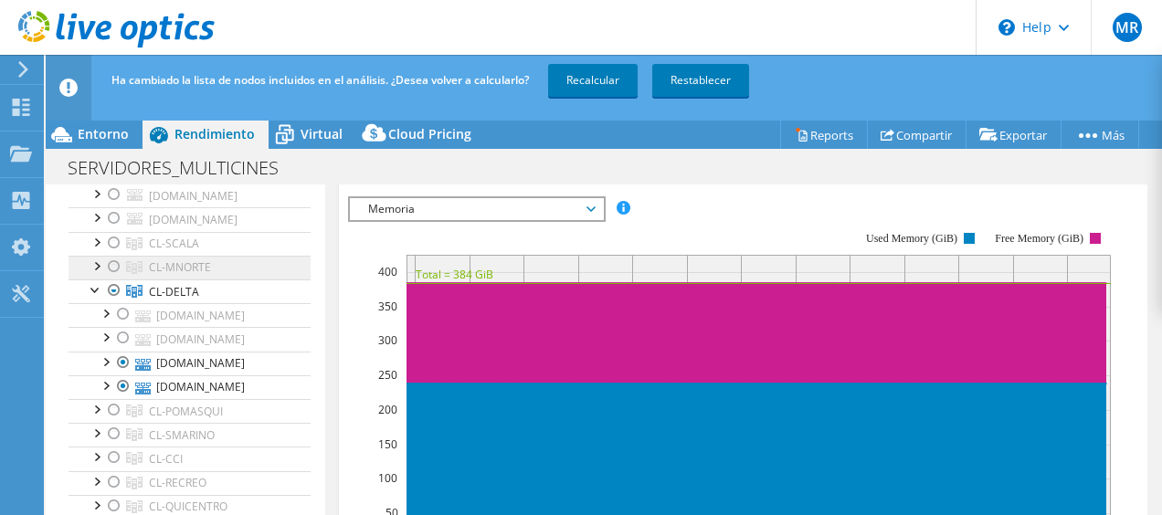
click at [125, 273] on link "CL-MNORTE" at bounding box center [190, 268] width 242 height 24
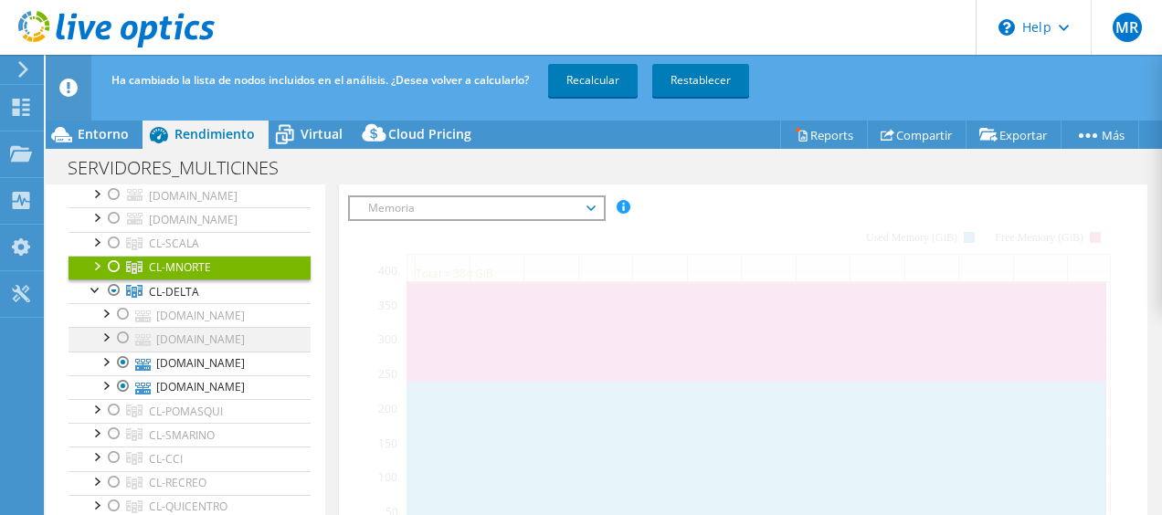
scroll to position [391, 0]
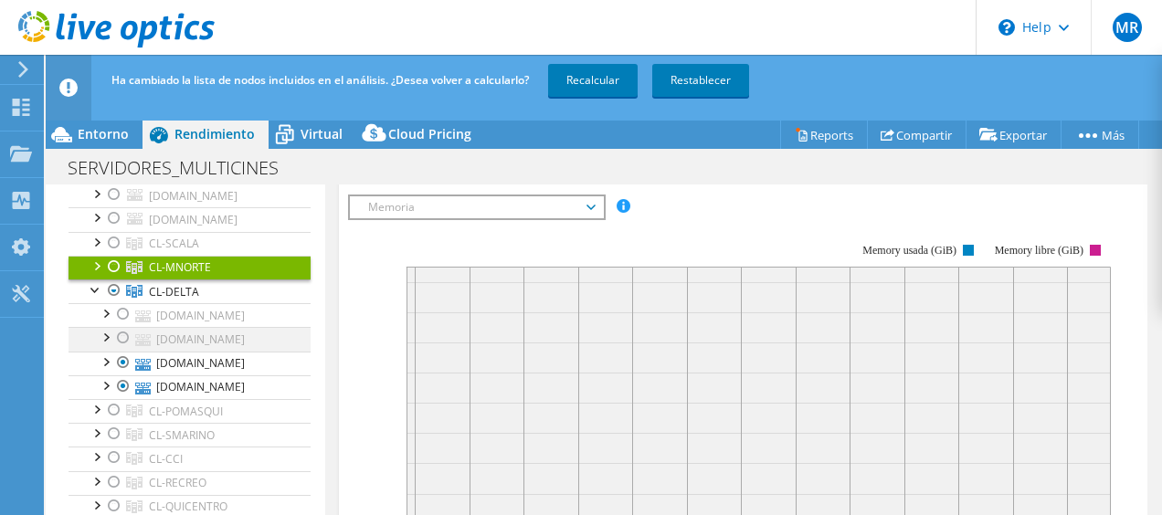
click at [125, 327] on div at bounding box center [123, 338] width 18 height 22
click at [125, 308] on div at bounding box center [123, 314] width 18 height 22
click at [126, 384] on div at bounding box center [123, 386] width 18 height 22
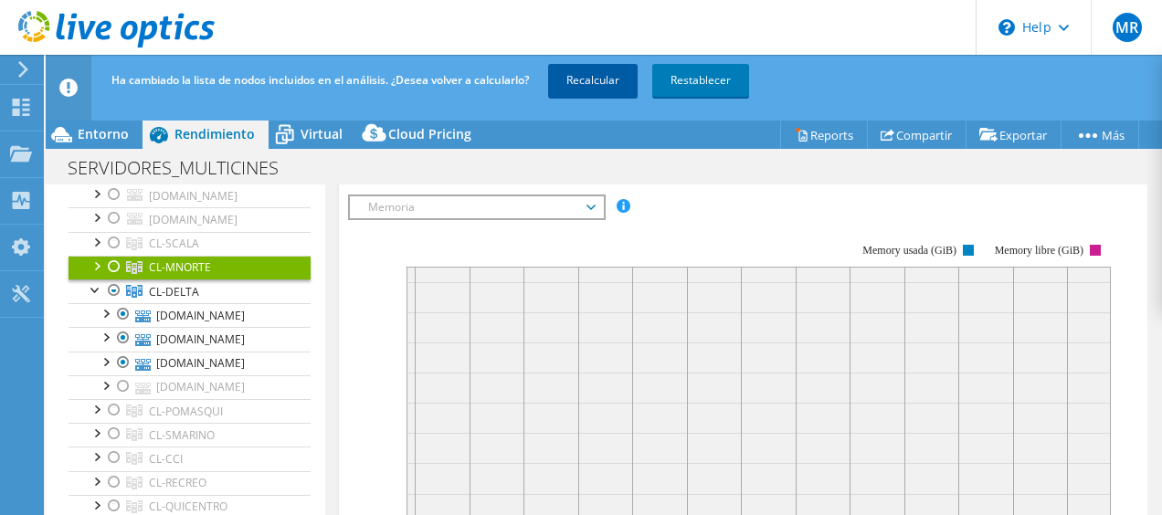
click at [613, 90] on link "Recalcular" at bounding box center [593, 80] width 90 height 33
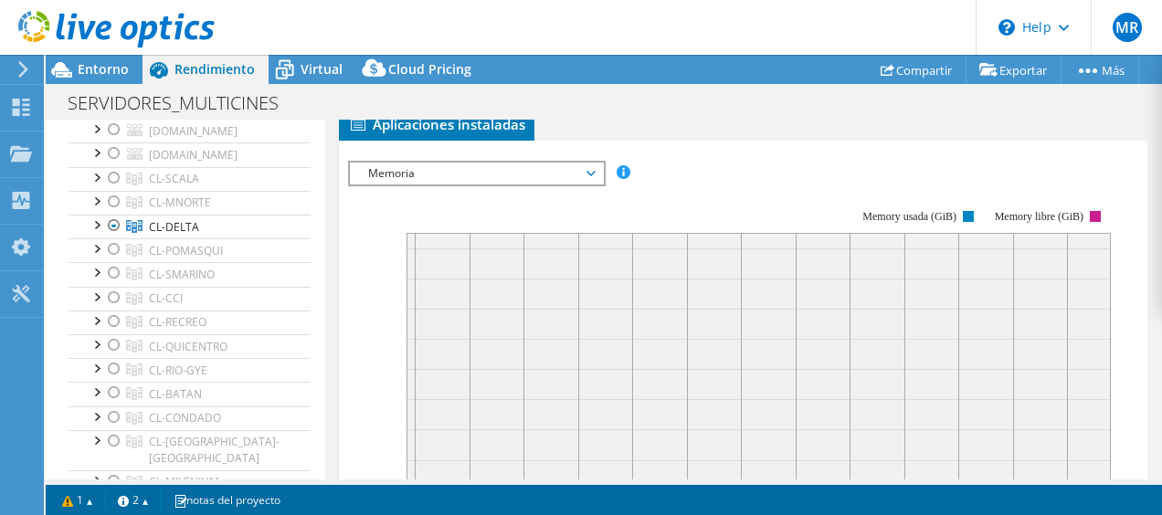
scroll to position [422, 0]
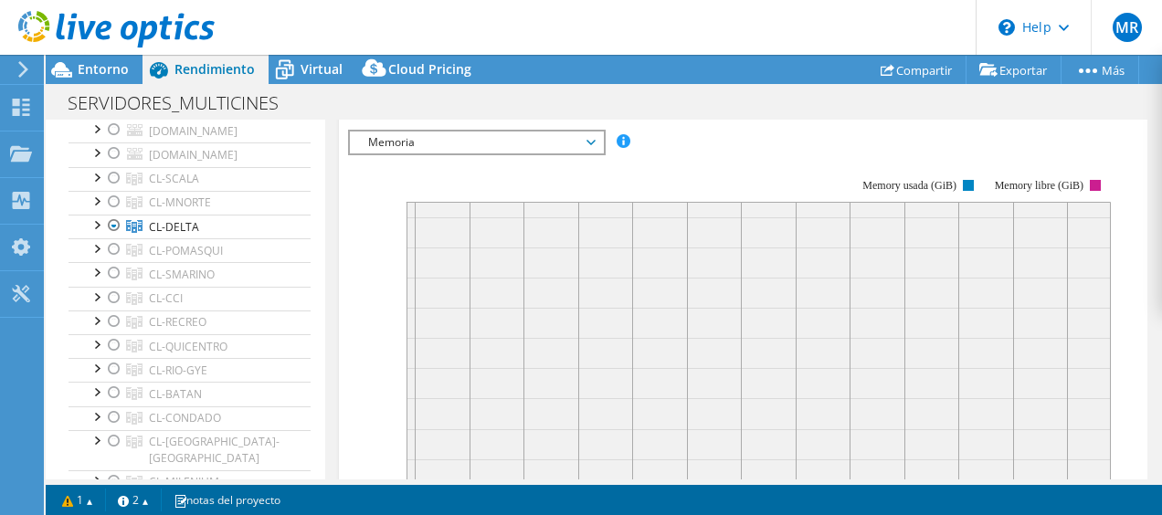
click at [459, 132] on span "Memoria" at bounding box center [476, 143] width 235 height 22
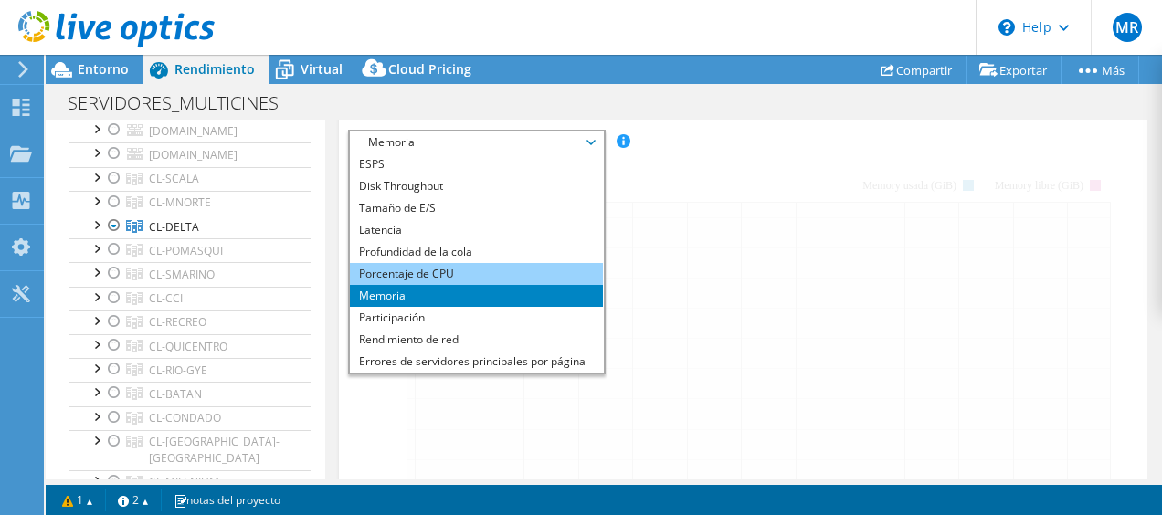
click at [426, 269] on li "Porcentaje de CPU" at bounding box center [476, 274] width 253 height 22
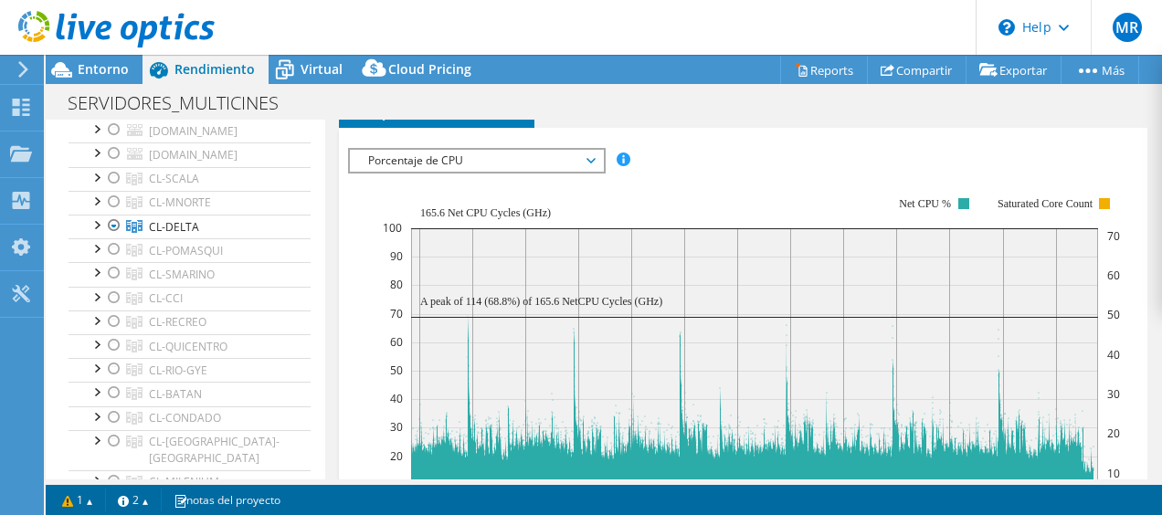
scroll to position [575, 0]
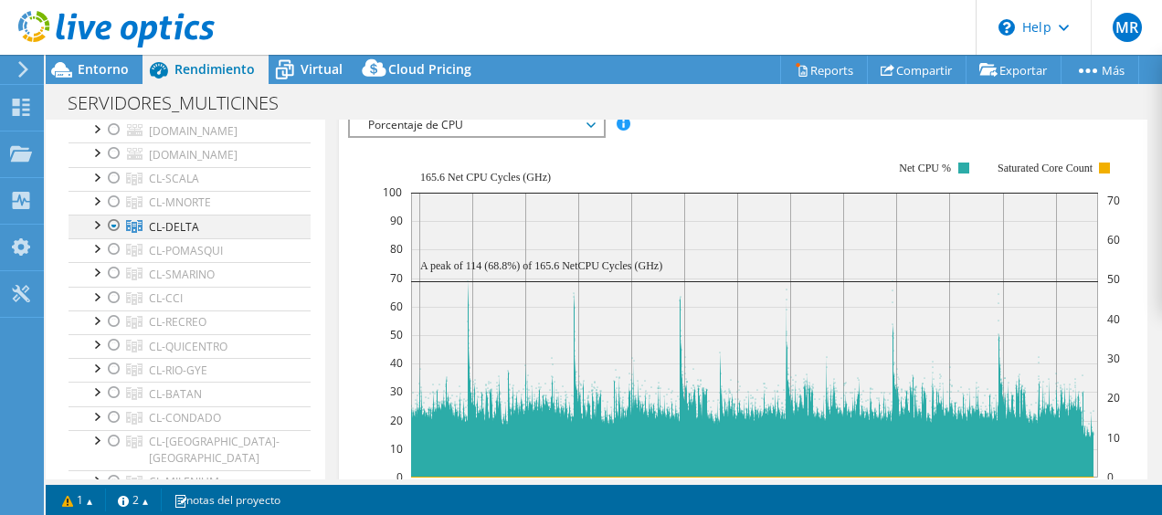
click at [96, 216] on div at bounding box center [96, 224] width 18 height 18
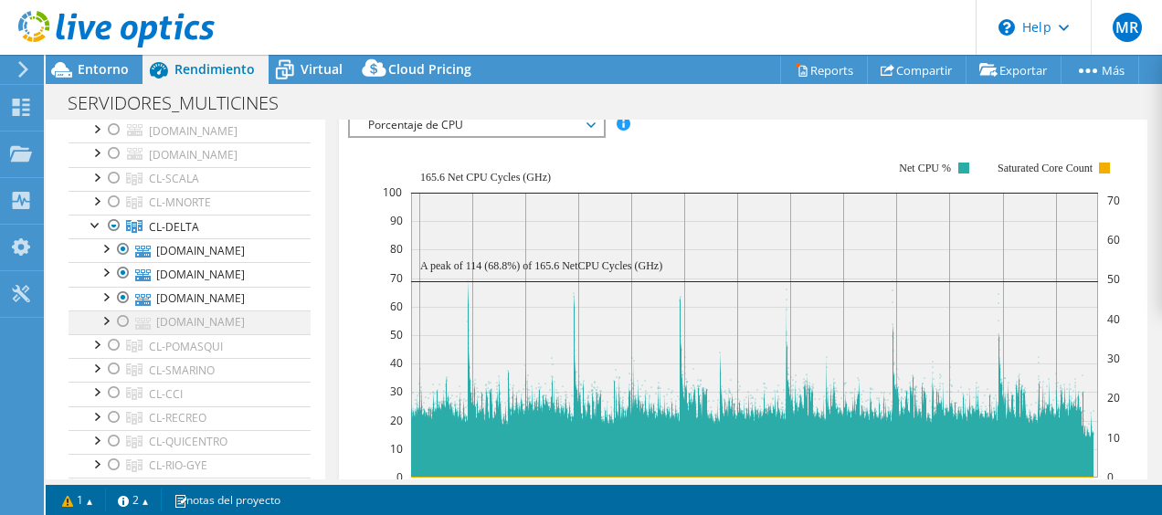
click at [121, 316] on div at bounding box center [123, 322] width 18 height 22
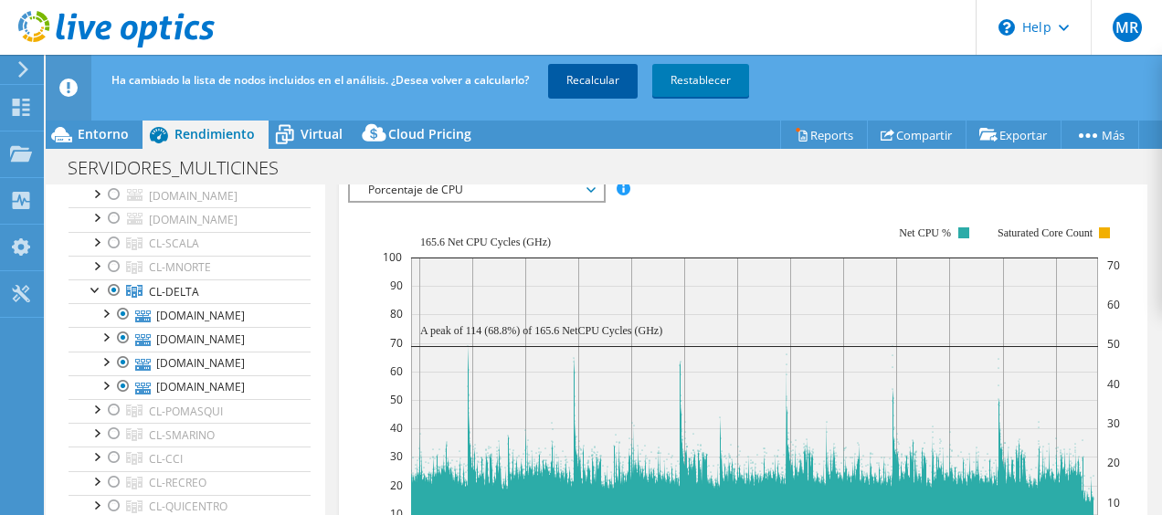
click at [574, 79] on link "Recalcular" at bounding box center [593, 80] width 90 height 33
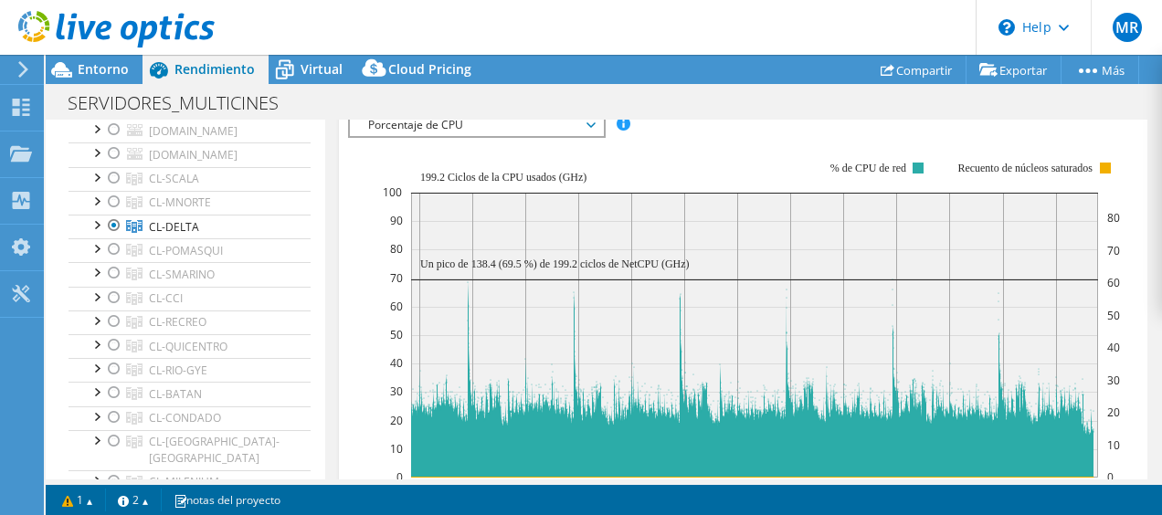
click at [318, 62] on span "Virtual" at bounding box center [322, 68] width 42 height 17
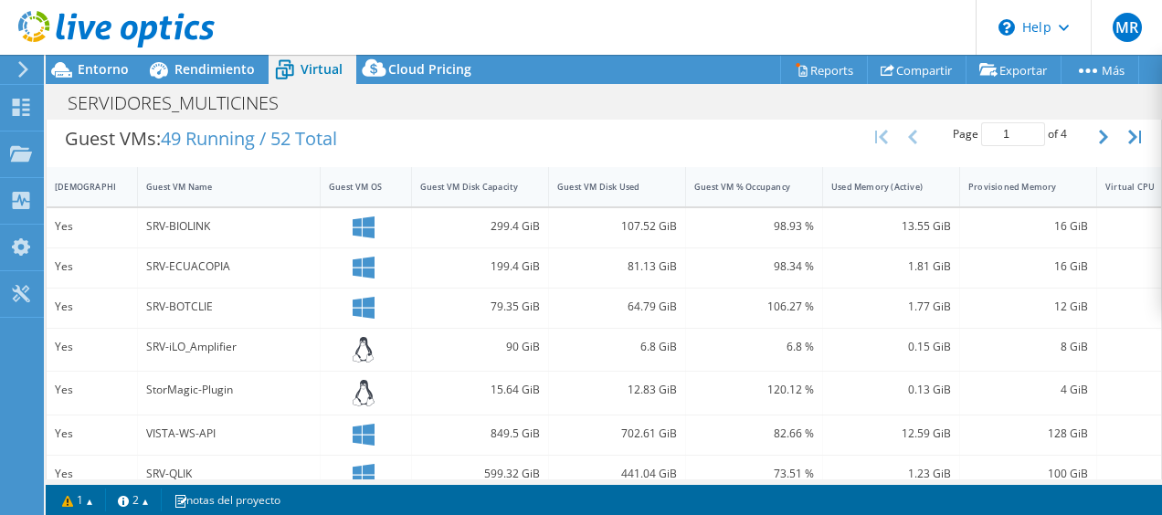
scroll to position [0, 0]
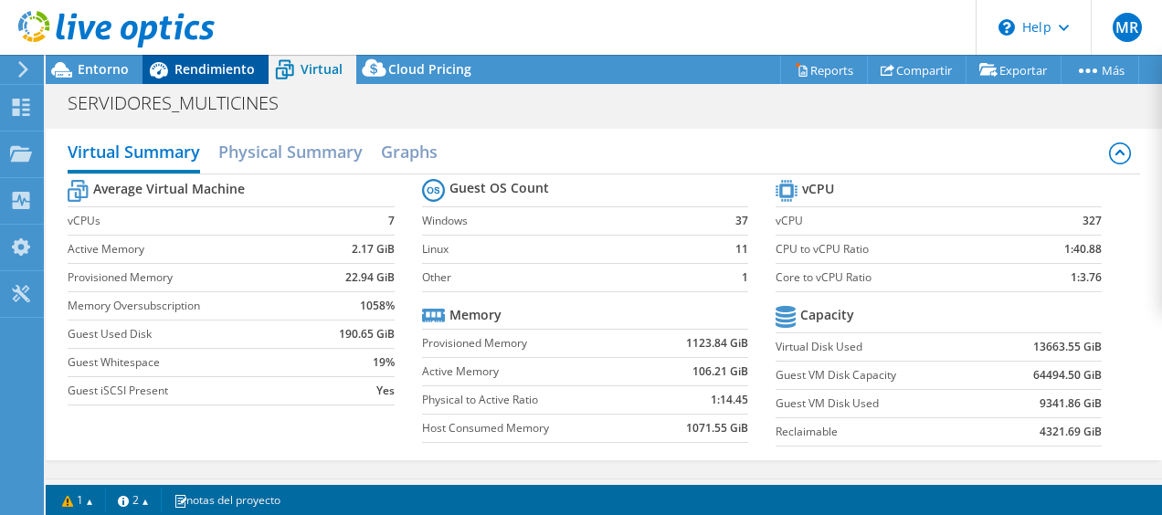
click at [209, 79] on div "Rendimiento" at bounding box center [205, 69] width 126 height 29
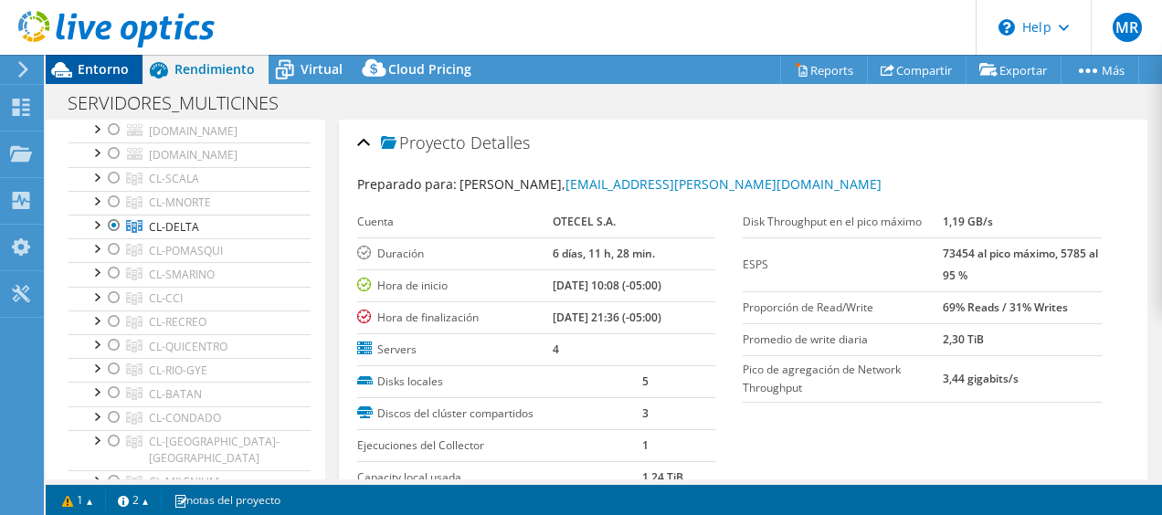
click at [108, 71] on span "Entorno" at bounding box center [103, 68] width 51 height 17
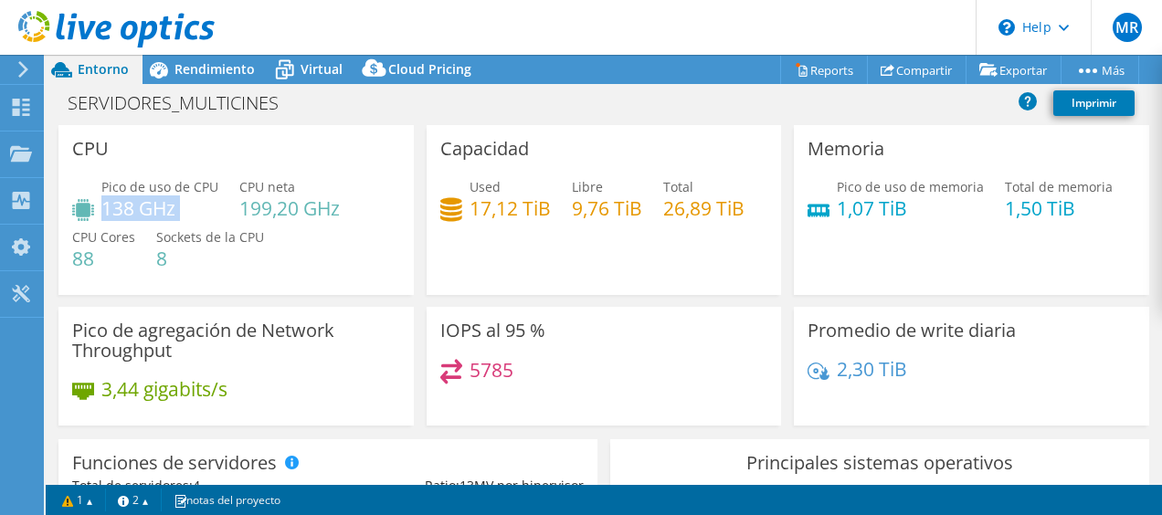
drag, startPoint x: 105, startPoint y: 217, endPoint x: 188, endPoint y: 219, distance: 83.1
click at [188, 219] on div "Pico de uso de CPU 138 GHz CPU neta 199,20 GHz CPU Cores 88 Sockets de la CPU 8" at bounding box center [236, 232] width 328 height 110
click at [307, 275] on div "Pico de uso de CPU 138 GHz CPU neta 199,20 GHz CPU Cores 88 Sockets de la CPU 8" at bounding box center [236, 232] width 328 height 110
drag, startPoint x: 248, startPoint y: 220, endPoint x: 343, endPoint y: 214, distance: 96.1
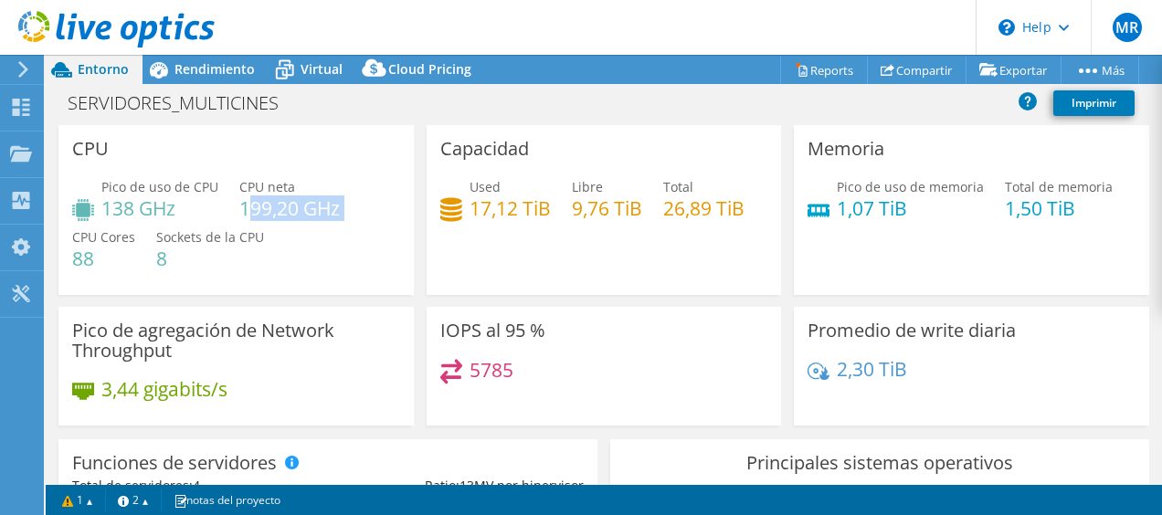
click at [343, 214] on div "Pico de uso de CPU 138 GHz CPU neta 199,20 GHz CPU Cores 88 Sockets de la CPU 8" at bounding box center [236, 232] width 328 height 110
select select "USD"
click at [294, 236] on div "Pico de uso de CPU 138 GHz CPU [PERSON_NAME] 199,20 GHz CPU Cores 88 Sockets de…" at bounding box center [236, 232] width 328 height 110
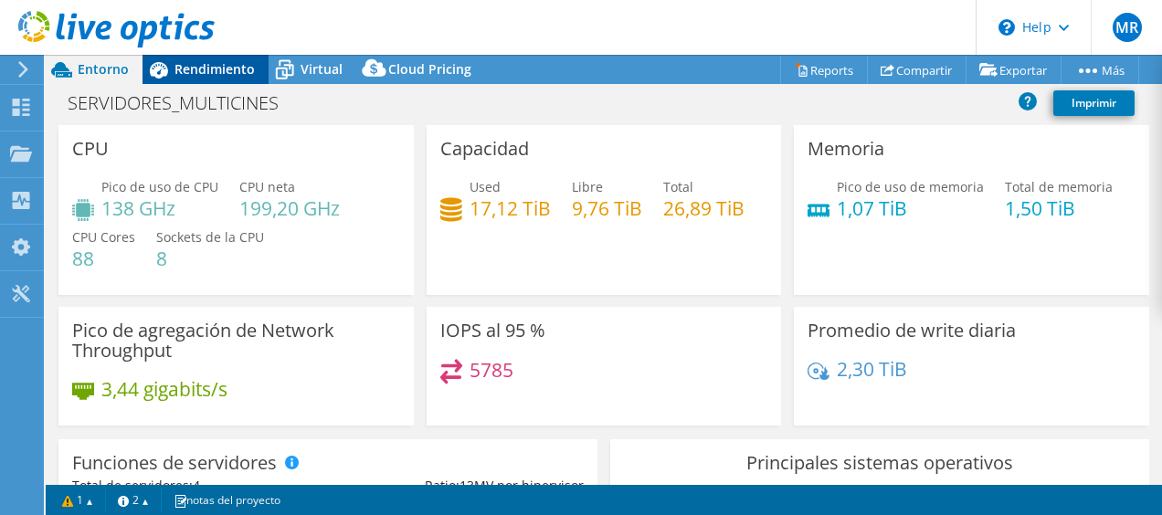
click at [223, 73] on span "Rendimiento" at bounding box center [214, 68] width 80 height 17
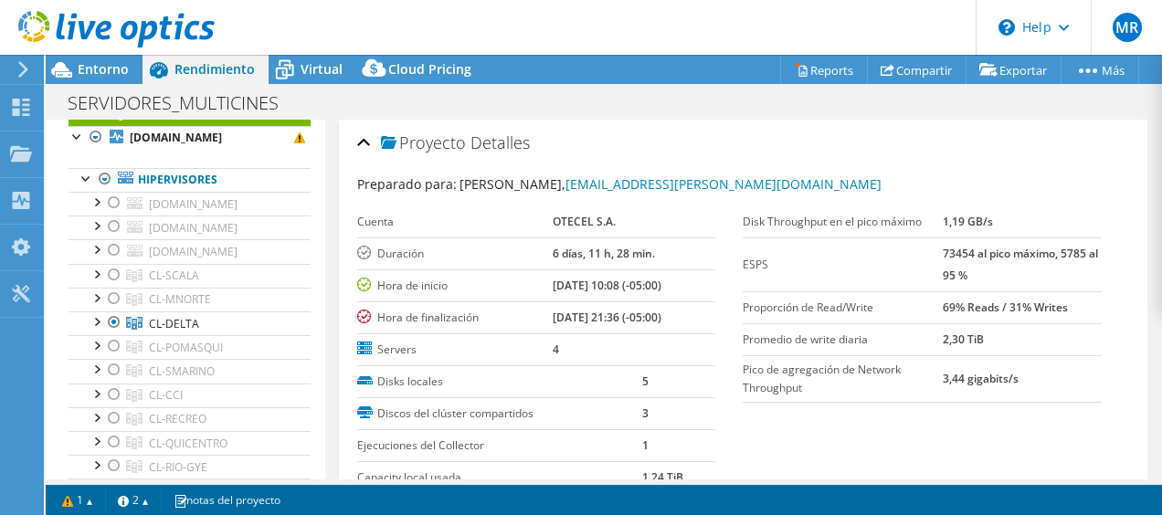
scroll to position [0, 0]
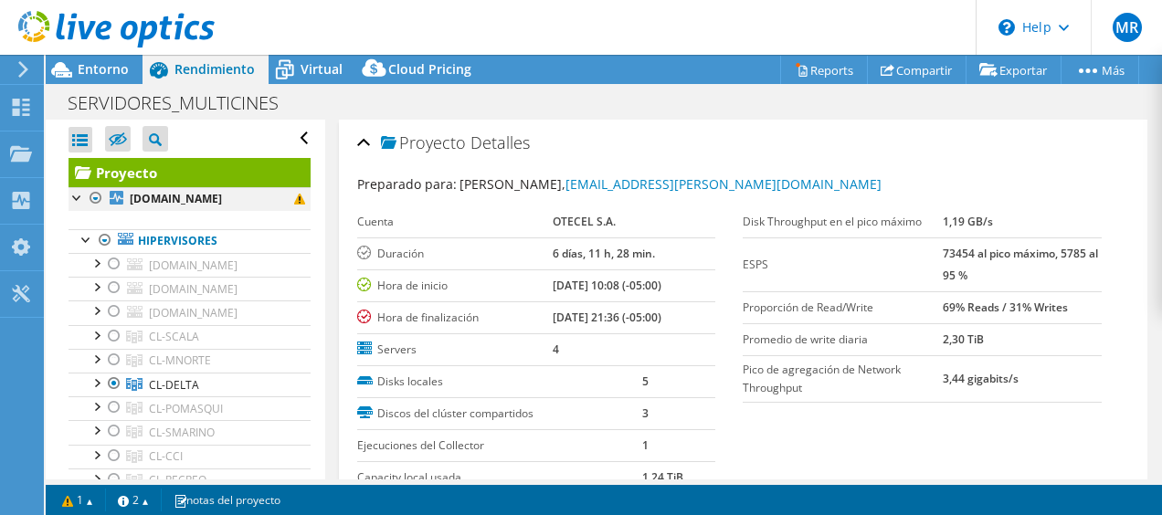
click at [95, 196] on div at bounding box center [96, 198] width 18 height 22
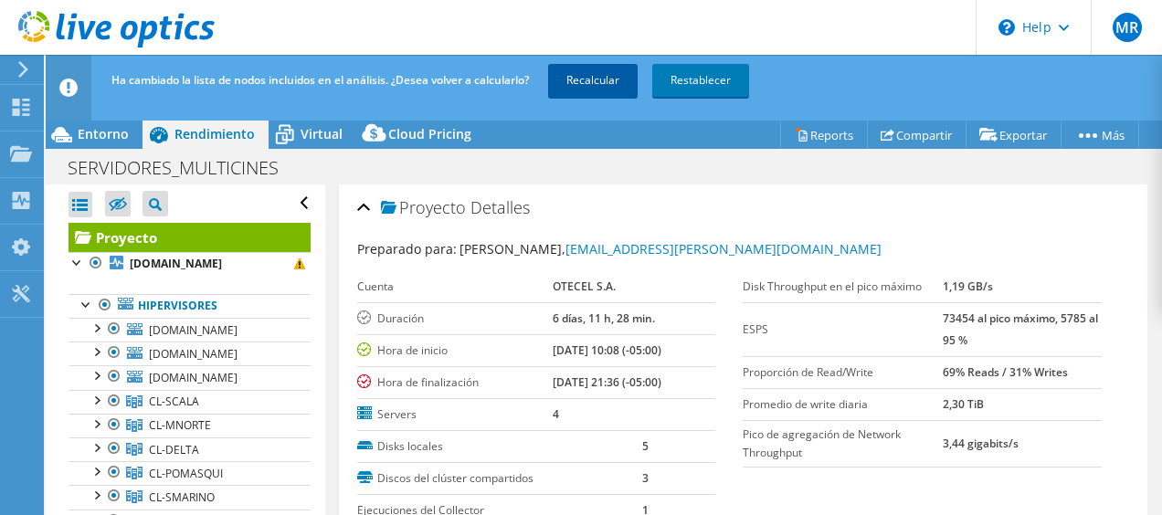
click at [597, 84] on link "Recalcular" at bounding box center [593, 80] width 90 height 33
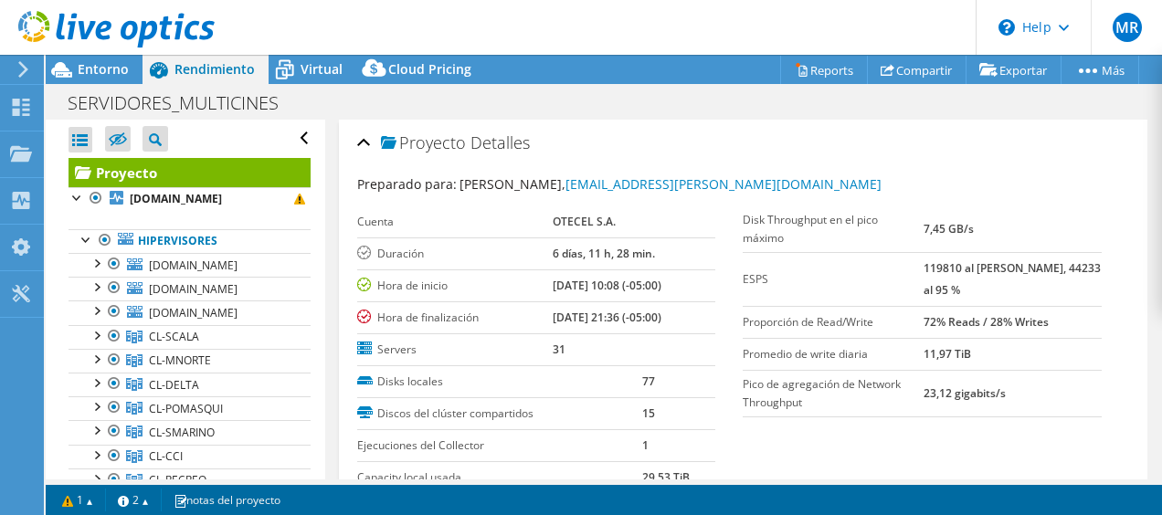
click at [90, 128] on div at bounding box center [81, 140] width 24 height 26
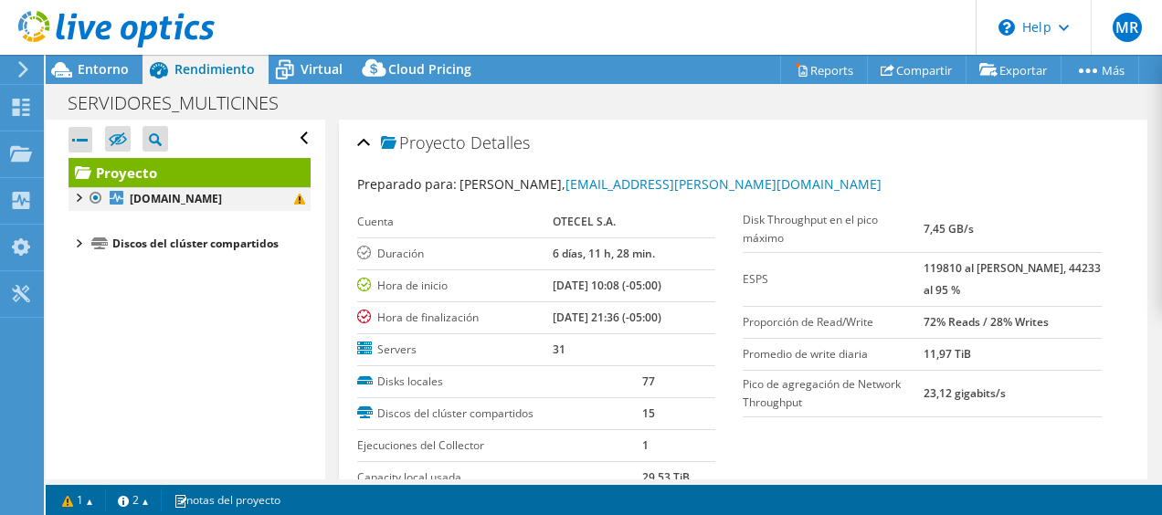
click at [79, 195] on div at bounding box center [78, 196] width 18 height 18
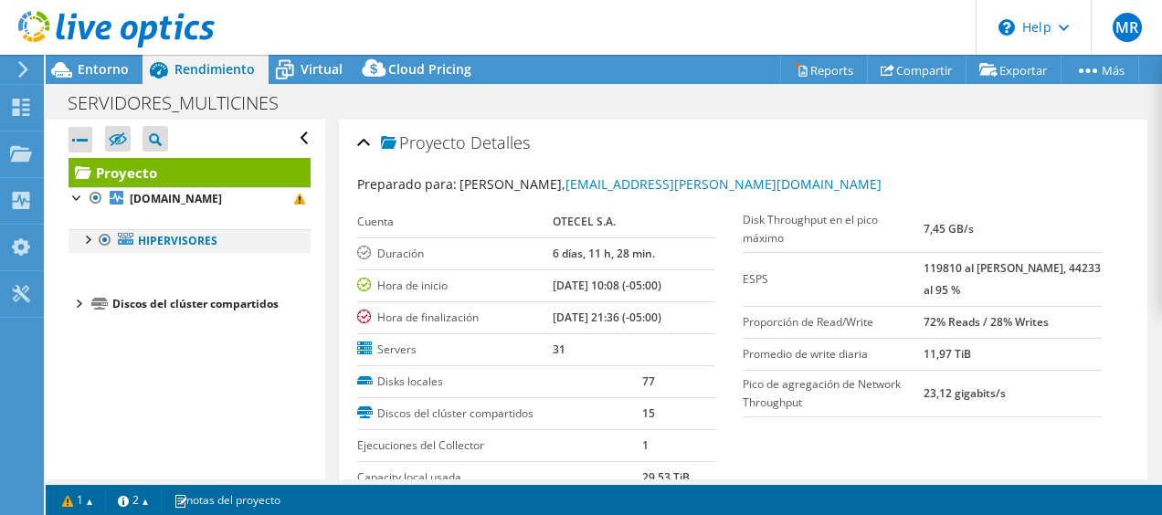
click at [83, 236] on div at bounding box center [87, 238] width 18 height 18
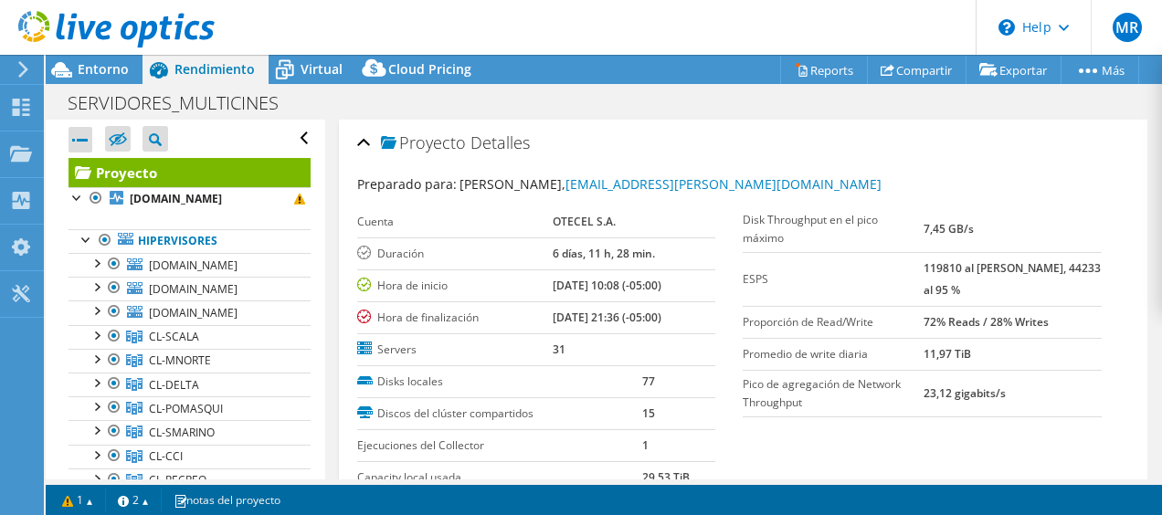
scroll to position [235, 0]
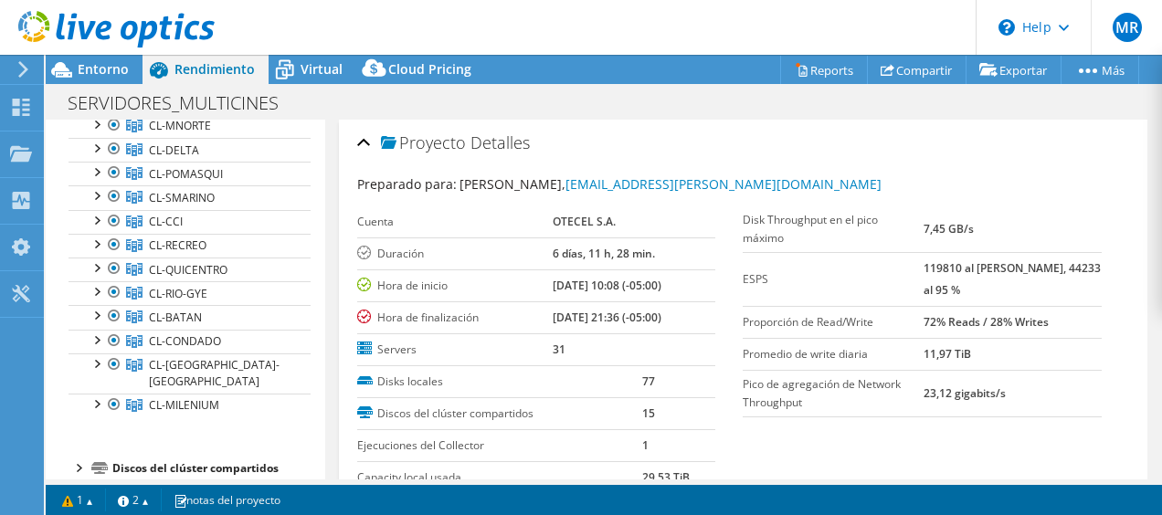
click at [79, 458] on div at bounding box center [78, 467] width 18 height 18
click at [80, 500] on link "1" at bounding box center [77, 500] width 57 height 23
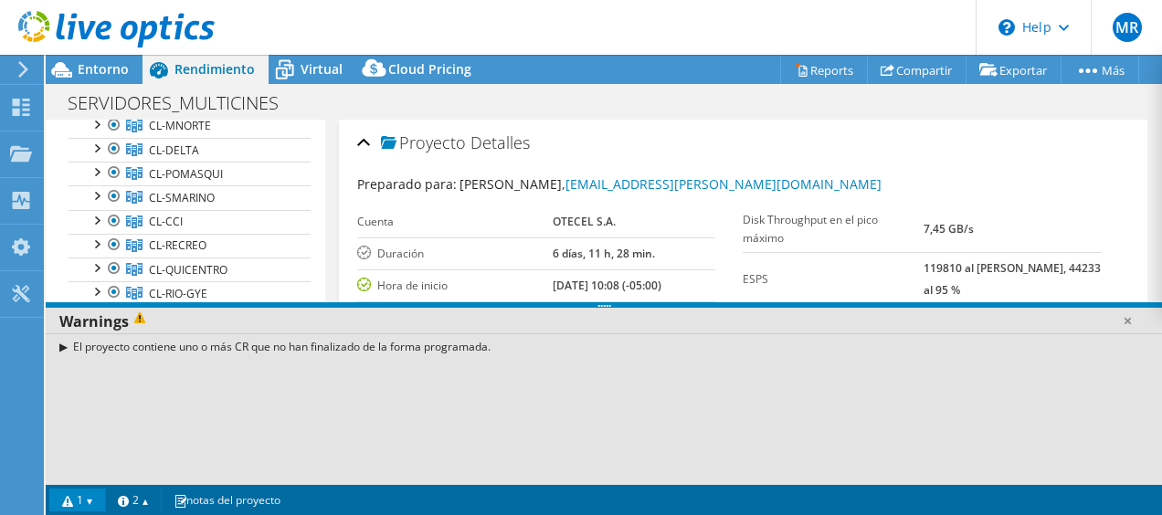
click at [309, 349] on div "El proyecto contiene uno o más CR que no han finalizado de la forma programada." at bounding box center [604, 346] width 1116 height 26
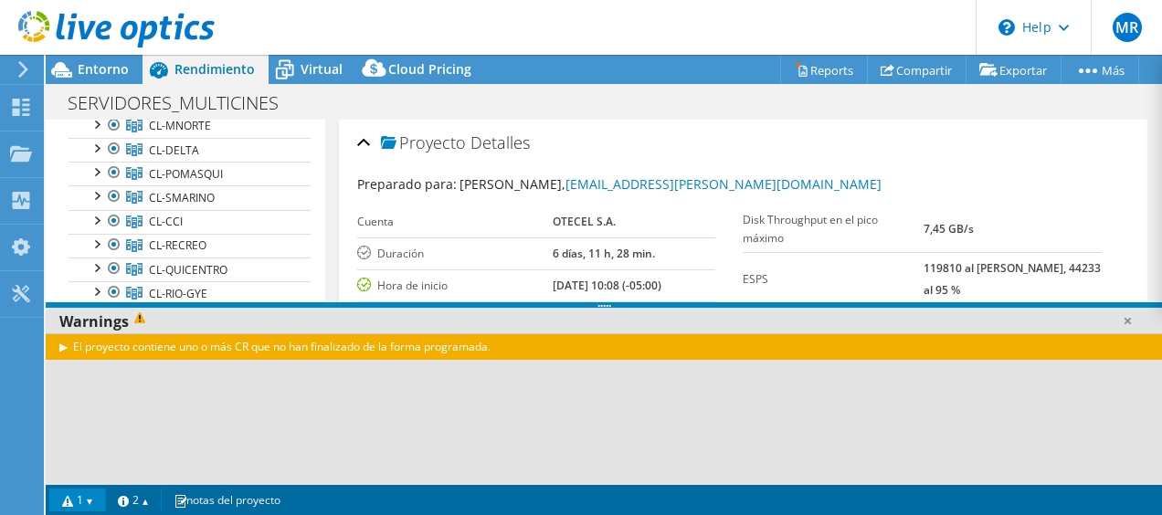
click at [309, 349] on div "El proyecto contiene uno o más CR que no han finalizado de la forma programada." at bounding box center [604, 346] width 1116 height 26
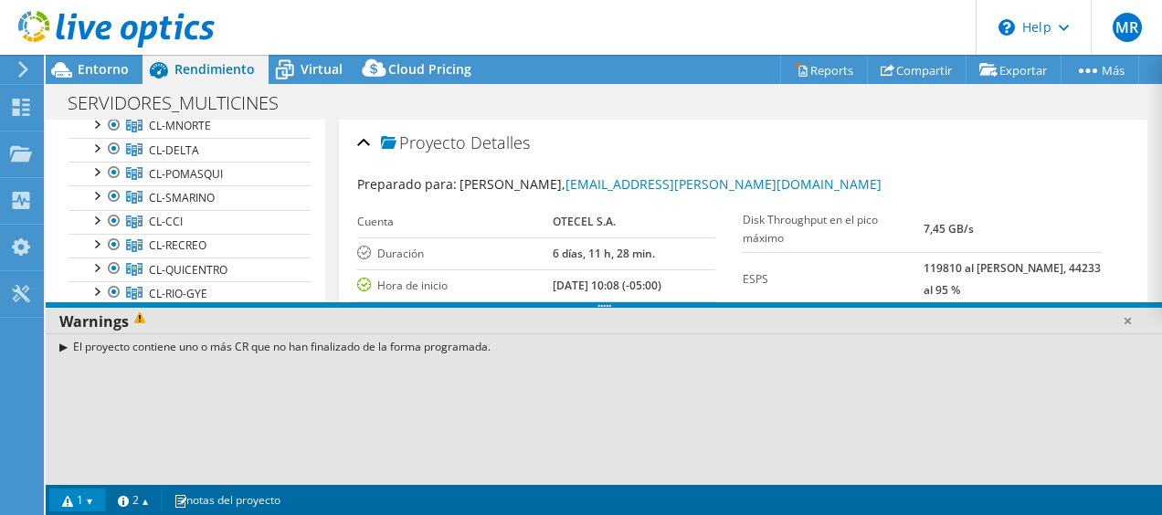
click at [62, 347] on div "El proyecto contiene uno o más CR que no han finalizado de la forma programada." at bounding box center [604, 346] width 1116 height 26
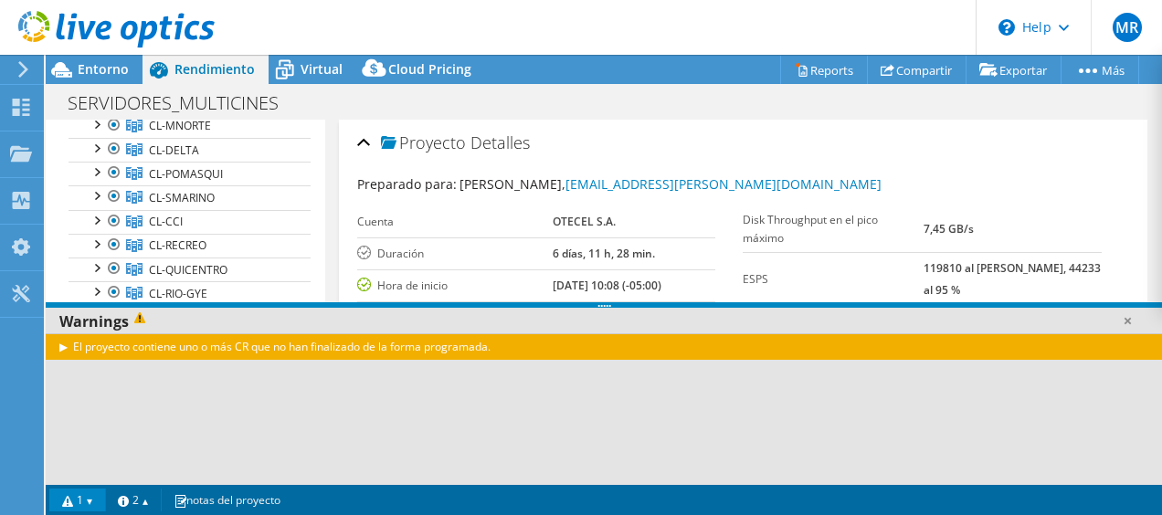
click at [62, 347] on div "El proyecto contiene uno o más CR que no han finalizado de la forma programada." at bounding box center [604, 346] width 1116 height 26
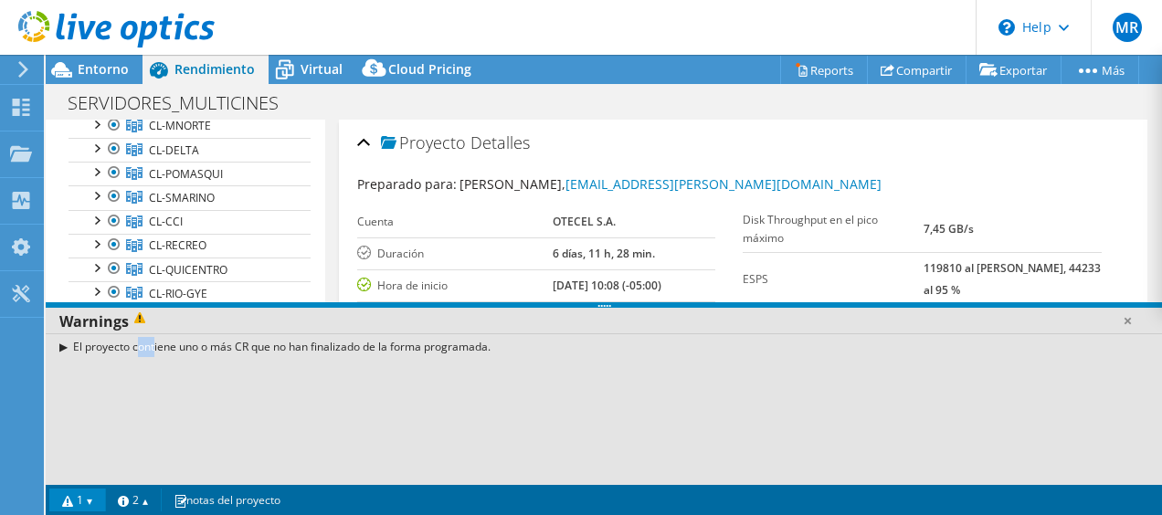
click at [62, 347] on div "El proyecto contiene uno o más CR que no han finalizado de la forma programada." at bounding box center [604, 346] width 1116 height 26
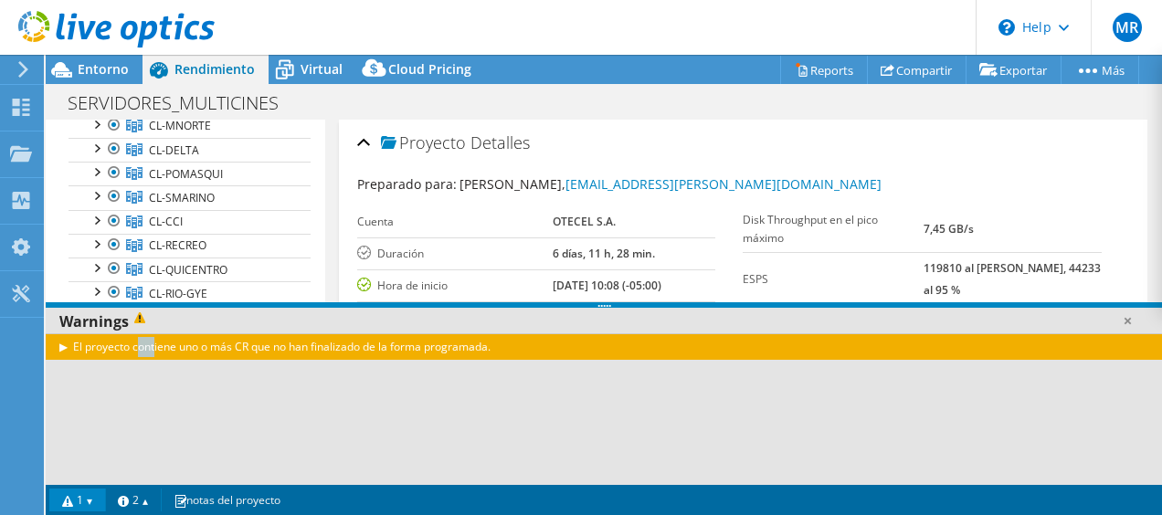
click at [62, 347] on div "El proyecto contiene uno o más CR que no han finalizado de la forma programada." at bounding box center [604, 346] width 1116 height 26
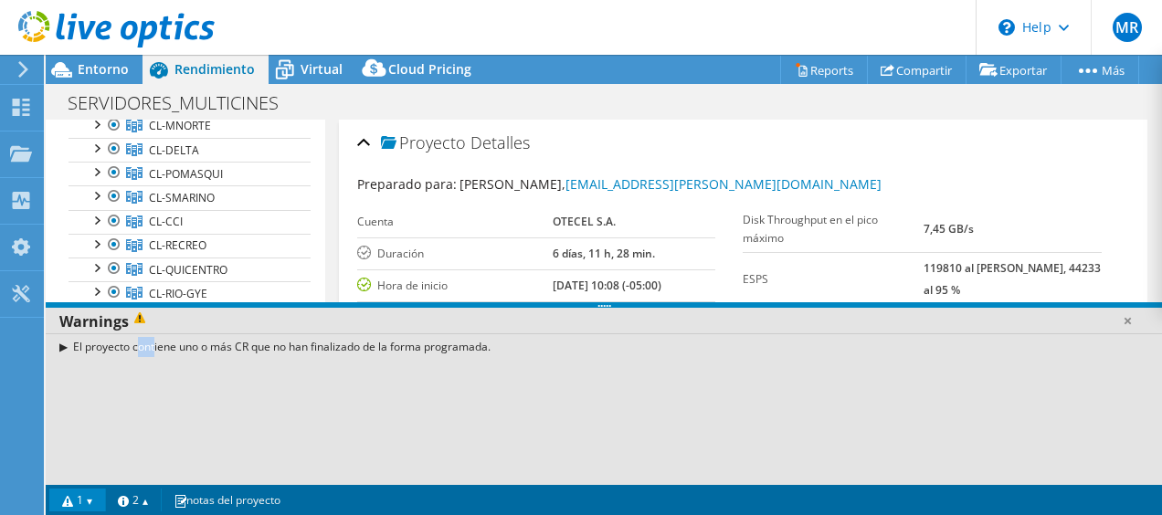
click at [62, 347] on div "El proyecto contiene uno o más CR que no han finalizado de la forma programada." at bounding box center [604, 346] width 1116 height 26
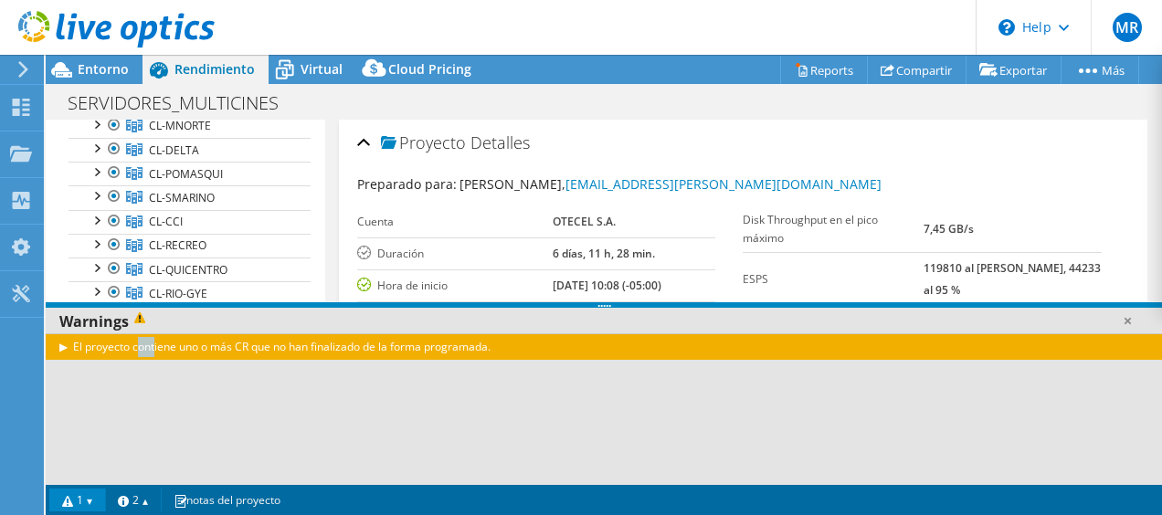
drag, startPoint x: 62, startPoint y: 347, endPoint x: 431, endPoint y: 359, distance: 369.2
click at [431, 359] on div "El proyecto contiene uno o más CR que no han finalizado de la forma programada." at bounding box center [604, 409] width 1116 height 152
click at [1129, 327] on link at bounding box center [1127, 320] width 18 height 18
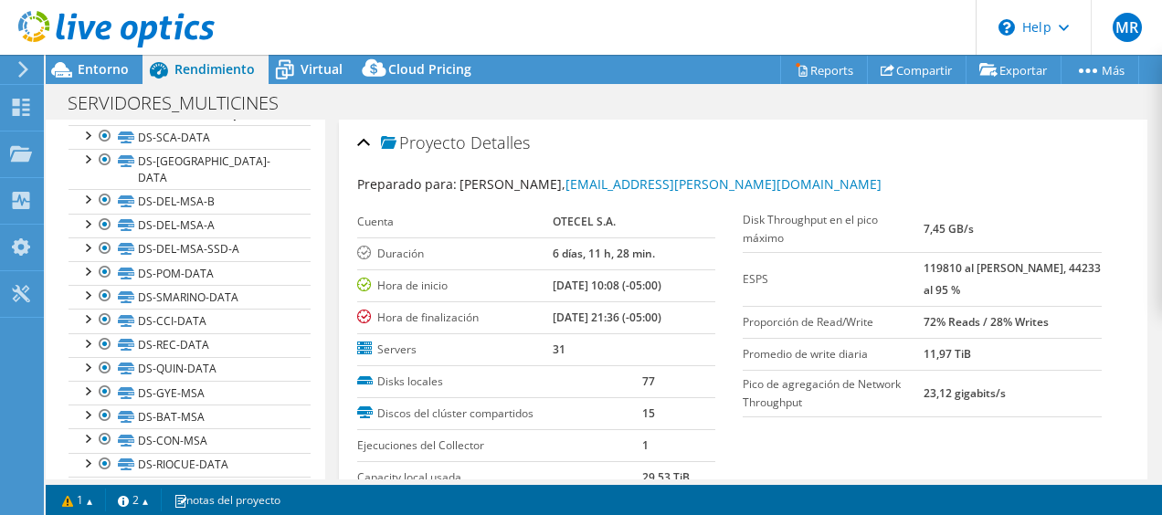
scroll to position [0, 0]
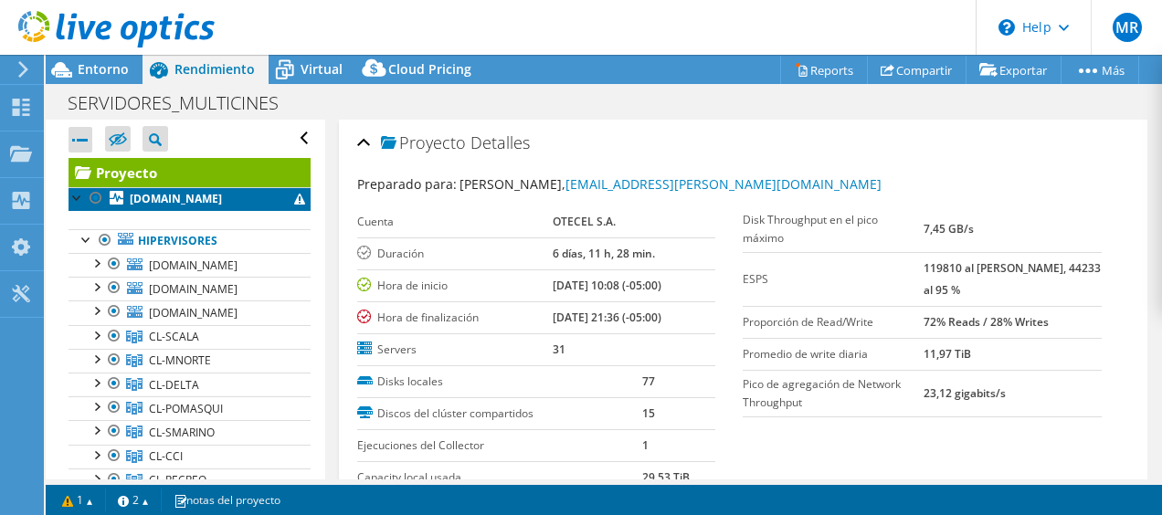
click at [170, 195] on b "[DOMAIN_NAME]" at bounding box center [176, 199] width 92 height 16
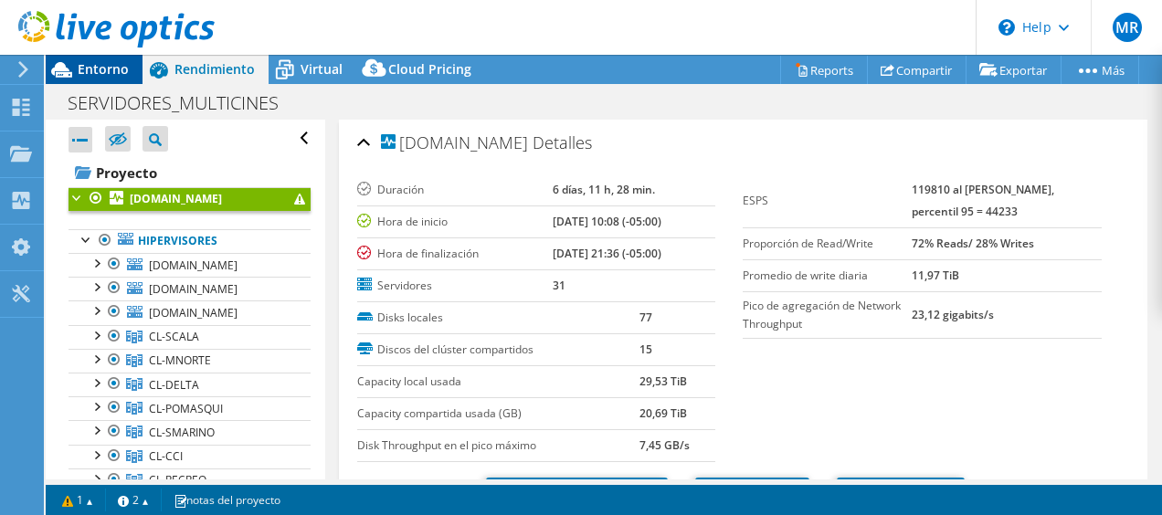
click at [111, 69] on span "Entorno" at bounding box center [103, 68] width 51 height 17
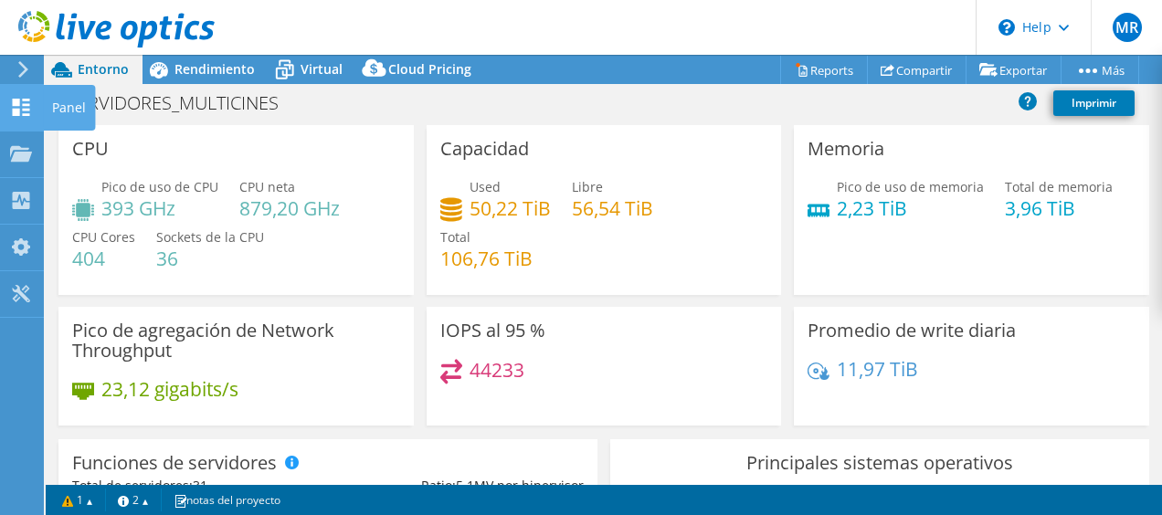
click at [13, 103] on use at bounding box center [21, 107] width 17 height 17
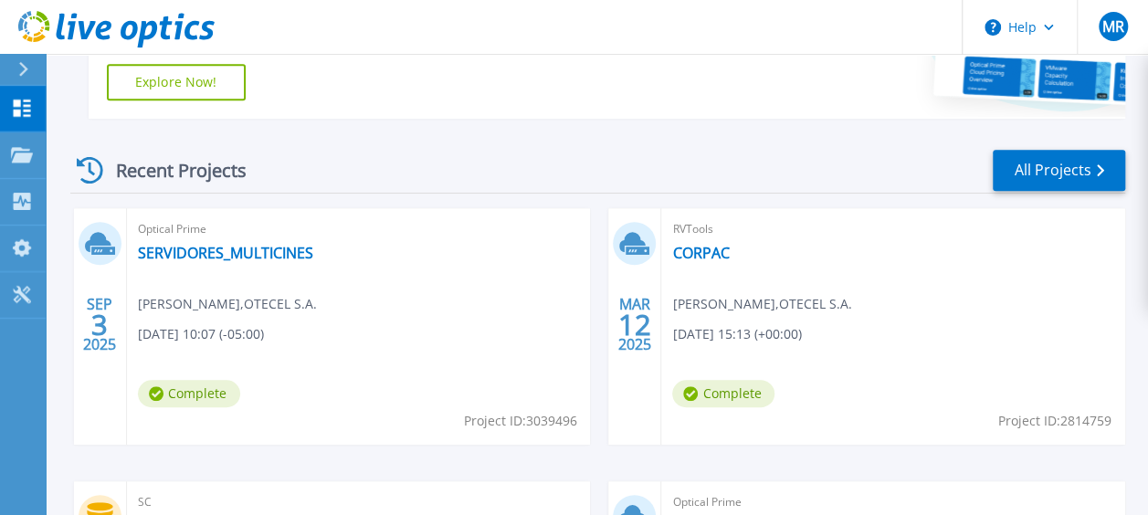
scroll to position [443, 0]
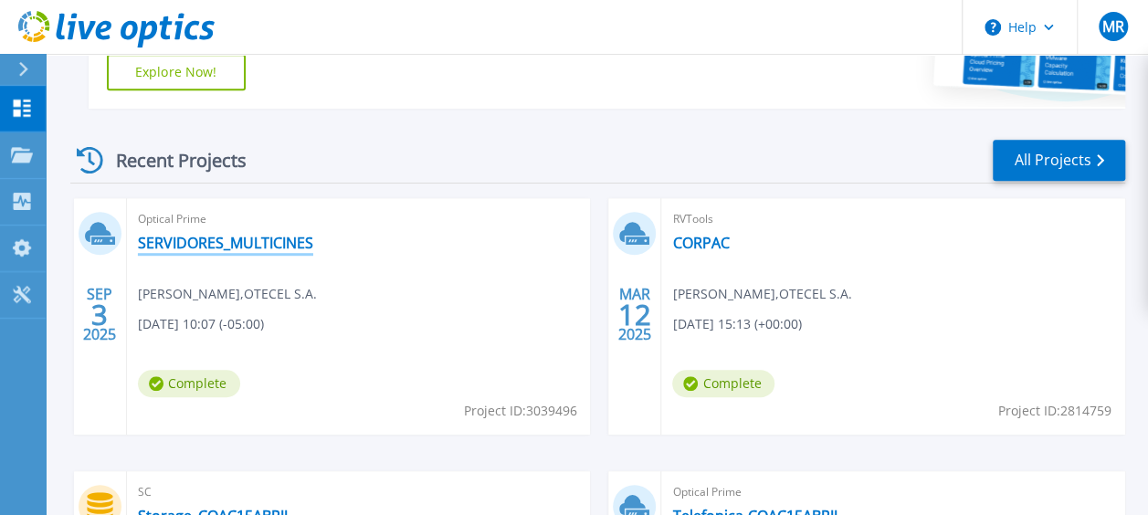
click at [232, 243] on link "SERVIDORES_MULTICINES" at bounding box center [225, 243] width 175 height 18
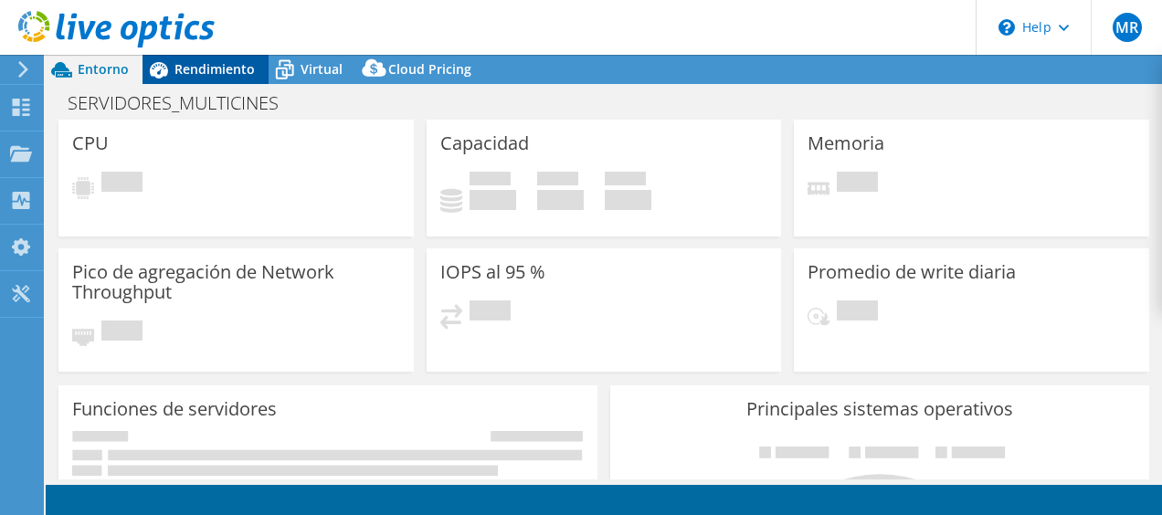
select select "USD"
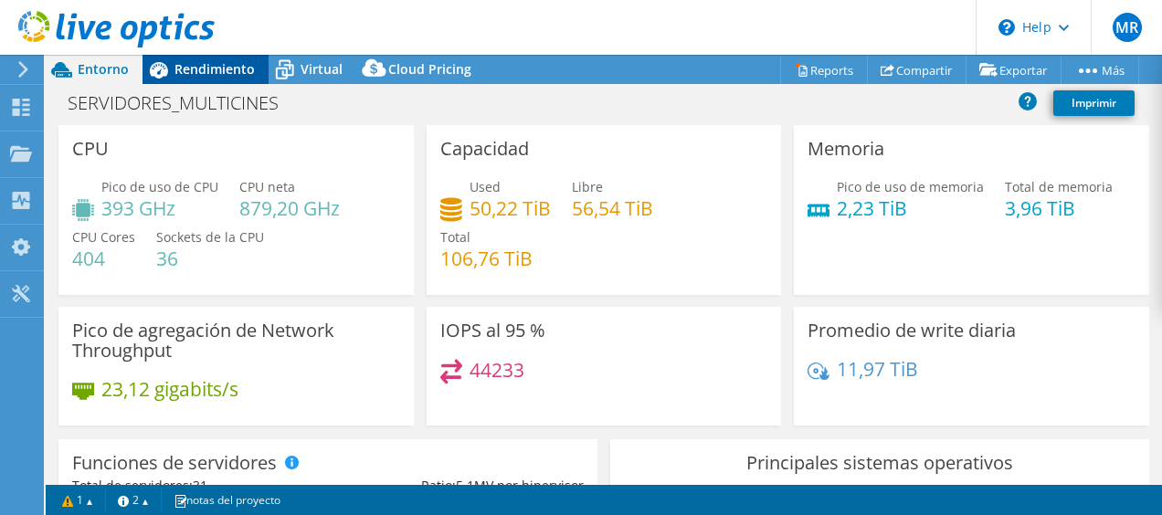
click at [177, 62] on span "Rendimiento" at bounding box center [214, 68] width 80 height 17
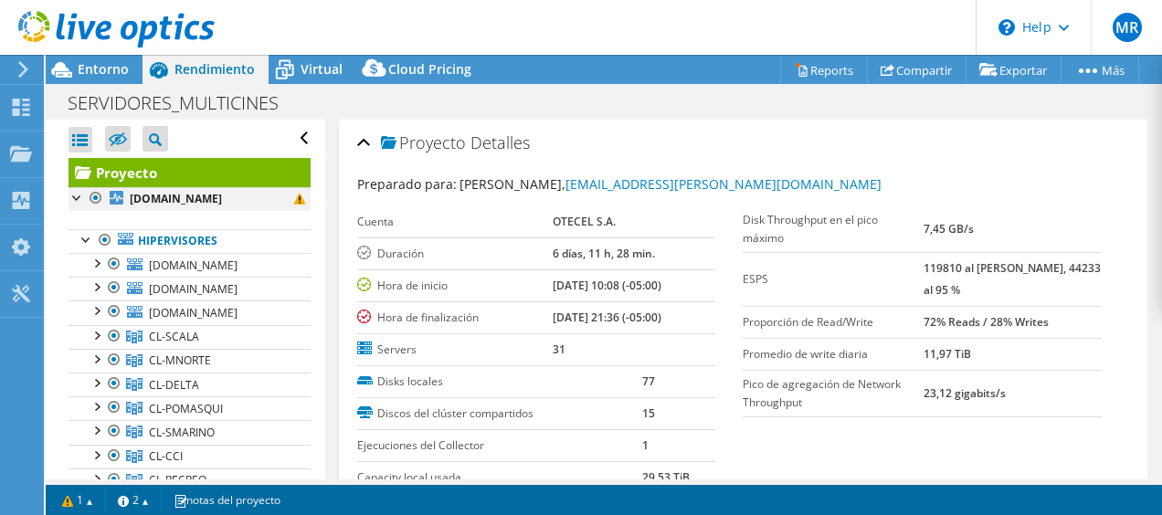
click at [79, 199] on div at bounding box center [78, 196] width 18 height 18
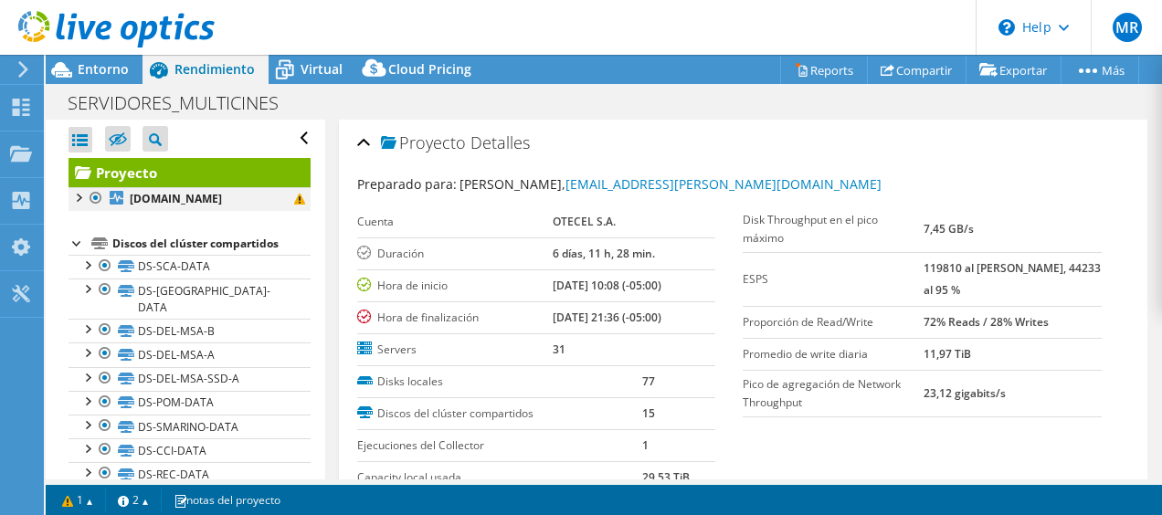
click at [79, 199] on div at bounding box center [78, 196] width 18 height 18
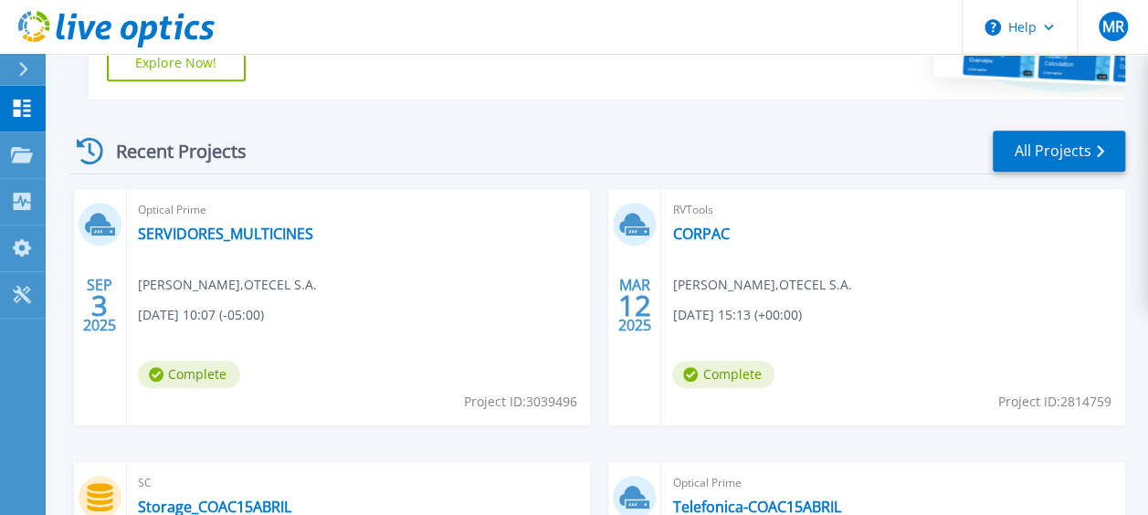
scroll to position [510, 0]
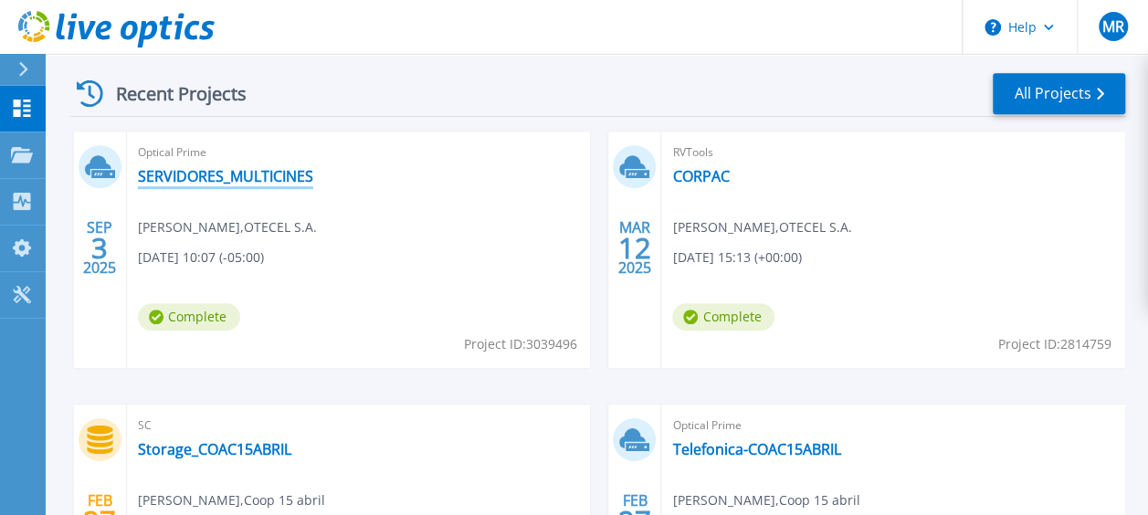
click at [227, 167] on link "SERVIDORES_MULTICINES" at bounding box center [225, 176] width 175 height 18
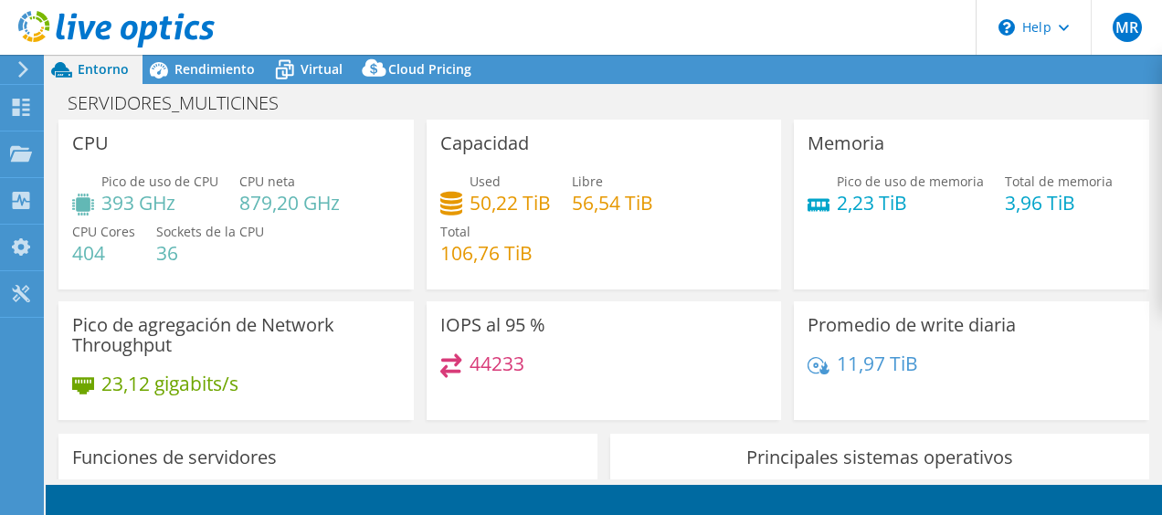
select select "USD"
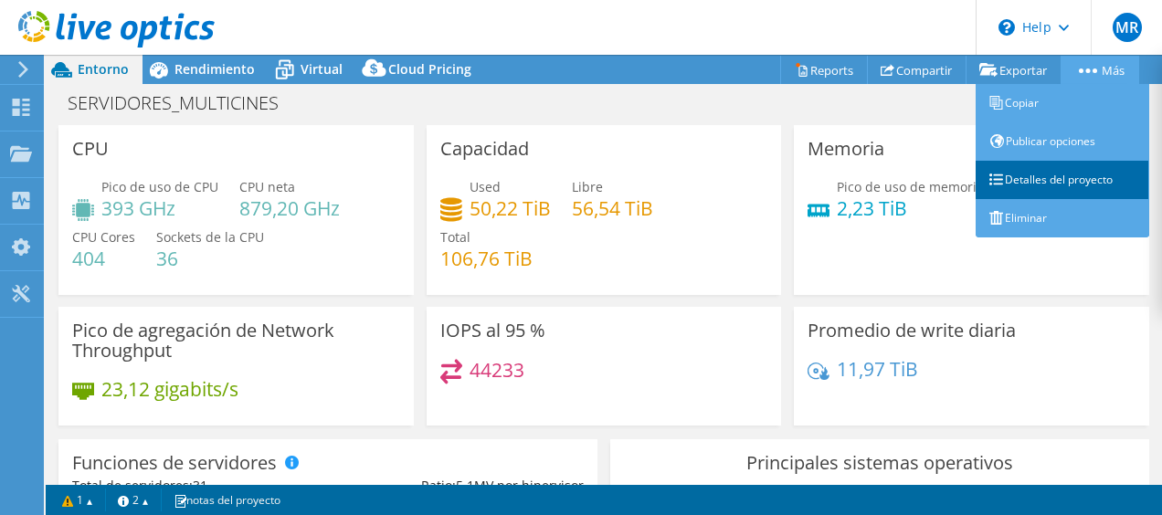
click at [1008, 172] on link "Detalles del proyecto" at bounding box center [1063, 180] width 174 height 38
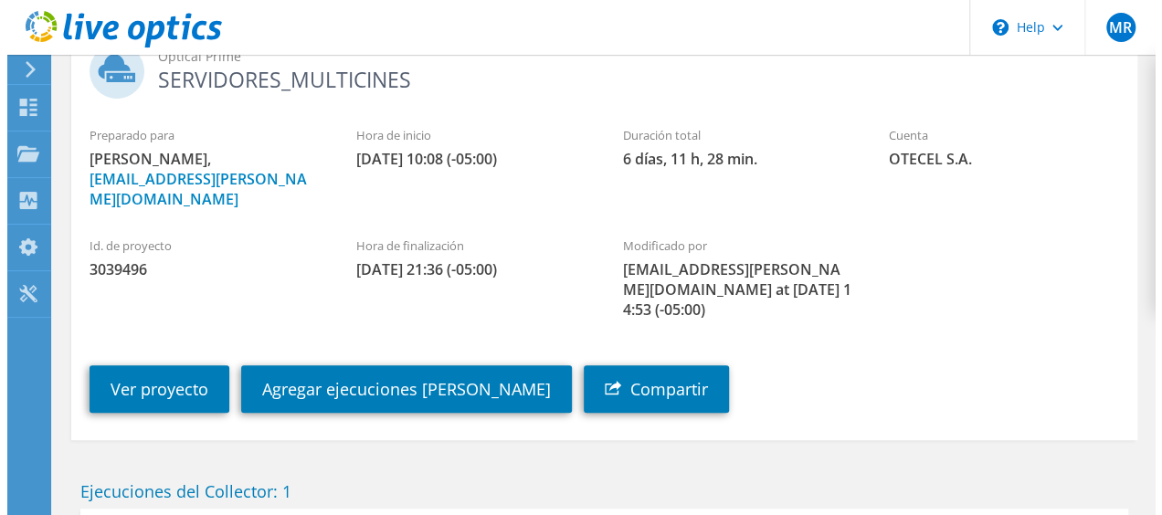
scroll to position [136, 0]
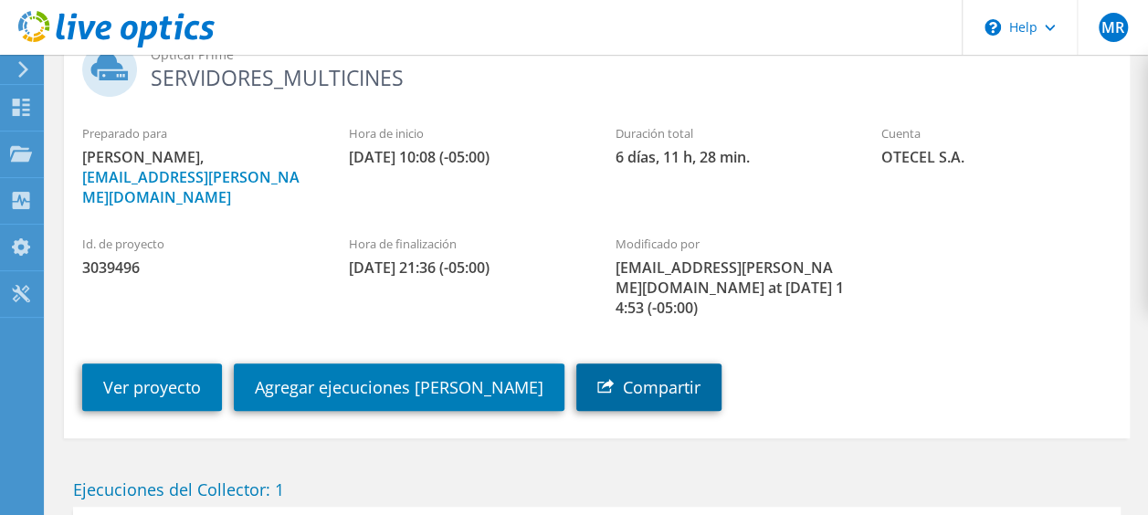
click at [614, 364] on link "Compartir" at bounding box center [648, 387] width 145 height 47
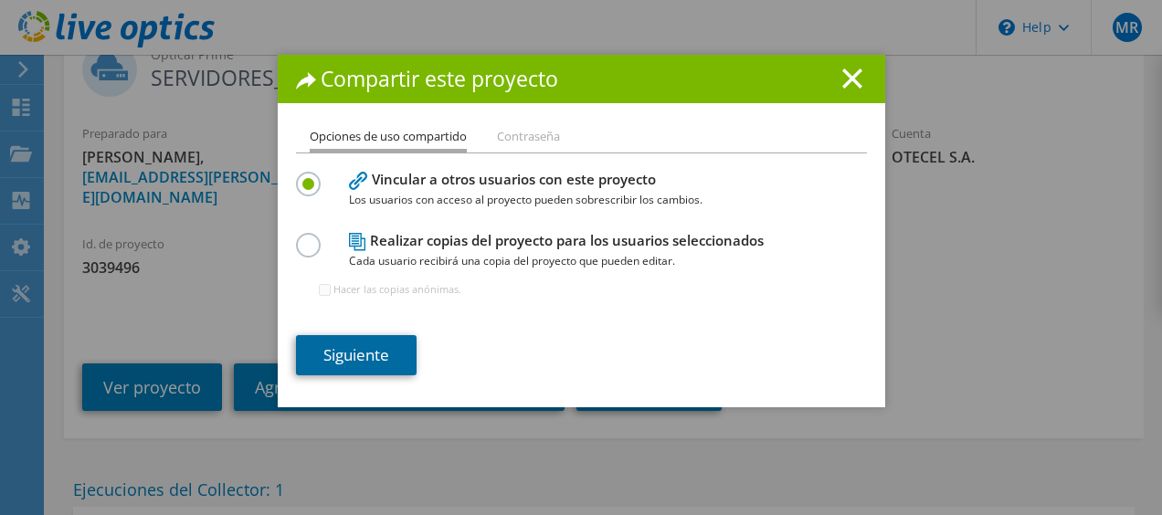
click at [341, 348] on link "Siguiente" at bounding box center [356, 355] width 121 height 40
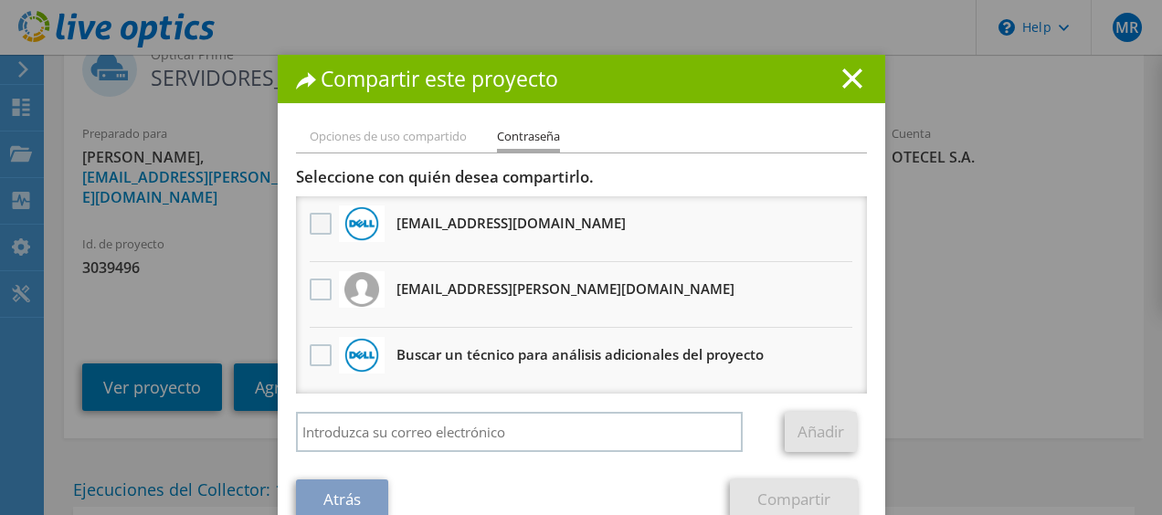
click at [310, 225] on label at bounding box center [323, 224] width 26 height 22
click at [0, 0] on input "checkbox" at bounding box center [0, 0] width 0 height 0
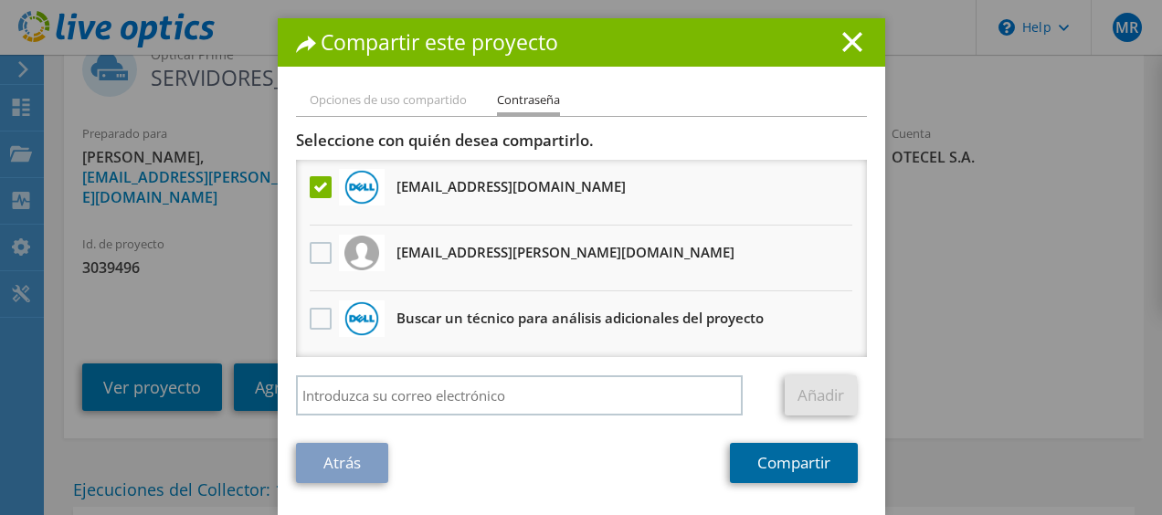
click at [757, 462] on link "Compartir" at bounding box center [794, 463] width 128 height 40
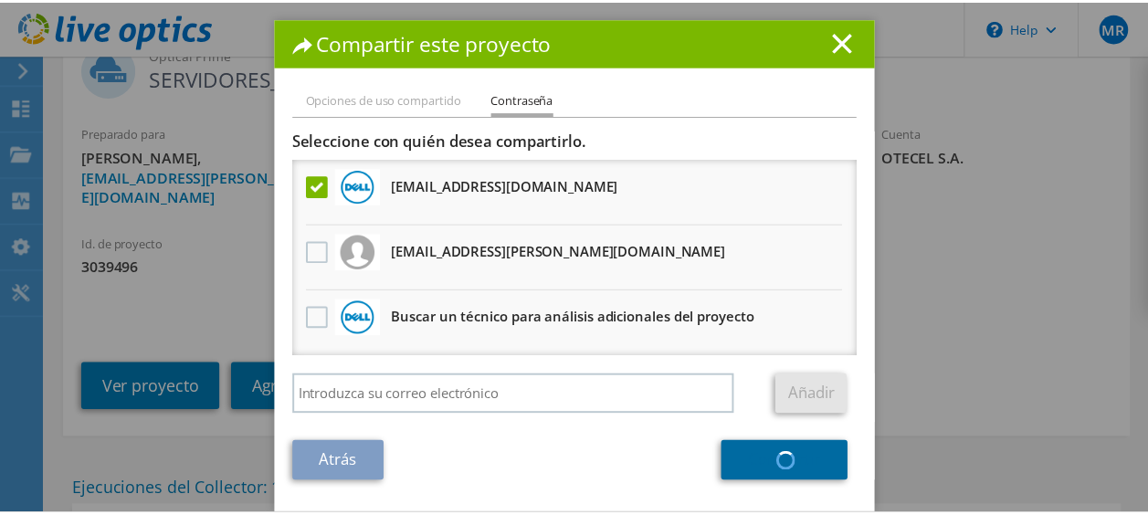
scroll to position [0, 0]
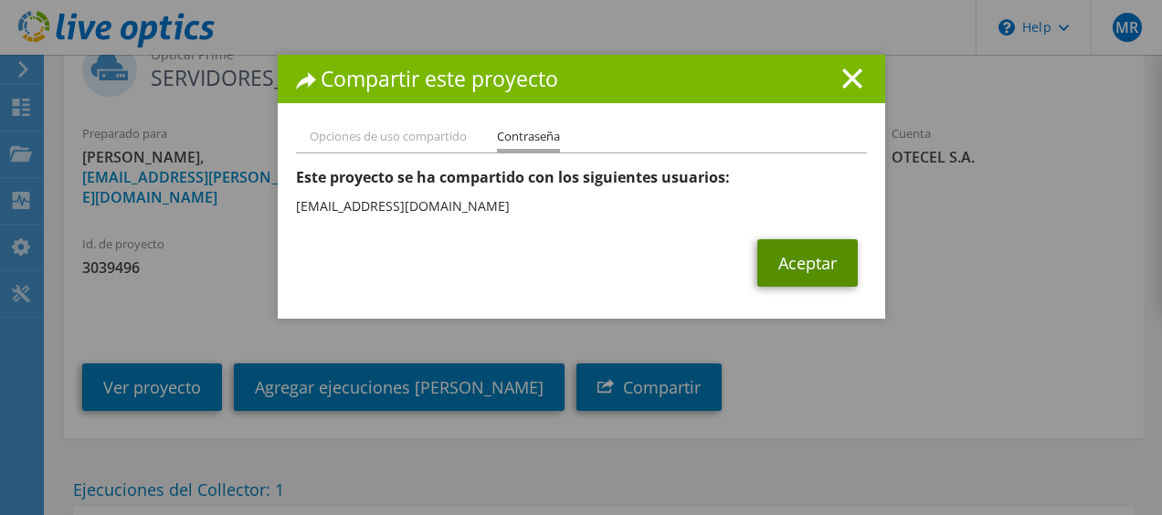
click at [776, 261] on link "Aceptar" at bounding box center [807, 262] width 100 height 47
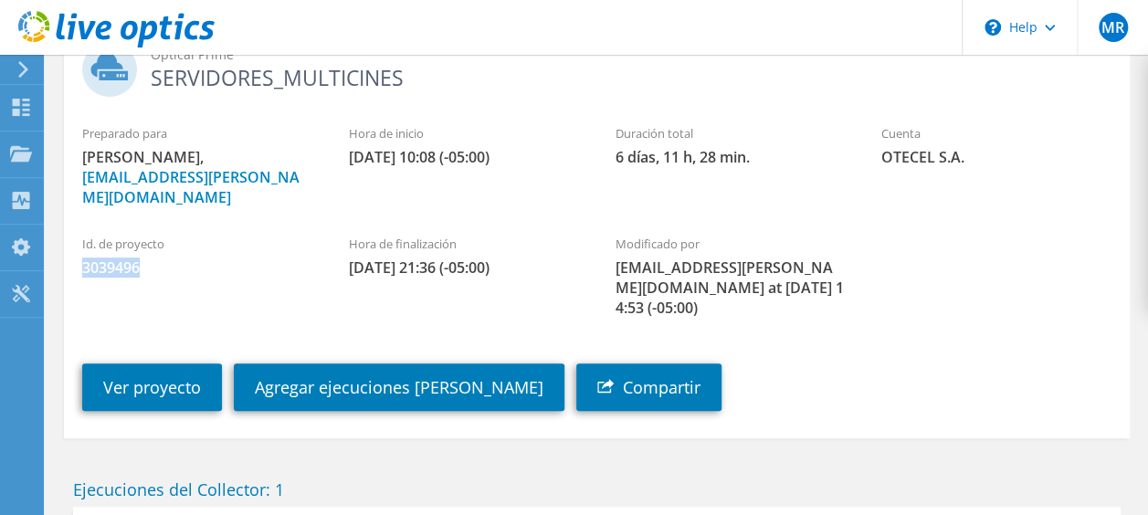
drag, startPoint x: 82, startPoint y: 248, endPoint x: 141, endPoint y: 248, distance: 58.5
click at [141, 258] on span "3039496" at bounding box center [197, 268] width 230 height 20
copy span "3039496"
